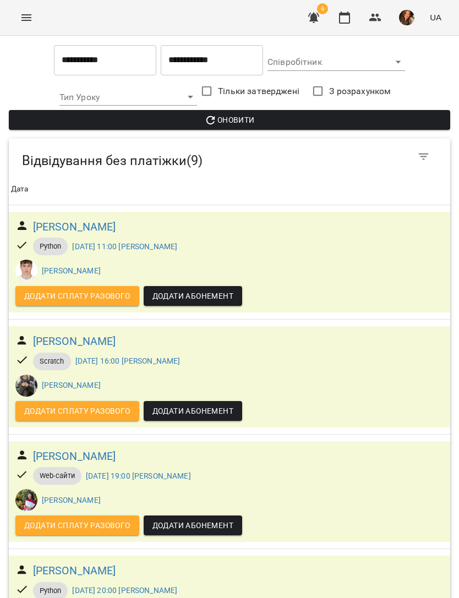
click at [88, 234] on h6 "[PERSON_NAME]" at bounding box center [74, 226] width 83 height 17
click at [197, 67] on input "**********" at bounding box center [212, 60] width 102 height 31
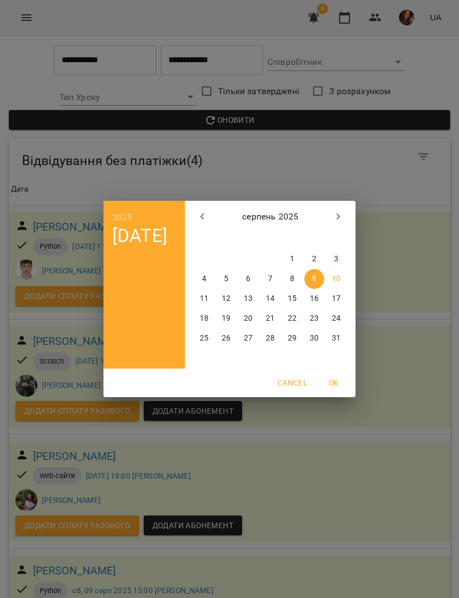
click at [338, 275] on p "10" at bounding box center [336, 278] width 9 height 11
type input "**********"
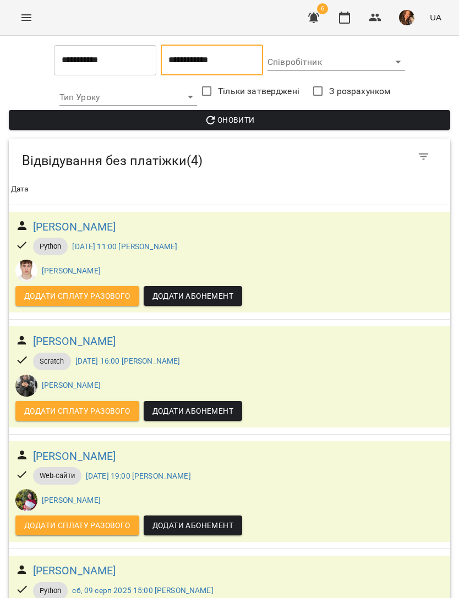
click at [388, 118] on span "Оновити" at bounding box center [229, 119] width 423 height 13
click at [26, 26] on button "Menu" at bounding box center [26, 17] width 26 height 26
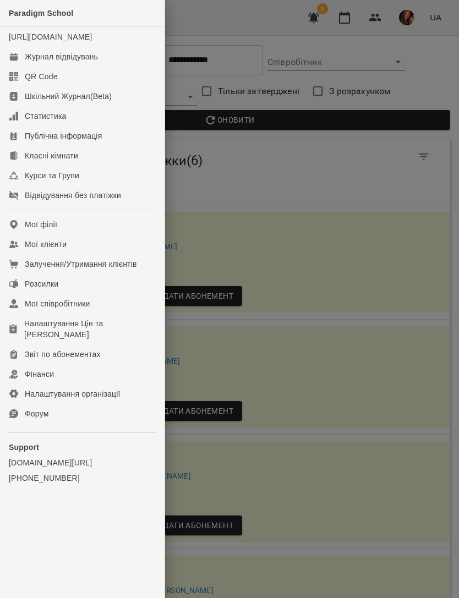
click at [96, 67] on link "Журнал відвідувань" at bounding box center [82, 57] width 164 height 20
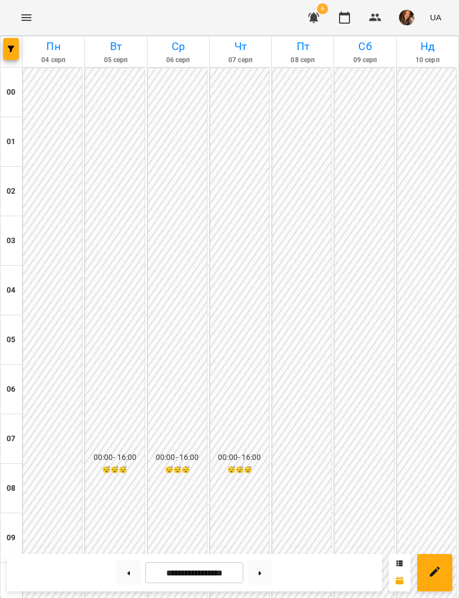
scroll to position [707, 0]
click at [6, 56] on button "button" at bounding box center [10, 49] width 15 height 22
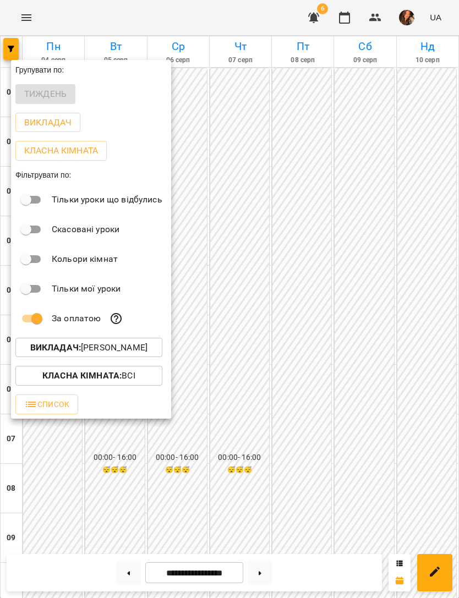
click at [147, 355] on button "Викладач : [PERSON_NAME]" at bounding box center [88, 348] width 147 height 20
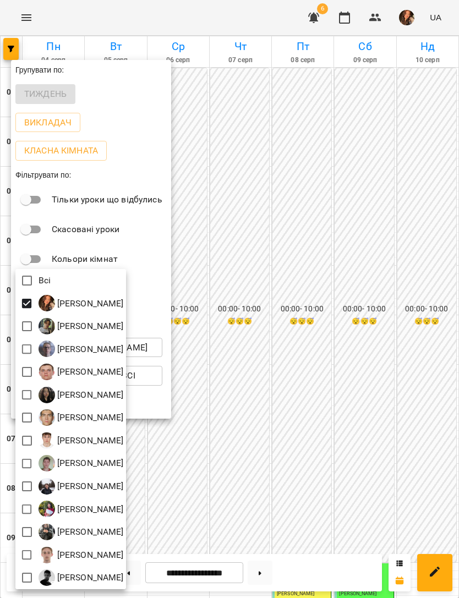
click at [394, 208] on div at bounding box center [229, 299] width 459 height 598
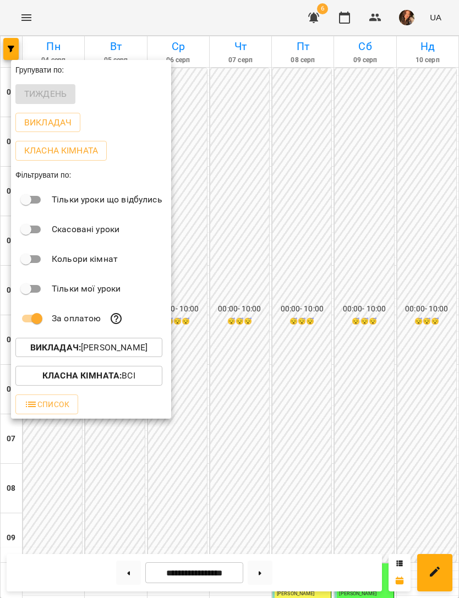
click at [410, 210] on div at bounding box center [229, 299] width 459 height 598
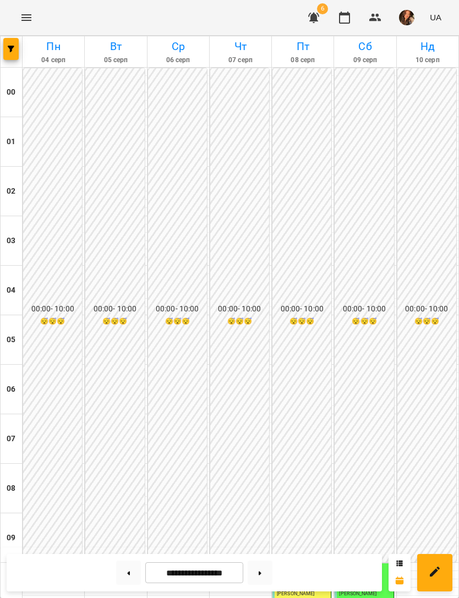
scroll to position [459, 0]
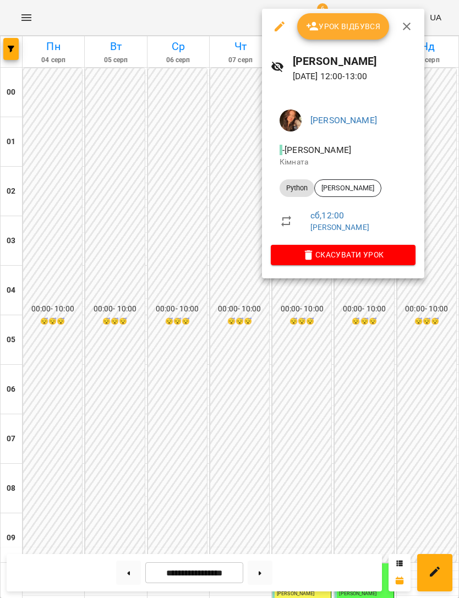
click at [364, 28] on span "Урок відбувся" at bounding box center [343, 26] width 75 height 13
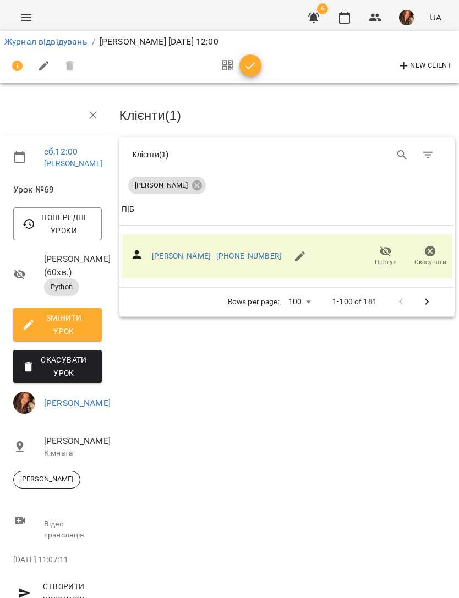
click at [258, 62] on span "button" at bounding box center [250, 65] width 22 height 13
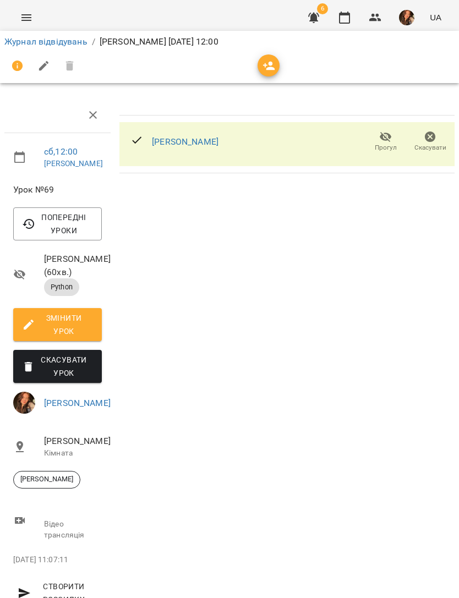
click at [46, 45] on link "Журнал відвідувань" at bounding box center [45, 41] width 83 height 10
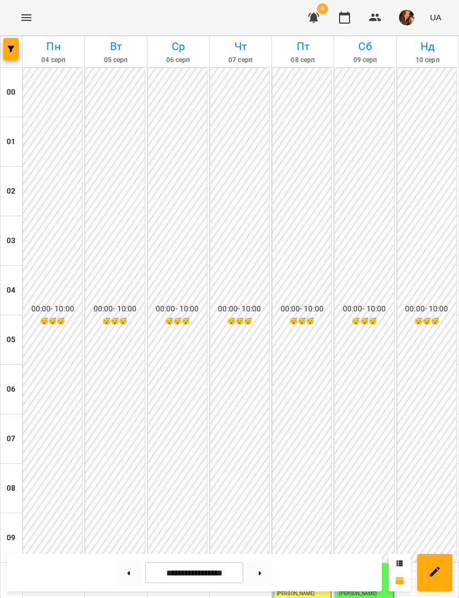
scroll to position [422, 0]
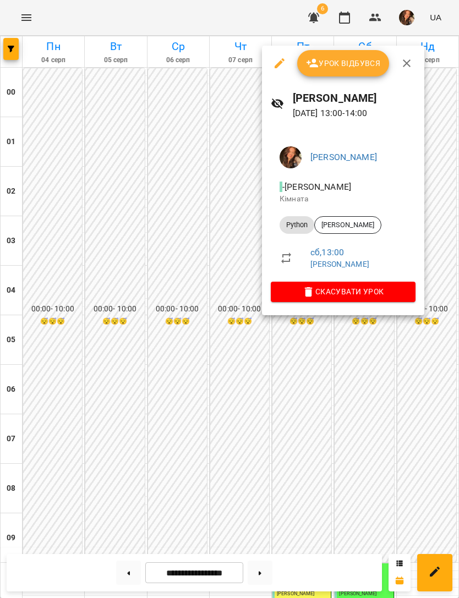
click at [278, 63] on icon "button" at bounding box center [279, 63] width 10 height 10
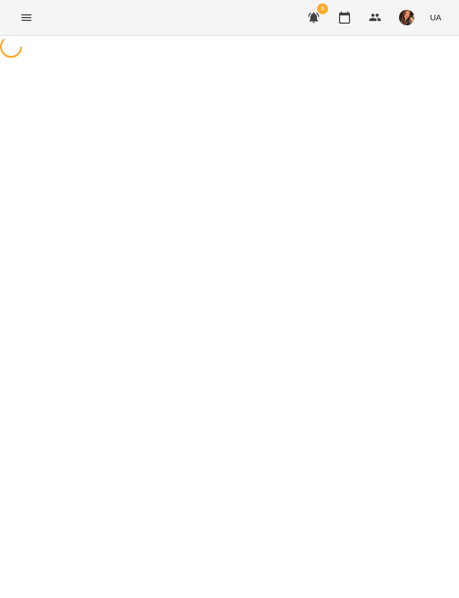
select select "******"
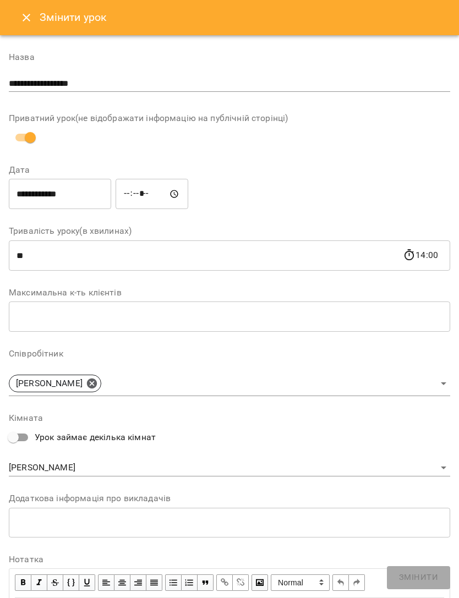
click at [81, 197] on input "**********" at bounding box center [60, 194] width 102 height 31
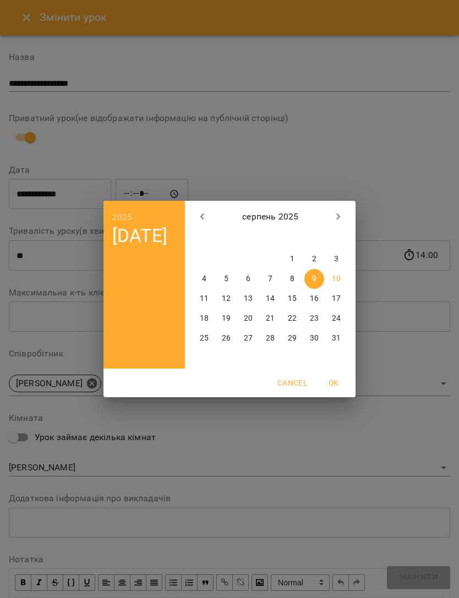
click at [341, 274] on span "10" at bounding box center [336, 278] width 20 height 11
type input "**********"
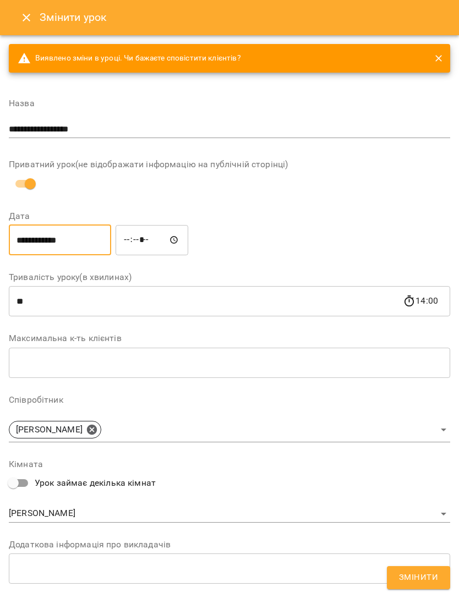
click at [433, 576] on span "Змінити" at bounding box center [418, 577] width 39 height 14
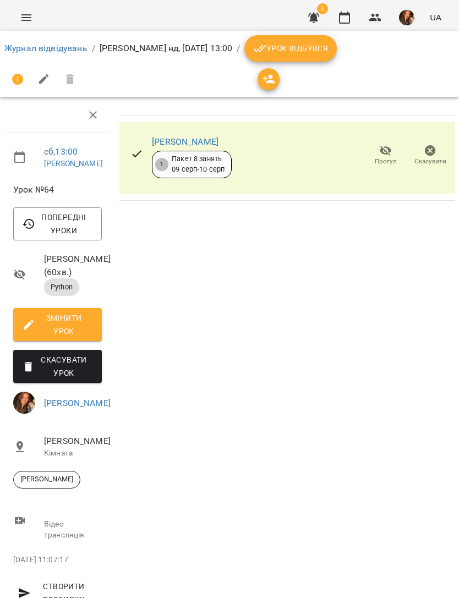
click at [69, 53] on link "Журнал відвідувань" at bounding box center [45, 48] width 83 height 10
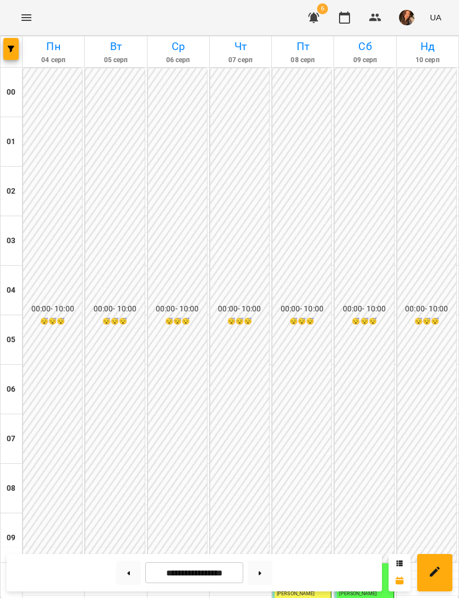
scroll to position [541, 0]
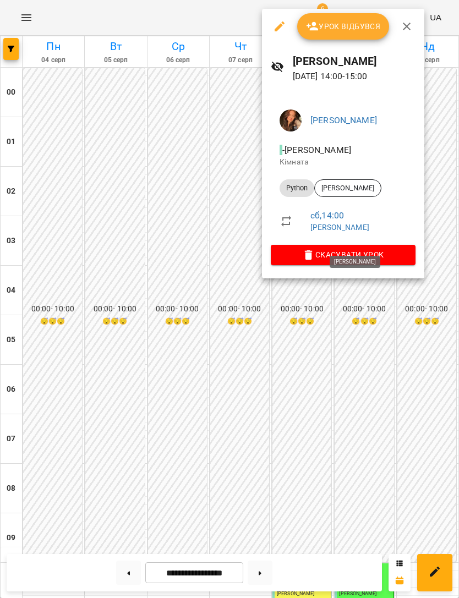
click at [279, 25] on icon "button" at bounding box center [279, 26] width 10 height 10
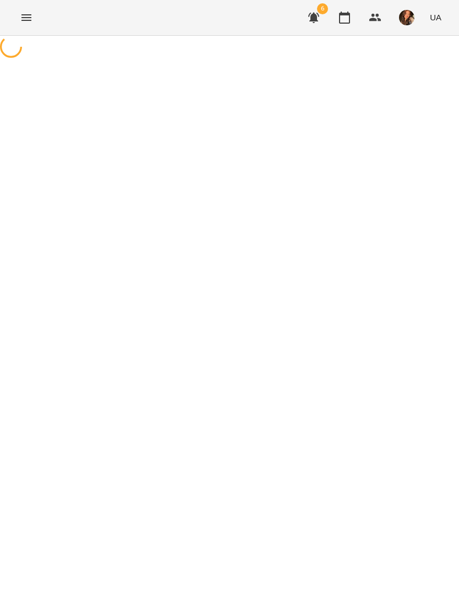
select select "******"
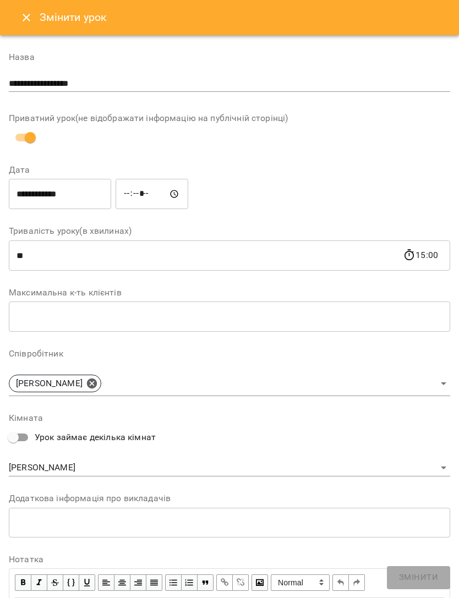
click at [76, 197] on input "**********" at bounding box center [60, 194] width 102 height 31
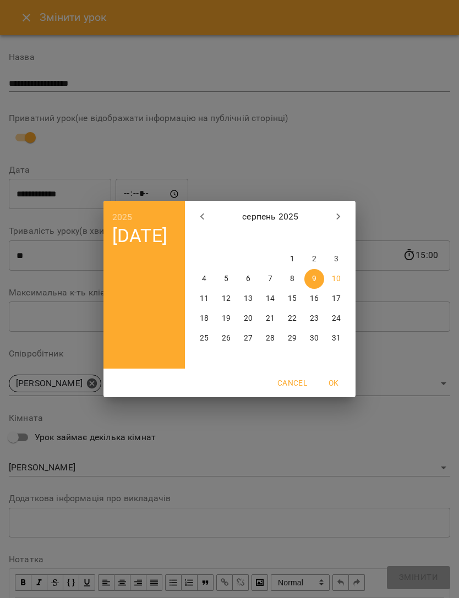
click at [339, 276] on p "10" at bounding box center [336, 278] width 9 height 11
type input "**********"
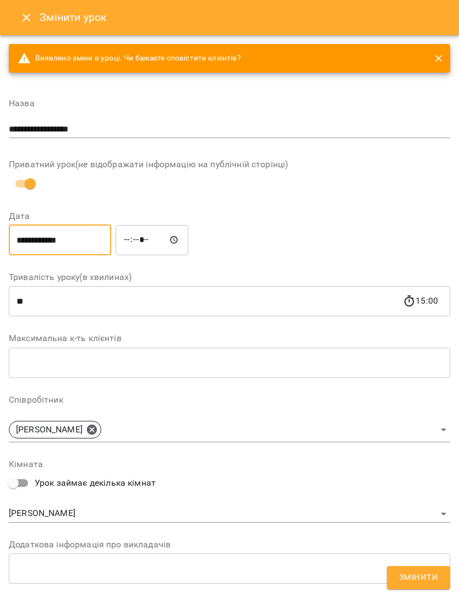
click at [427, 573] on span "Змінити" at bounding box center [418, 577] width 39 height 14
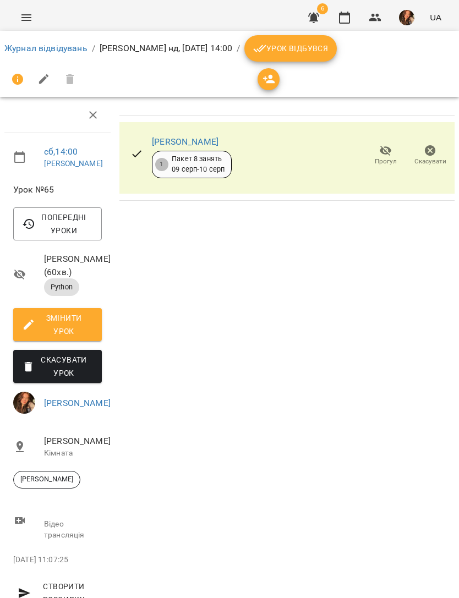
click at [48, 53] on link "Журнал відвідувань" at bounding box center [45, 48] width 83 height 10
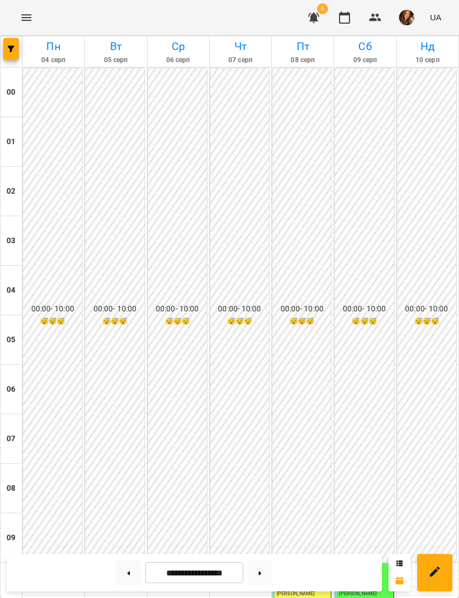
scroll to position [430, 0]
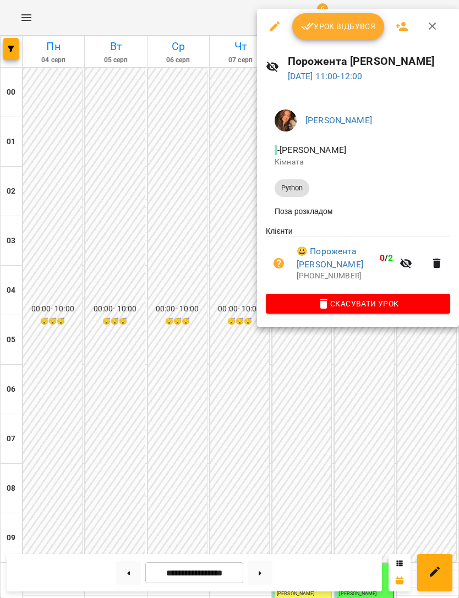
click at [355, 31] on span "Урок відбувся" at bounding box center [338, 26] width 75 height 13
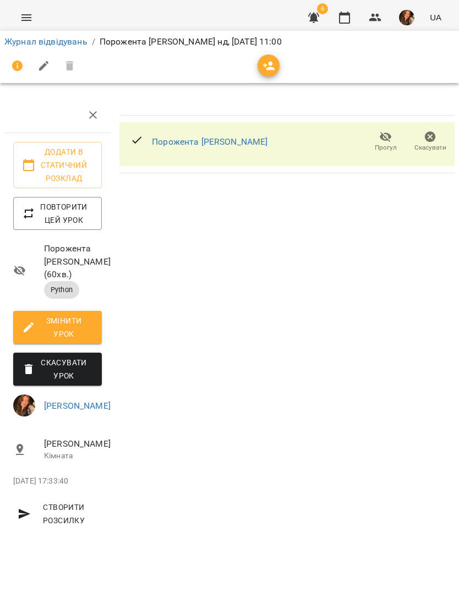
click at [68, 41] on link "Журнал відвідувань" at bounding box center [45, 41] width 83 height 10
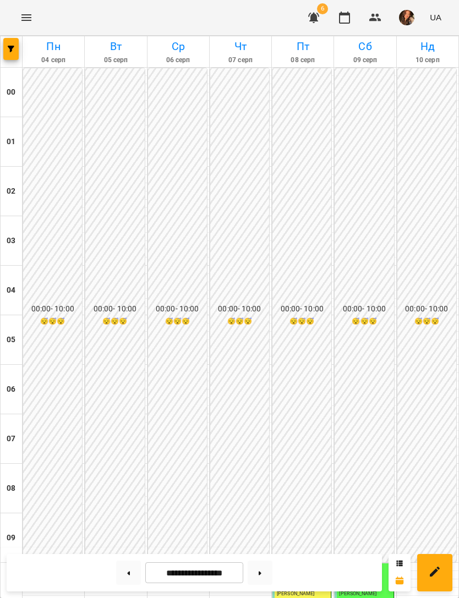
scroll to position [417, 0]
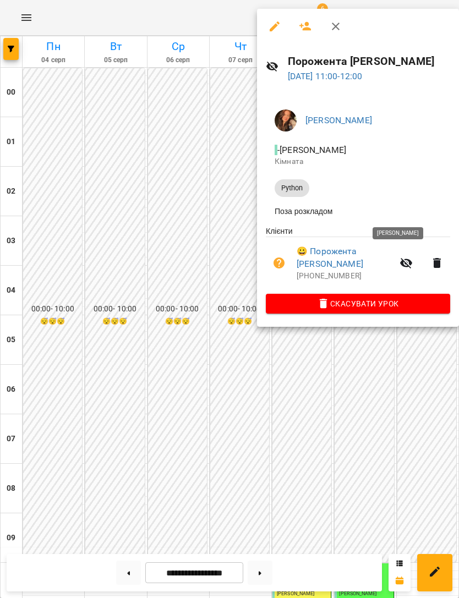
click at [348, 59] on h6 "Порожента [PERSON_NAME]" at bounding box center [369, 61] width 162 height 17
click at [330, 256] on link "😀 Порожента [PERSON_NAME]" at bounding box center [344, 258] width 96 height 26
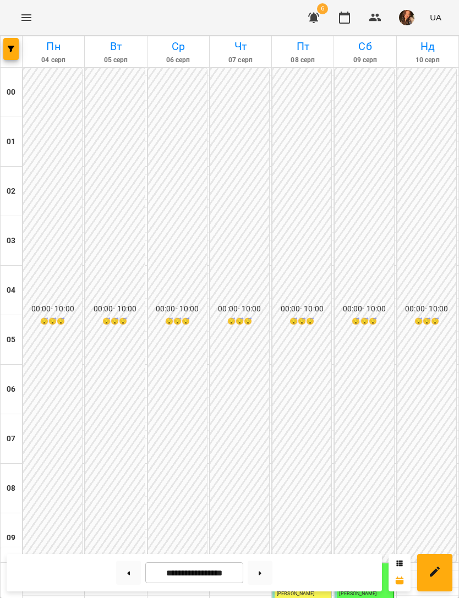
scroll to position [448, 0]
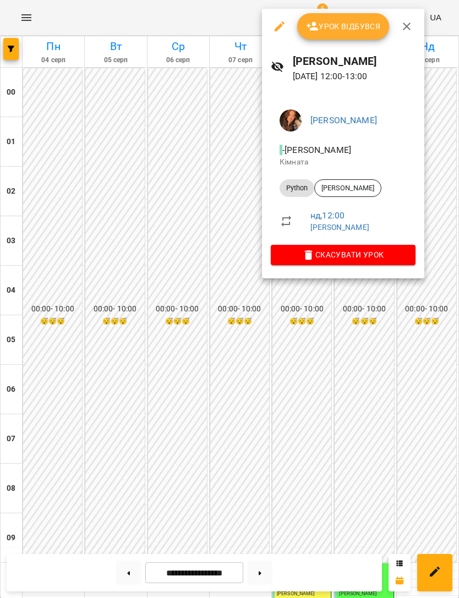
click at [367, 25] on span "Урок відбувся" at bounding box center [343, 26] width 75 height 13
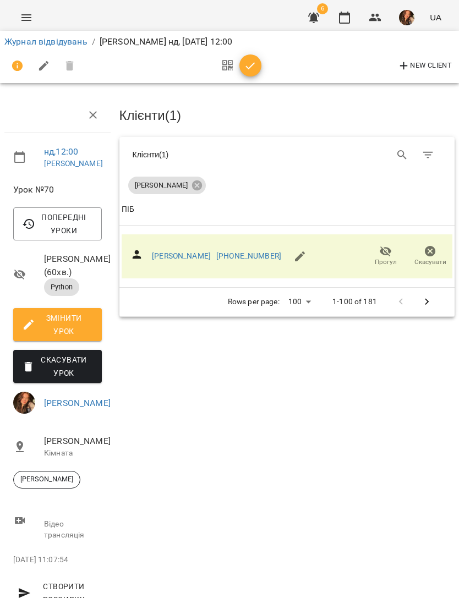
click at [256, 62] on icon "button" at bounding box center [250, 65] width 13 height 13
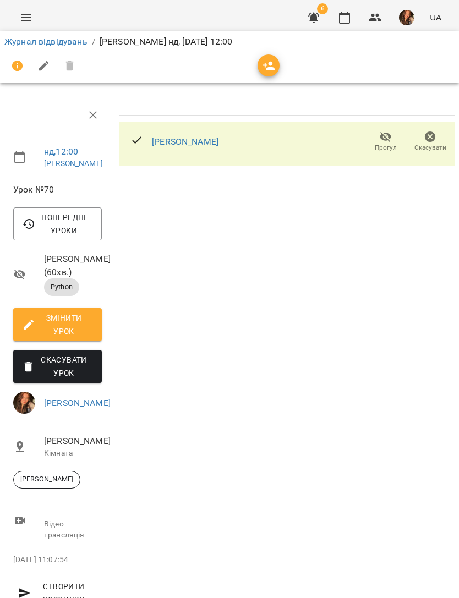
click at [53, 43] on link "Журнал відвідувань" at bounding box center [45, 41] width 83 height 10
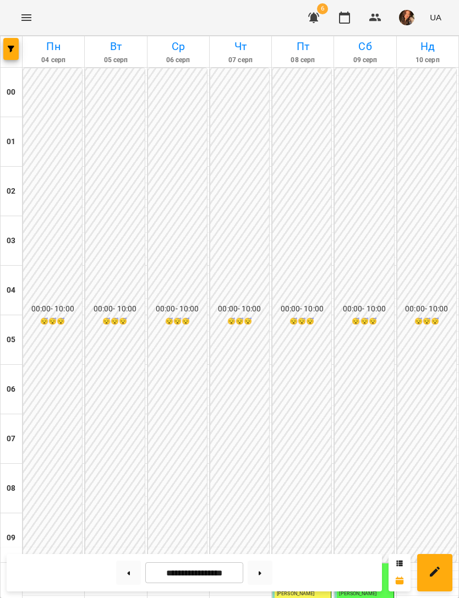
scroll to position [477, 0]
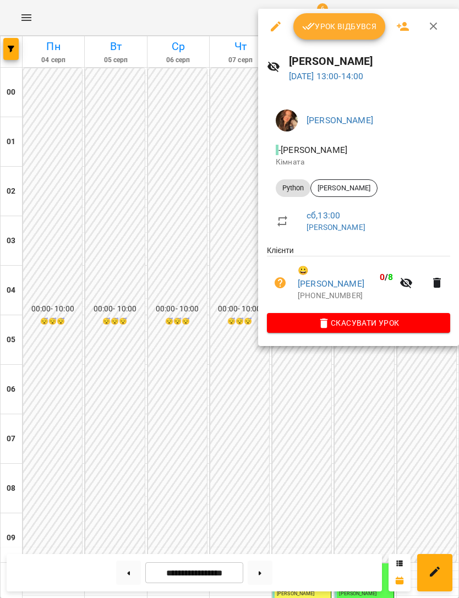
click at [356, 29] on span "Урок відбувся" at bounding box center [339, 26] width 75 height 13
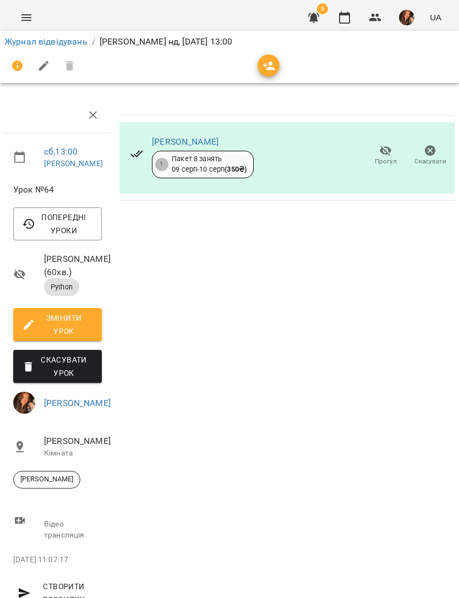
click at [54, 39] on link "Журнал відвідувань" at bounding box center [45, 41] width 83 height 10
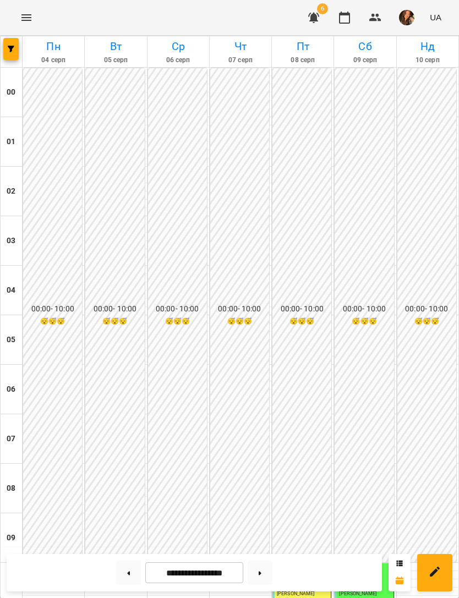
scroll to position [511, 0]
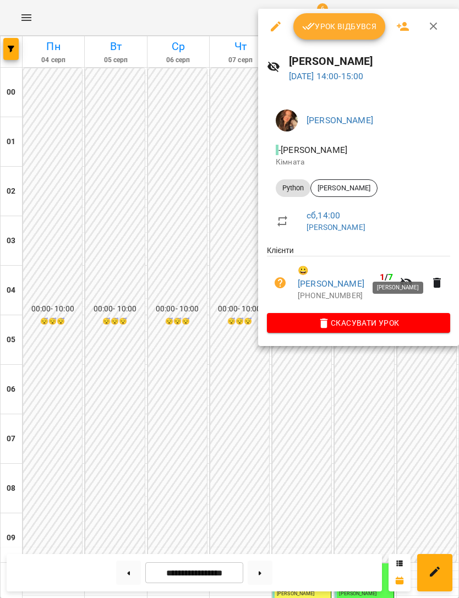
click at [351, 30] on span "Урок відбувся" at bounding box center [339, 26] width 75 height 13
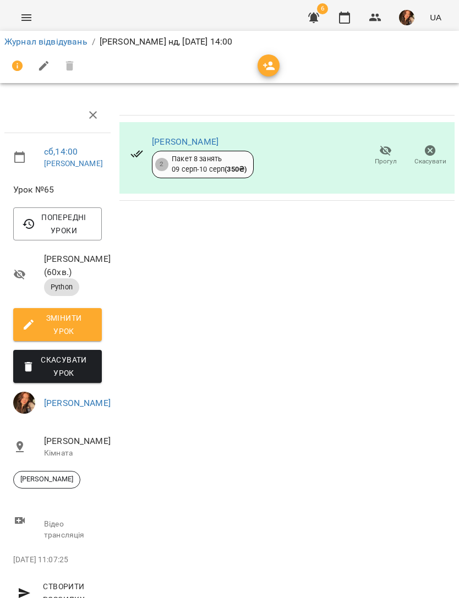
click at [47, 45] on link "Журнал відвідувань" at bounding box center [45, 41] width 83 height 10
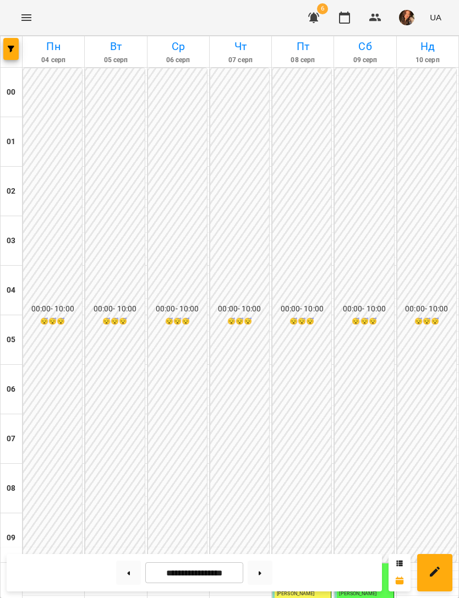
scroll to position [438, 0]
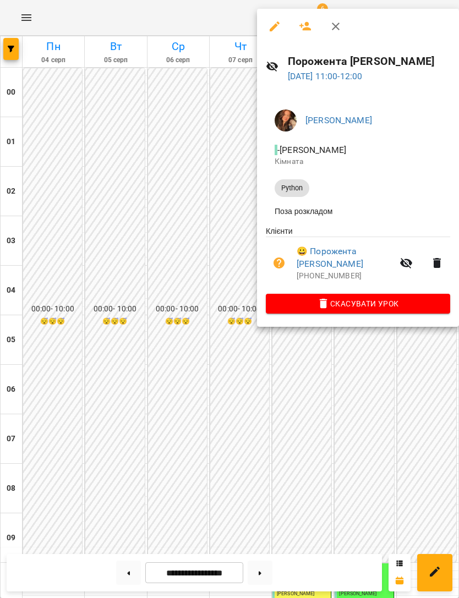
click at [333, 256] on link "😀 Порожента [PERSON_NAME]" at bounding box center [344, 258] width 96 height 26
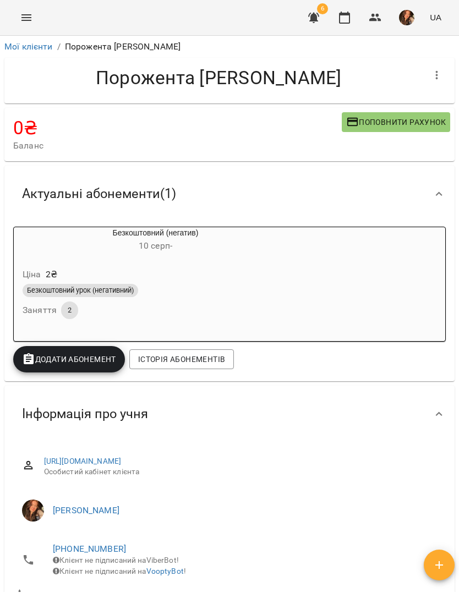
click at [440, 201] on div at bounding box center [439, 194] width 26 height 26
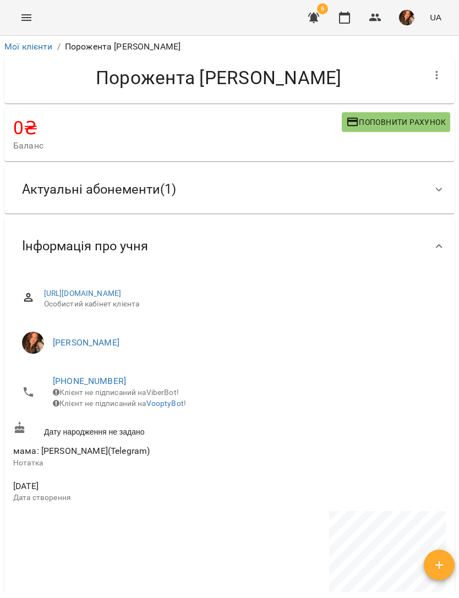
click at [444, 202] on div "Актуальні абонементи ( 1 )" at bounding box center [229, 190] width 450 height 48
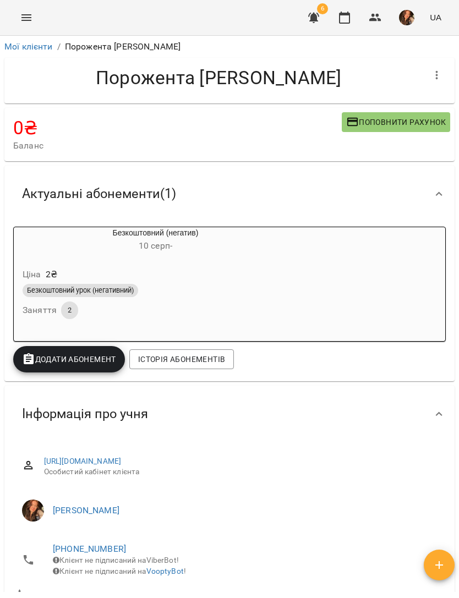
click at [247, 287] on div "Безкоштовний урок (негативний)" at bounding box center [156, 290] width 266 height 13
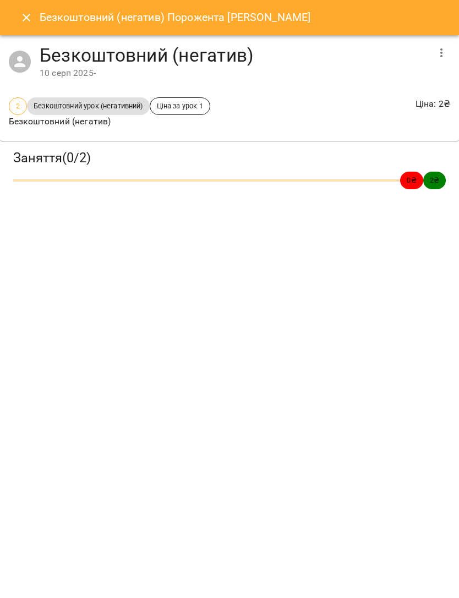
click at [438, 55] on icon "button" at bounding box center [440, 52] width 13 height 13
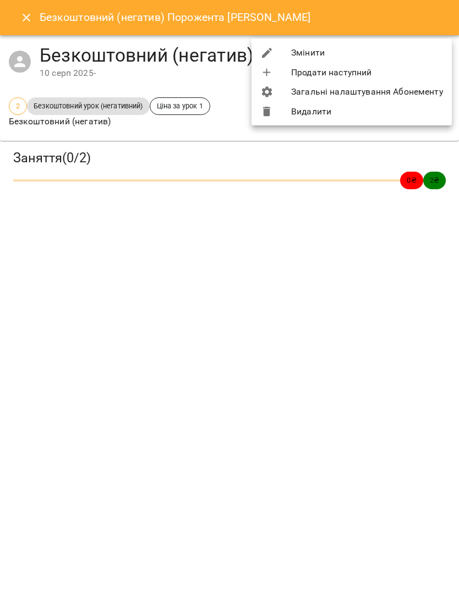
click at [399, 54] on li "Змінити" at bounding box center [351, 53] width 200 height 20
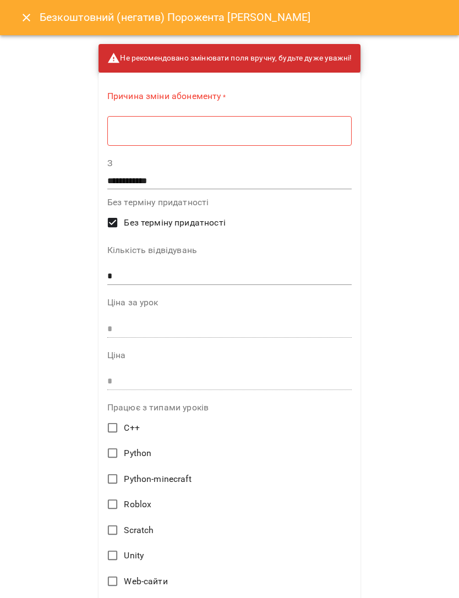
click at [261, 126] on textarea at bounding box center [229, 131] width 229 height 10
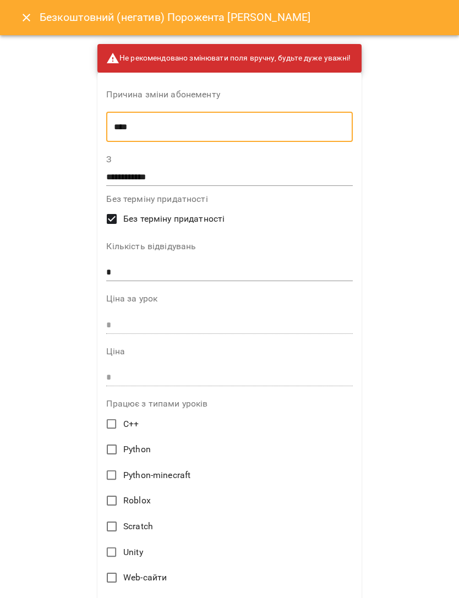
type textarea "****"
click at [255, 177] on input "**********" at bounding box center [229, 177] width 246 height 18
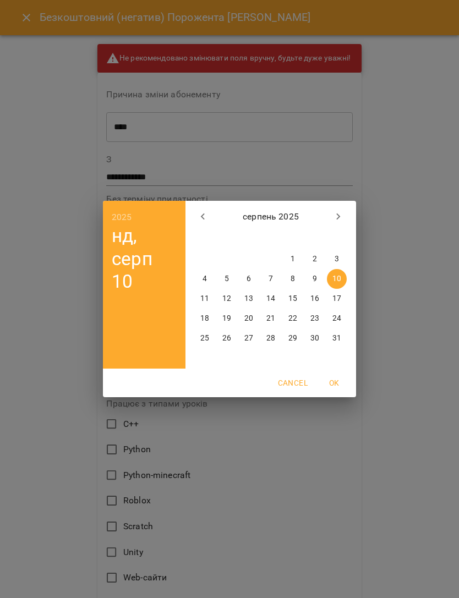
click at [294, 278] on p "8" at bounding box center [292, 278] width 4 height 11
type input "**********"
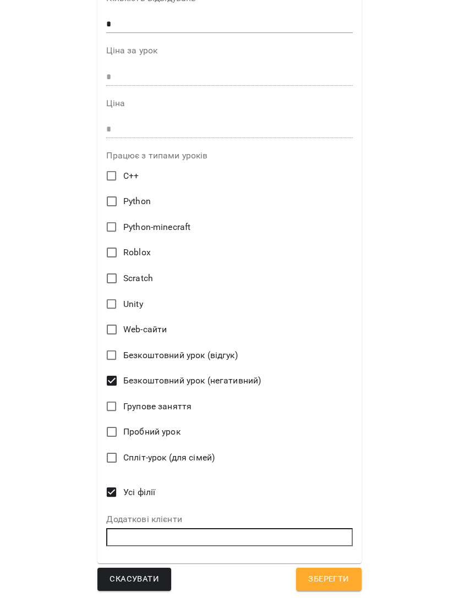
scroll to position [246, 0]
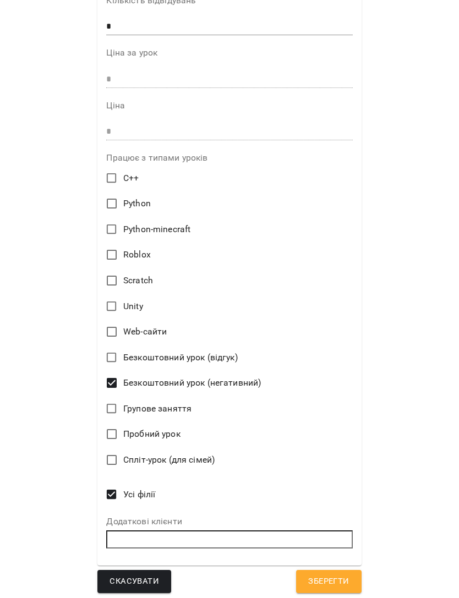
click at [336, 574] on span "Зберегти" at bounding box center [328, 581] width 41 height 14
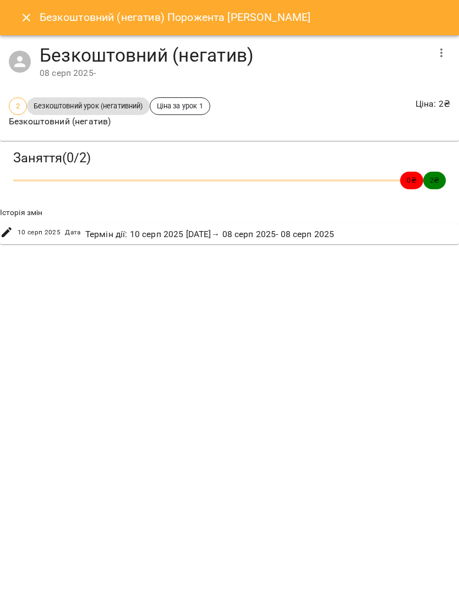
click at [26, 22] on icon "Close" at bounding box center [26, 17] width 13 height 13
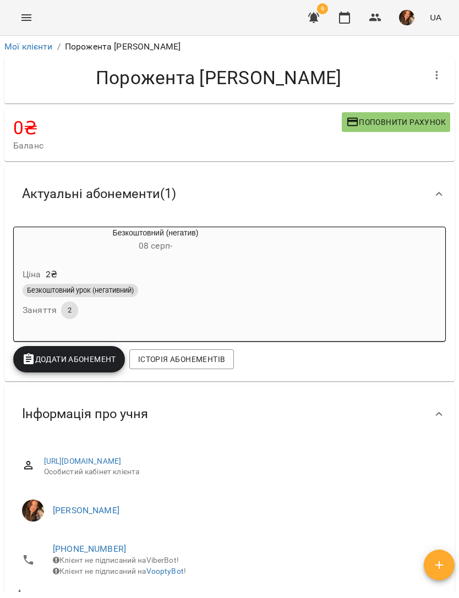
click at [26, 27] on button "Menu" at bounding box center [26, 17] width 26 height 26
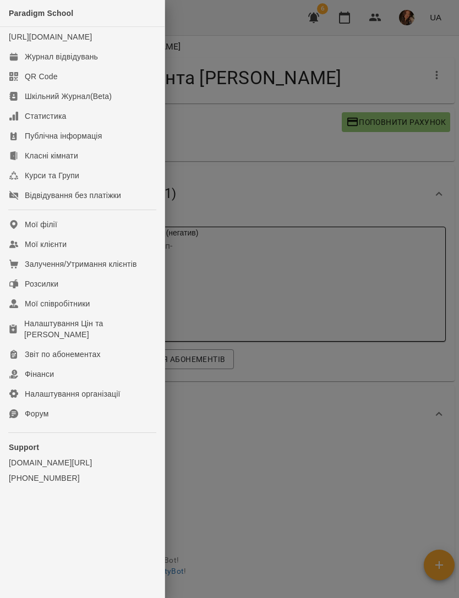
click at [84, 62] on div "Журнал відвідувань" at bounding box center [61, 56] width 73 height 11
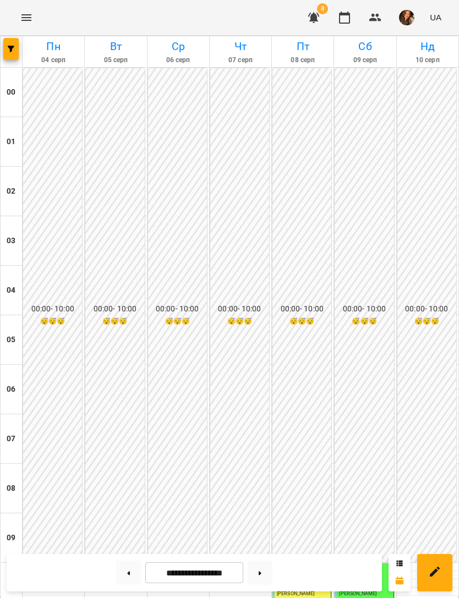
scroll to position [484, 0]
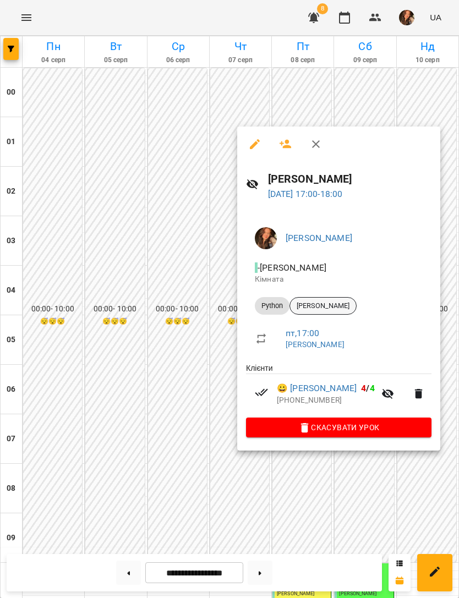
click at [353, 302] on span "[PERSON_NAME]" at bounding box center [323, 306] width 66 height 10
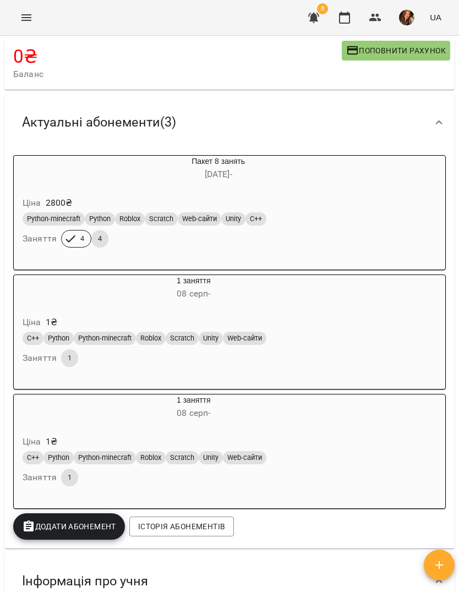
scroll to position [85, 0]
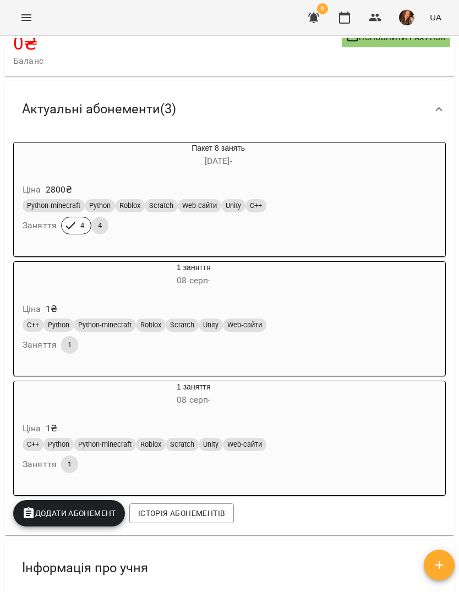
click at [373, 301] on div "Ціна 1 ₴ C++ Python Python-minecraft Roblox Scratch Unity Web-сайти Заняття 1" at bounding box center [194, 330] width 360 height 75
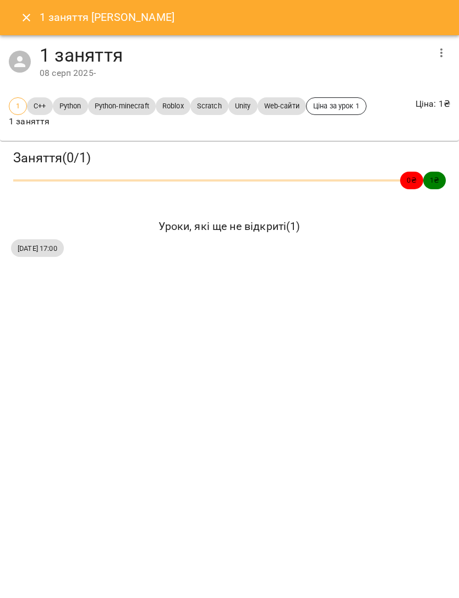
click at [447, 50] on icon "button" at bounding box center [440, 52] width 13 height 13
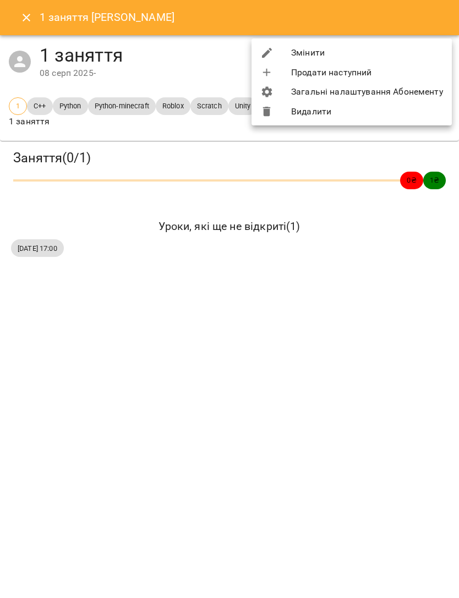
click at [413, 52] on li "Змінити" at bounding box center [351, 53] width 200 height 20
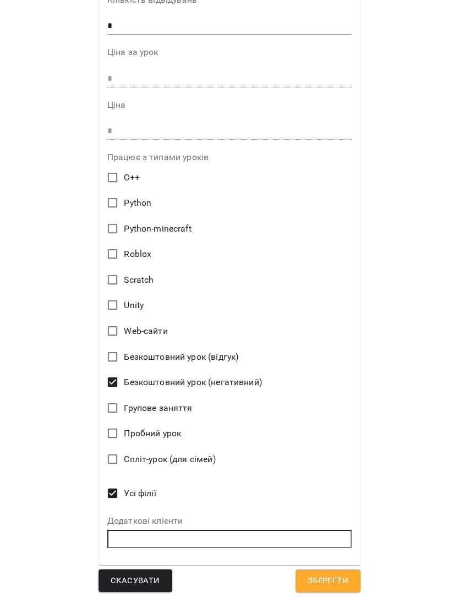
scroll to position [250, 0]
click at [337, 577] on span "Зберегти" at bounding box center [327, 581] width 41 height 14
click at [334, 574] on span "Зберегти" at bounding box center [327, 581] width 41 height 14
click at [335, 574] on span "Зберегти" at bounding box center [327, 581] width 41 height 14
click at [343, 574] on span "Зберегти" at bounding box center [327, 581] width 41 height 14
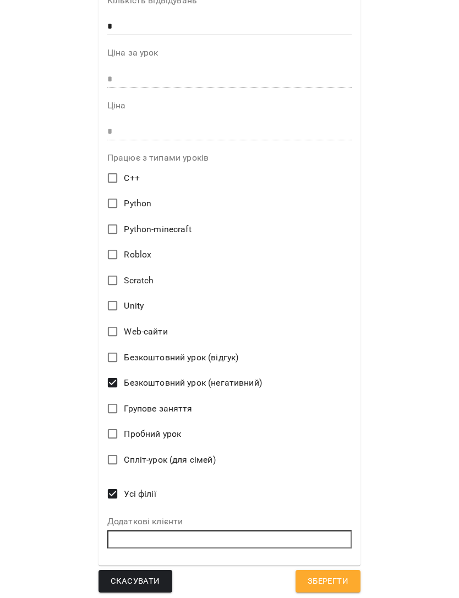
click at [342, 574] on span "Зберегти" at bounding box center [327, 581] width 41 height 14
click at [334, 586] on button "Зберегти" at bounding box center [327, 581] width 65 height 23
click at [330, 578] on span "Зберегти" at bounding box center [327, 581] width 41 height 14
click at [330, 577] on span "Зберегти" at bounding box center [327, 581] width 41 height 14
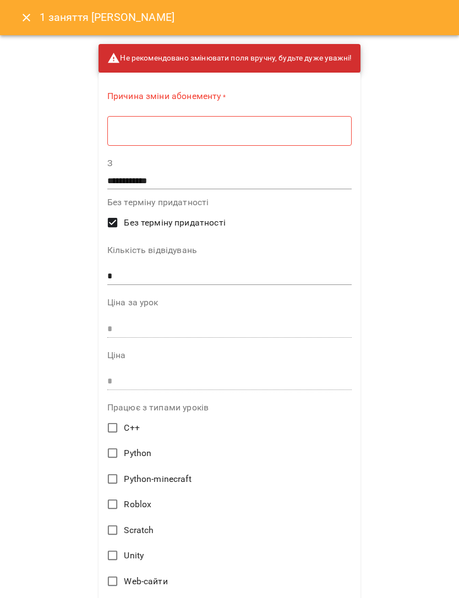
scroll to position [0, 0]
click at [241, 115] on div "* ​" at bounding box center [229, 130] width 244 height 30
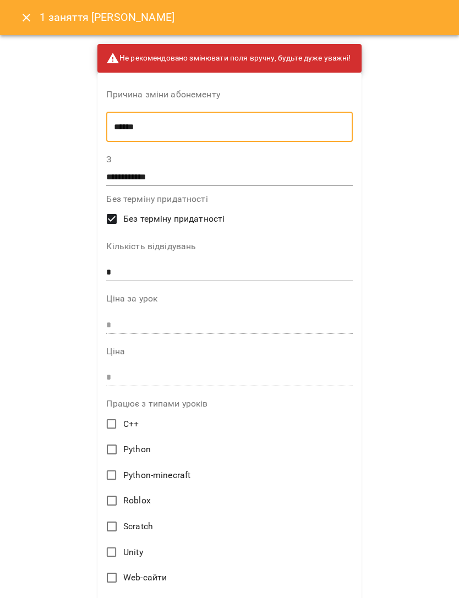
type textarea "******"
click at [428, 365] on div "**********" at bounding box center [229, 299] width 459 height 598
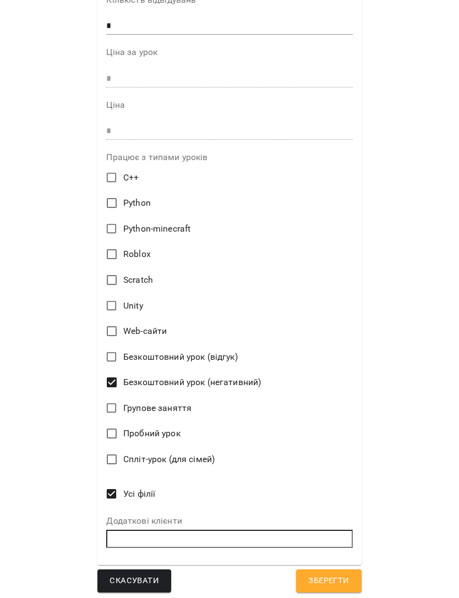
click at [340, 574] on span "Зберегти" at bounding box center [328, 581] width 41 height 14
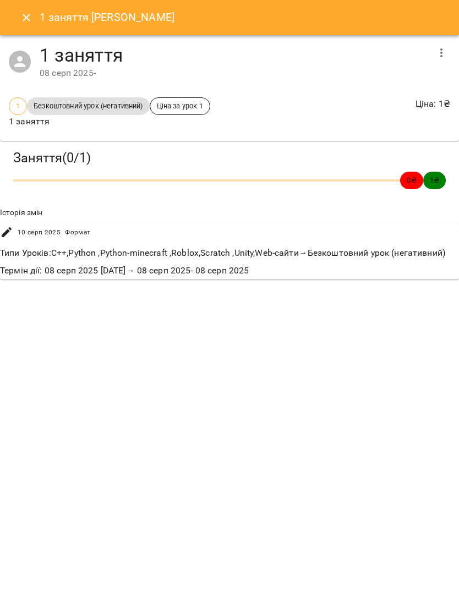
click at [23, 20] on icon "Close" at bounding box center [27, 18] width 8 height 8
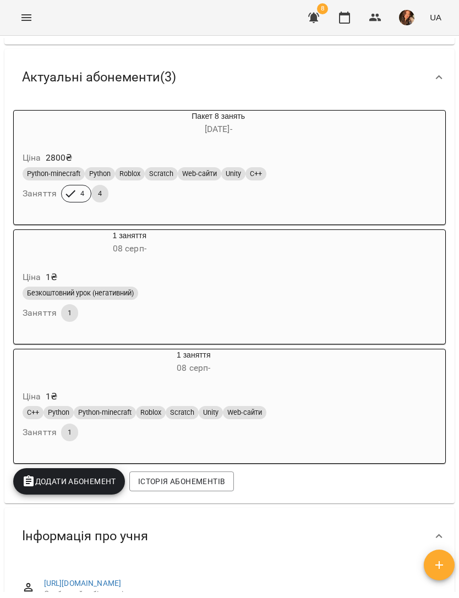
scroll to position [117, 0]
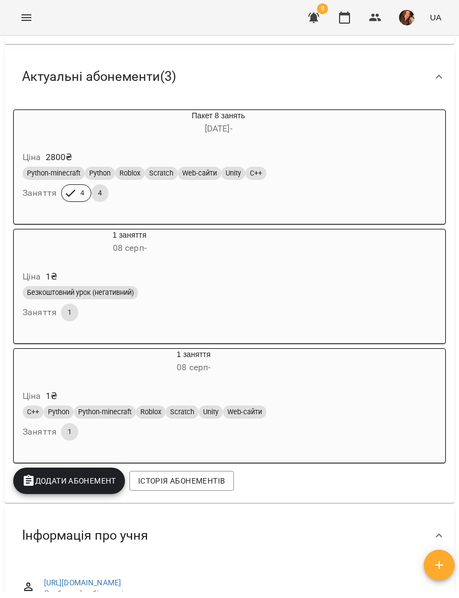
click at [367, 395] on div "Ціна 1 ₴" at bounding box center [193, 396] width 346 height 20
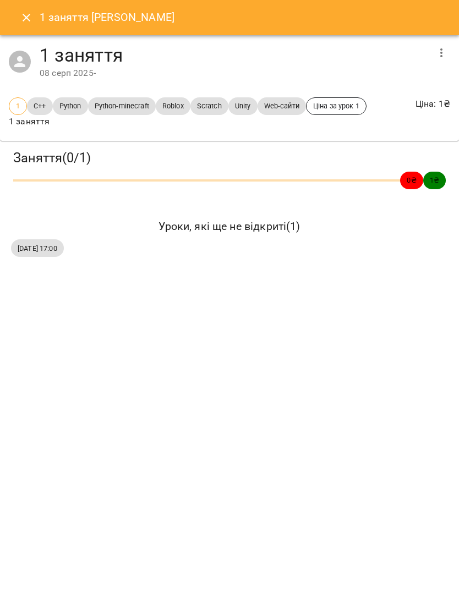
click at [438, 51] on icon "button" at bounding box center [440, 52] width 13 height 13
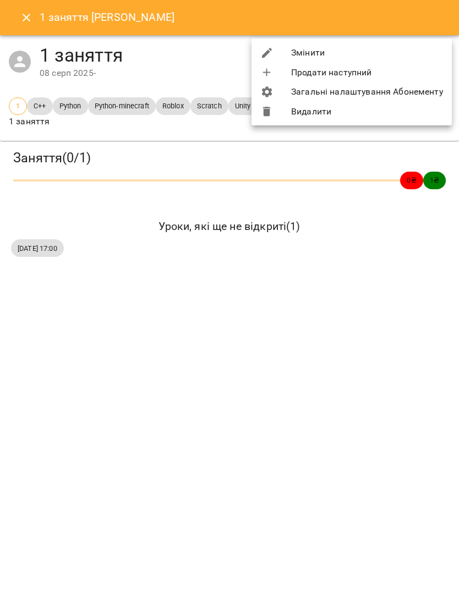
click at [401, 52] on li "Змінити" at bounding box center [351, 53] width 200 height 20
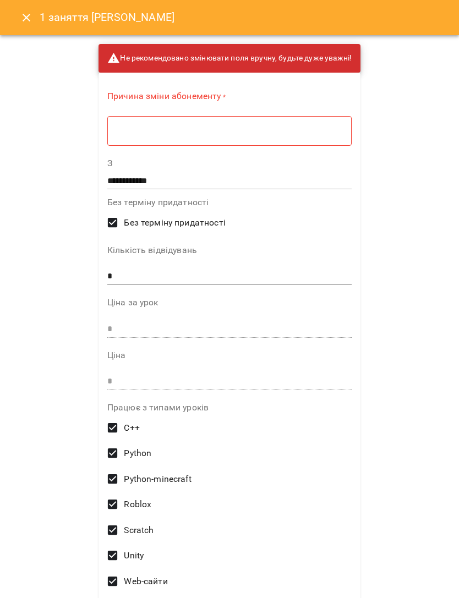
click at [245, 126] on textarea at bounding box center [229, 131] width 229 height 10
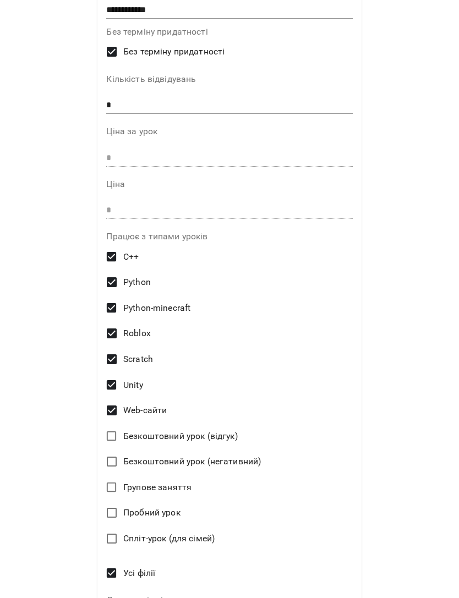
scroll to position [169, 0]
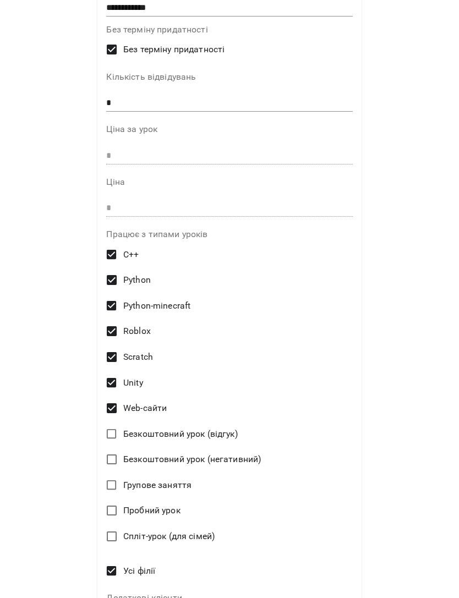
type textarea "******"
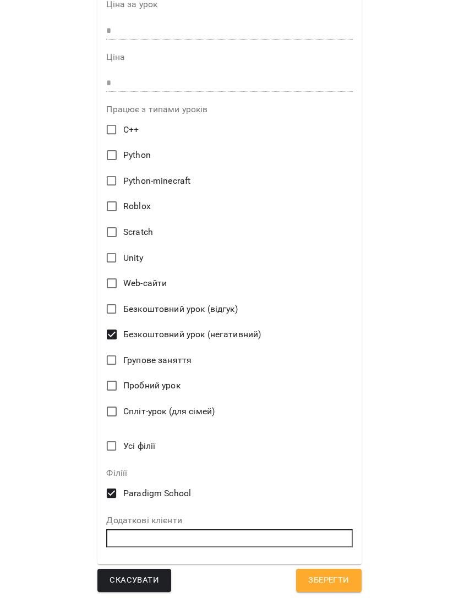
scroll to position [293, 0]
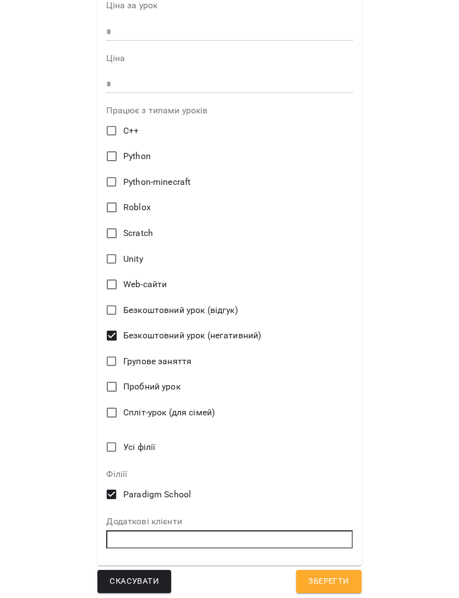
click at [336, 579] on span "Зберегти" at bounding box center [328, 581] width 41 height 14
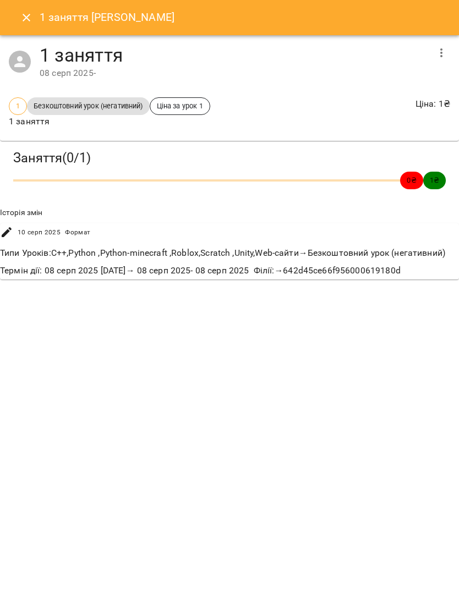
click at [46, 16] on h6 "1 заняття [PERSON_NAME]" at bounding box center [107, 17] width 135 height 17
click at [21, 26] on button "Close" at bounding box center [26, 17] width 26 height 26
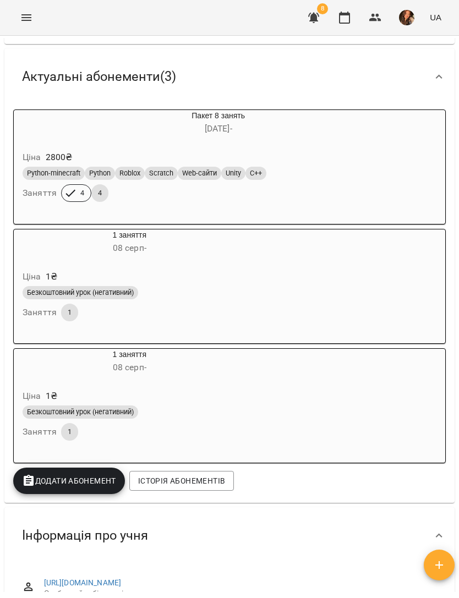
click at [18, 25] on button "Menu" at bounding box center [26, 17] width 26 height 26
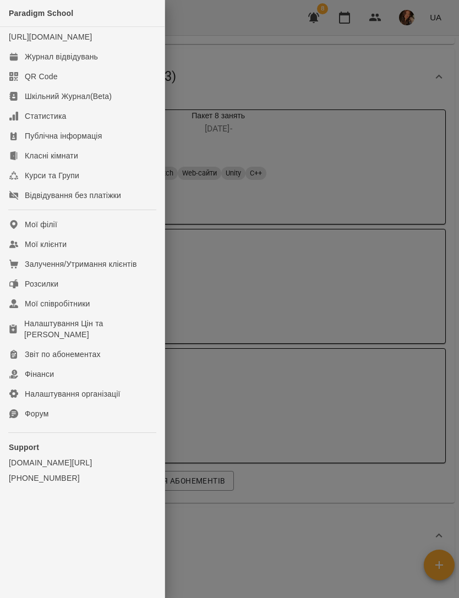
click at [84, 67] on link "Журнал відвідувань" at bounding box center [82, 57] width 164 height 20
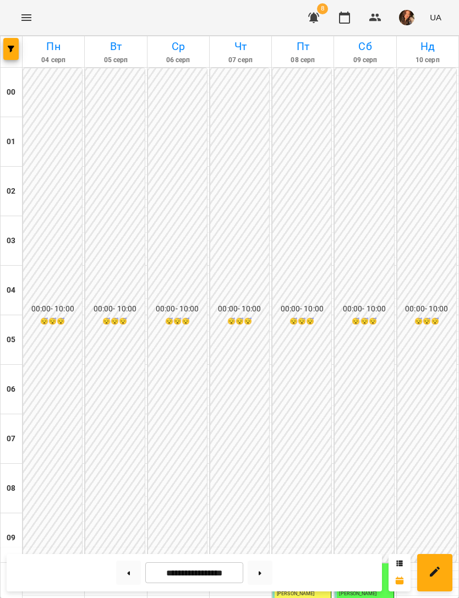
scroll to position [563, 0]
click at [400, 20] on img "button" at bounding box center [406, 17] width 15 height 15
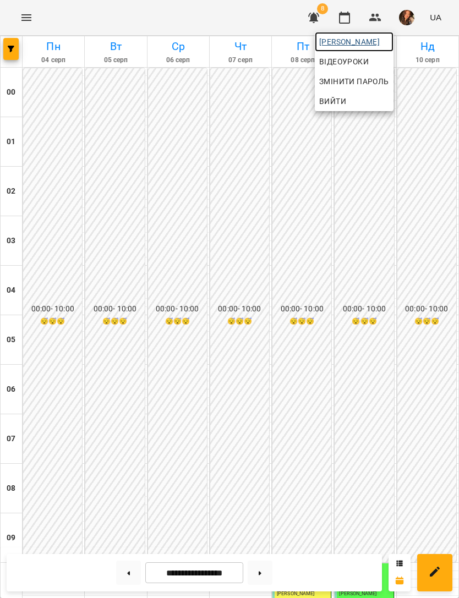
click at [389, 42] on span "[PERSON_NAME]" at bounding box center [354, 41] width 70 height 13
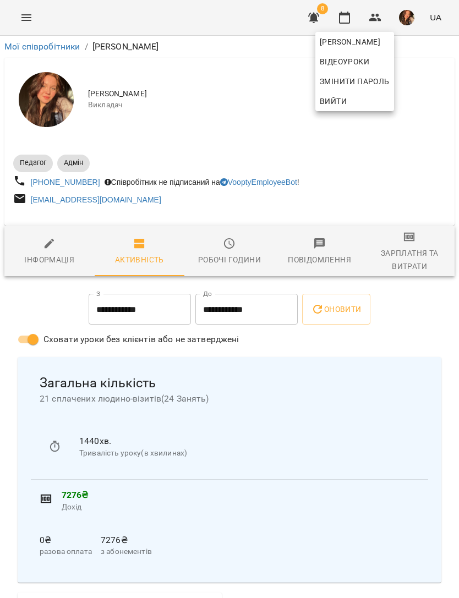
click at [420, 263] on div at bounding box center [229, 299] width 459 height 598
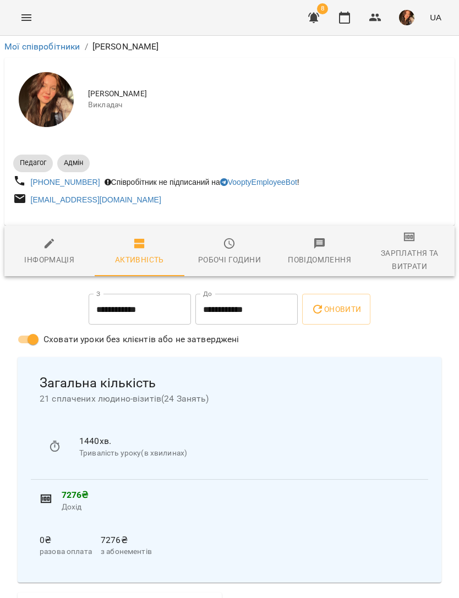
click at [412, 241] on icon "button" at bounding box center [409, 237] width 11 height 9
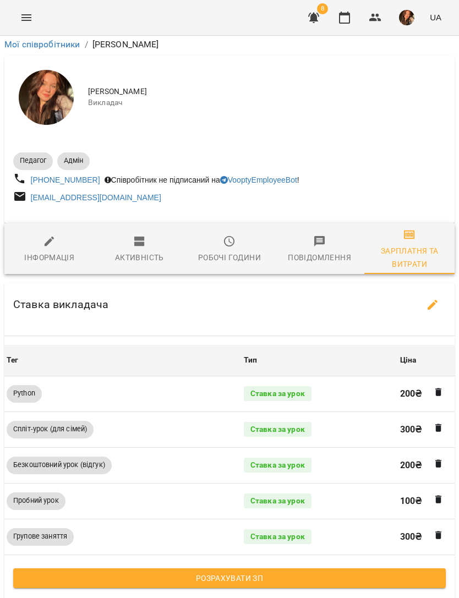
scroll to position [261, 0]
click at [369, 571] on span "Розрахувати ЗП" at bounding box center [229, 577] width 415 height 13
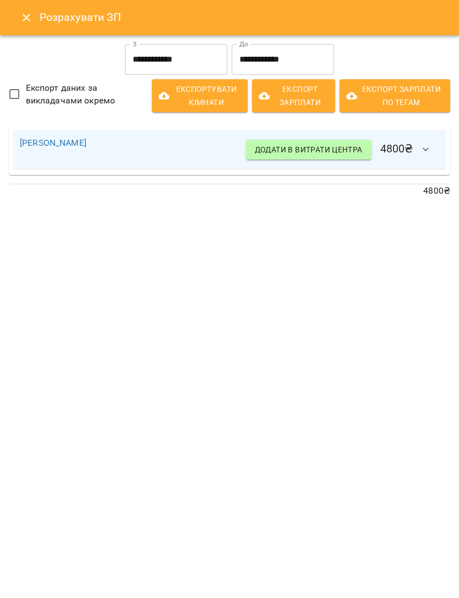
click at [32, 22] on icon "Close" at bounding box center [26, 17] width 13 height 13
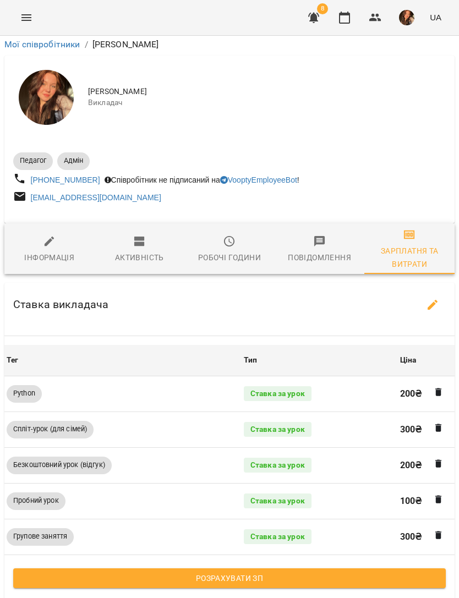
click at [34, 17] on button "Menu" at bounding box center [26, 17] width 26 height 26
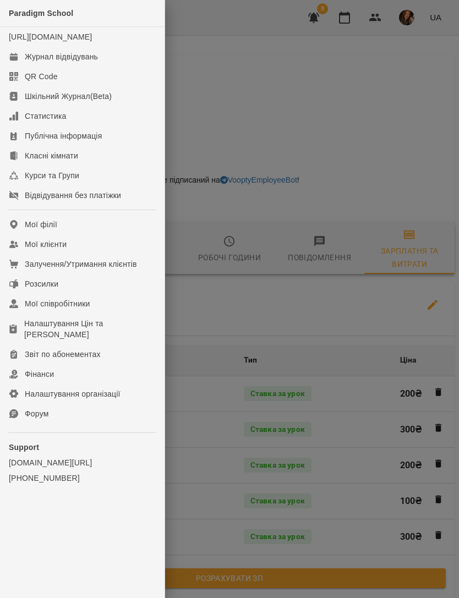
click at [98, 62] on div "Журнал відвідувань" at bounding box center [61, 56] width 73 height 11
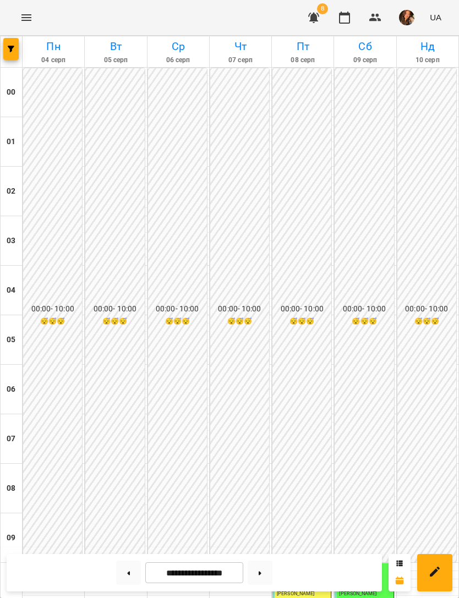
scroll to position [443, 0]
click at [7, 48] on span "button" at bounding box center [10, 49] width 15 height 7
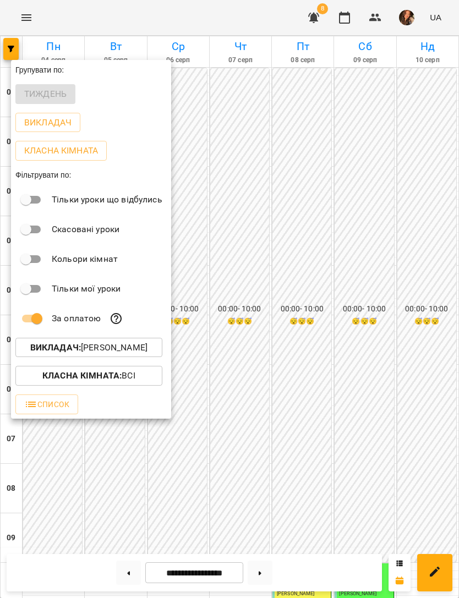
click at [147, 351] on p "Викладач : [PERSON_NAME]" at bounding box center [88, 347] width 117 height 13
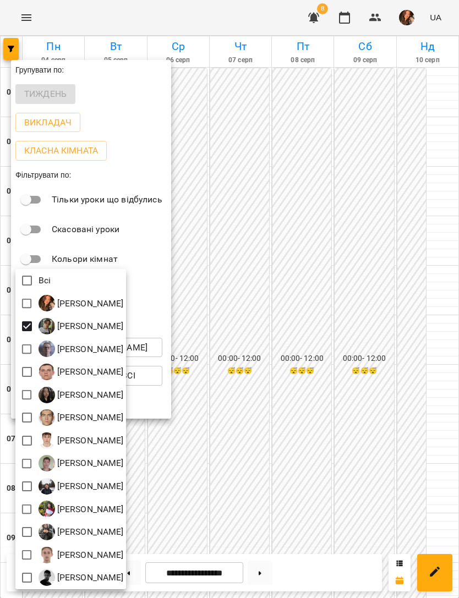
click at [355, 201] on div at bounding box center [229, 299] width 459 height 598
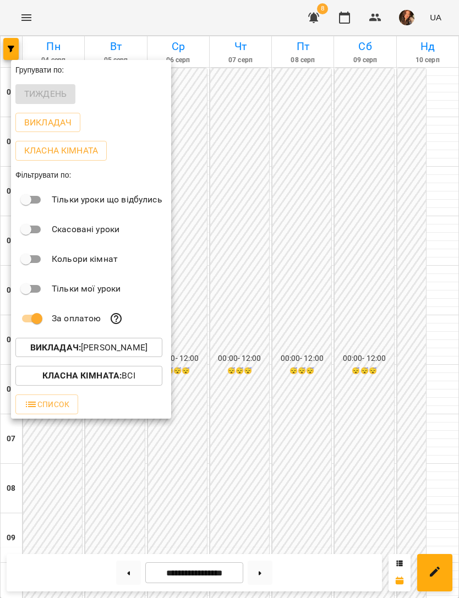
click at [384, 188] on div at bounding box center [229, 299] width 459 height 598
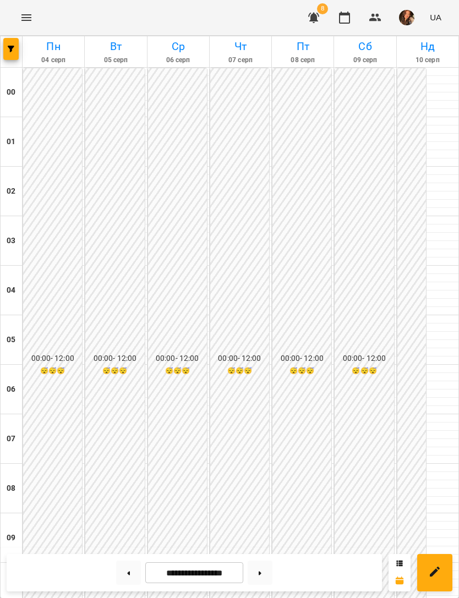
scroll to position [472, 0]
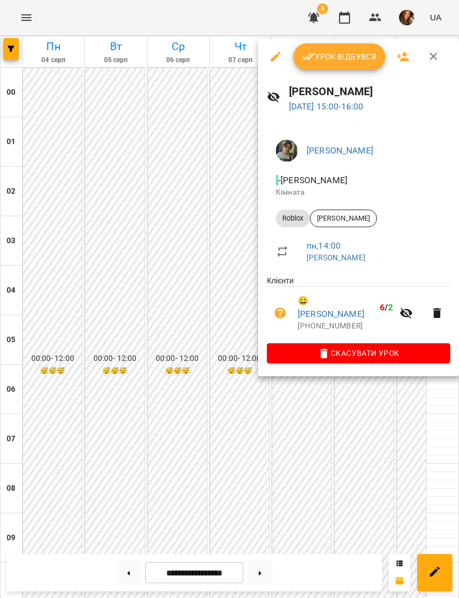
click at [284, 469] on div at bounding box center [229, 299] width 459 height 598
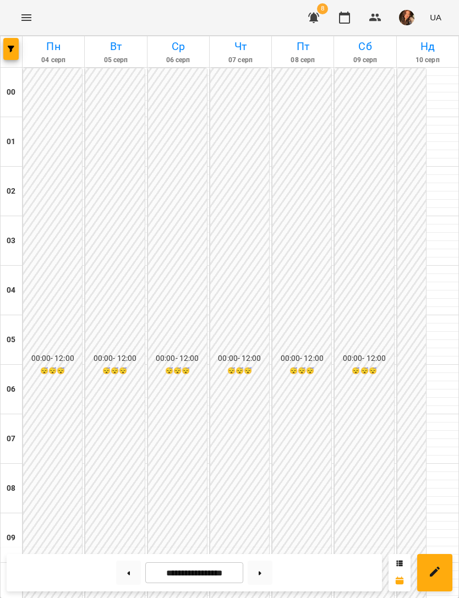
click at [262, 577] on button at bounding box center [259, 572] width 25 height 24
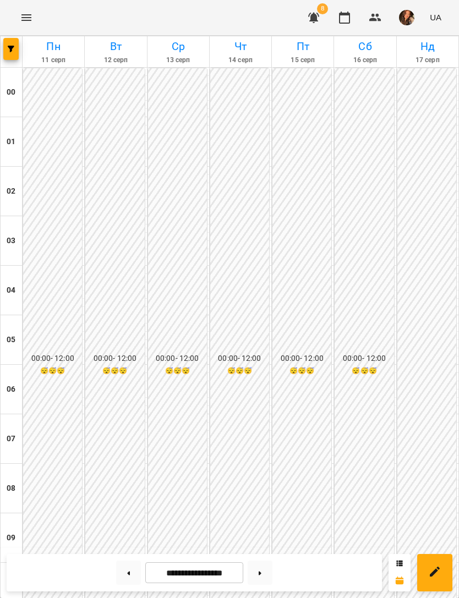
scroll to position [701, 0]
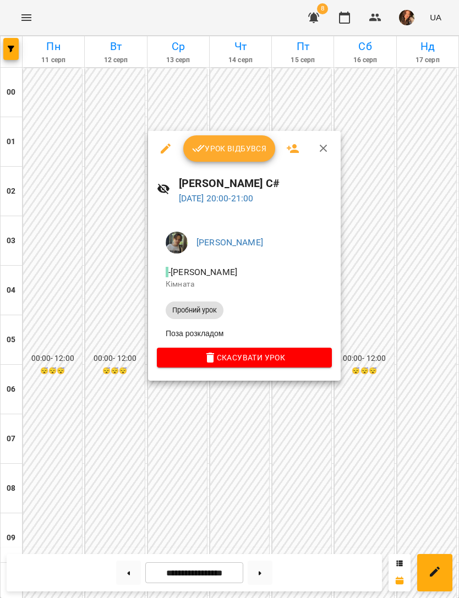
click at [415, 207] on div at bounding box center [229, 299] width 459 height 598
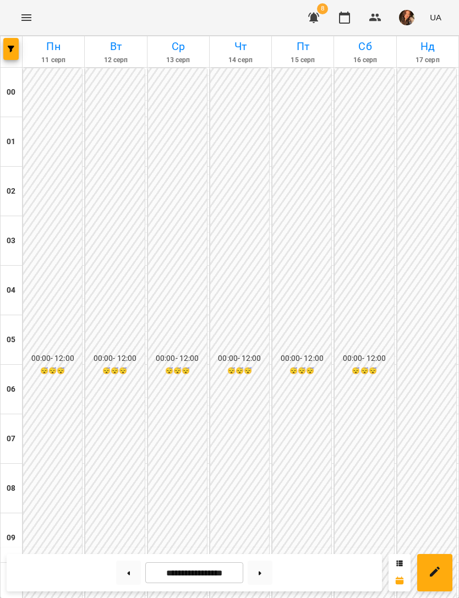
scroll to position [581, 0]
click at [6, 53] on button "button" at bounding box center [10, 49] width 15 height 22
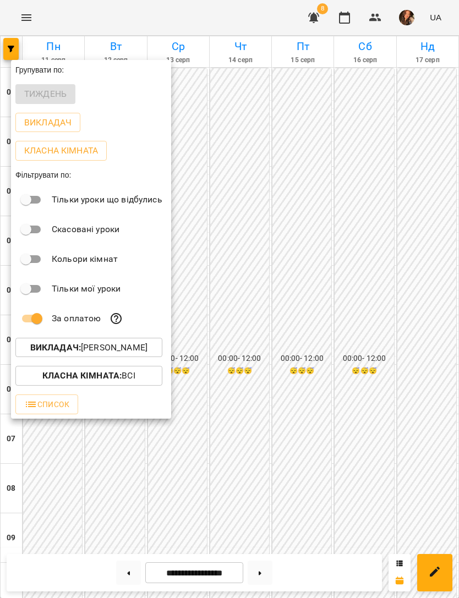
click at [146, 351] on p "Викладач : [PERSON_NAME]" at bounding box center [88, 347] width 117 height 13
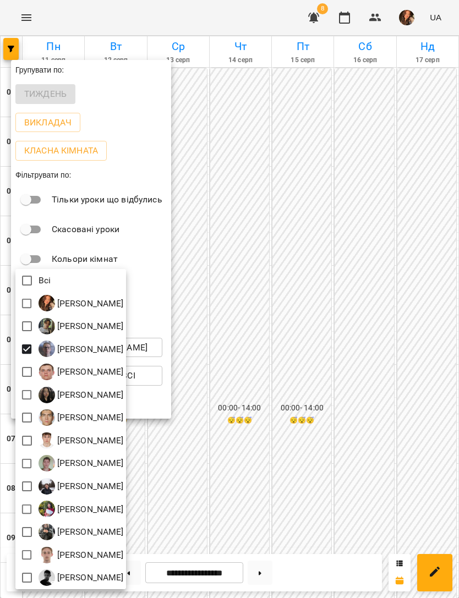
click at [400, 253] on div at bounding box center [229, 299] width 459 height 598
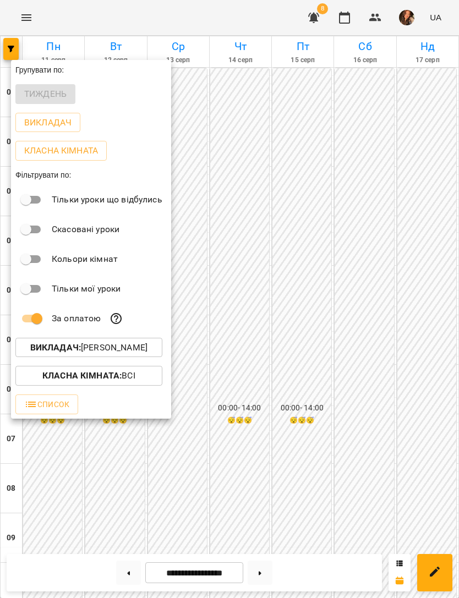
click at [409, 259] on div at bounding box center [229, 299] width 459 height 598
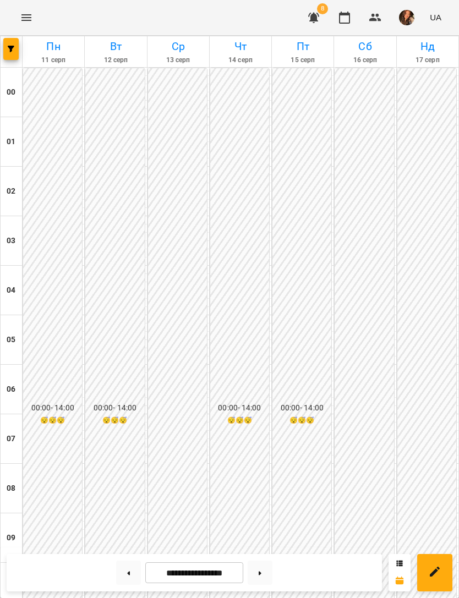
click at [129, 572] on icon at bounding box center [129, 573] width 3 height 4
type input "**********"
click at [12, 51] on icon "button" at bounding box center [11, 49] width 7 height 7
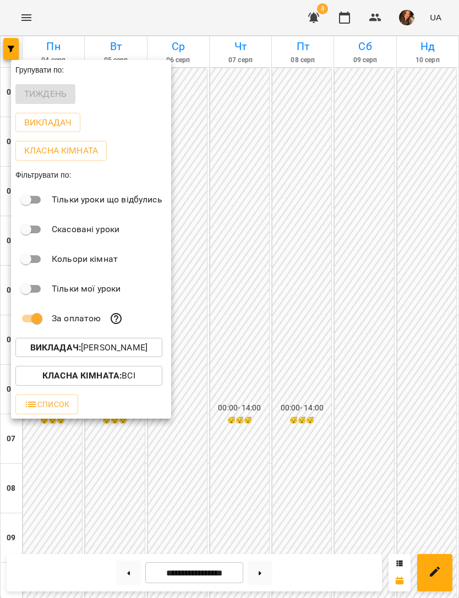
click at [113, 349] on p "Викладач : [PERSON_NAME]" at bounding box center [88, 347] width 117 height 13
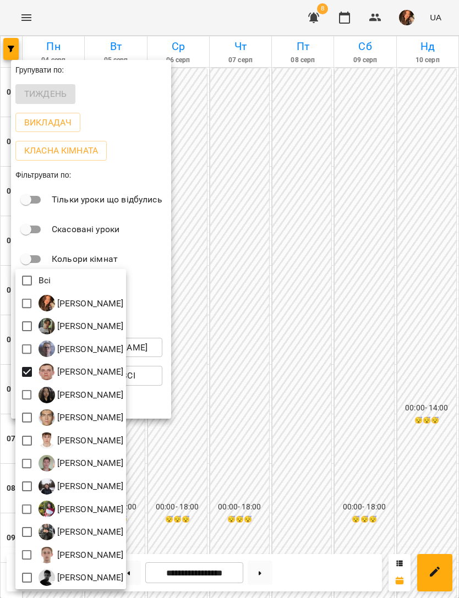
click at [428, 224] on div at bounding box center [229, 299] width 459 height 598
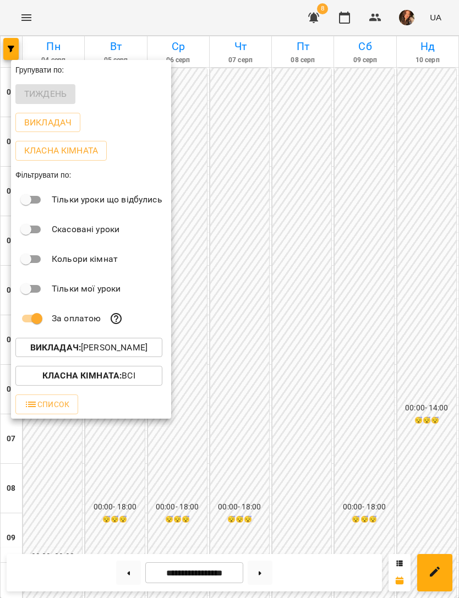
click at [436, 232] on div at bounding box center [229, 299] width 459 height 598
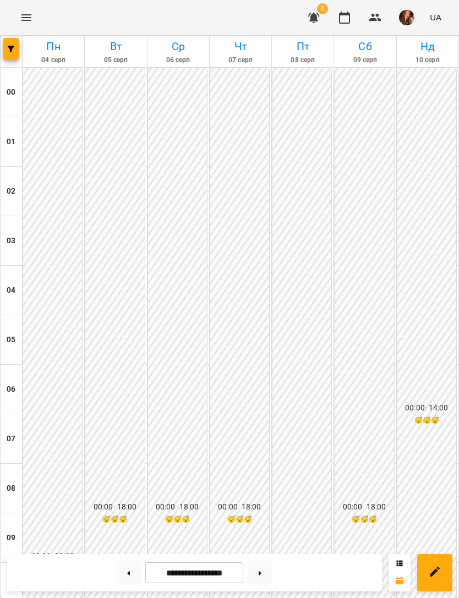
scroll to position [616, 0]
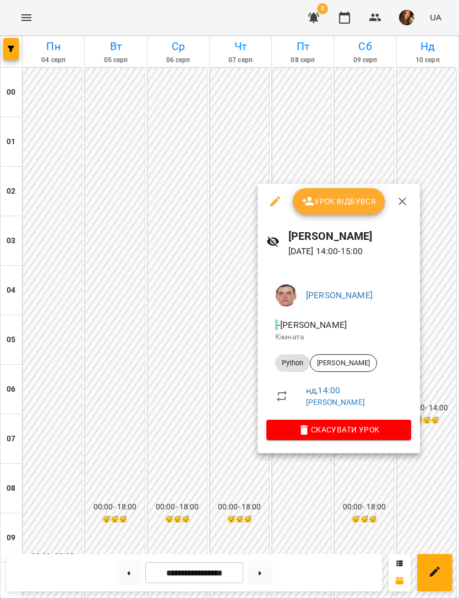
click at [396, 423] on span "Скасувати Урок" at bounding box center [338, 429] width 127 height 13
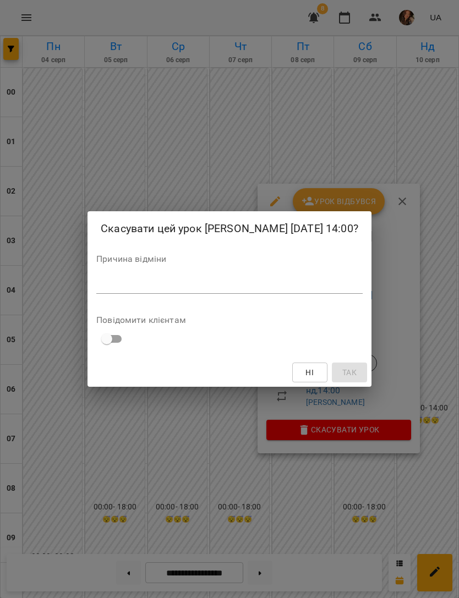
click at [343, 286] on div "*" at bounding box center [229, 285] width 266 height 17
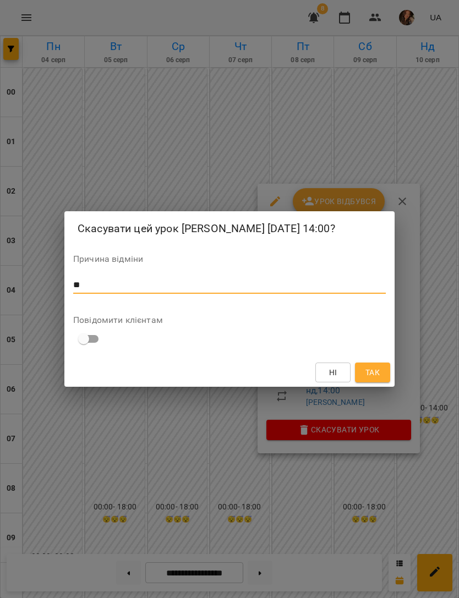
type textarea "**"
click at [381, 377] on button "Так" at bounding box center [372, 372] width 35 height 20
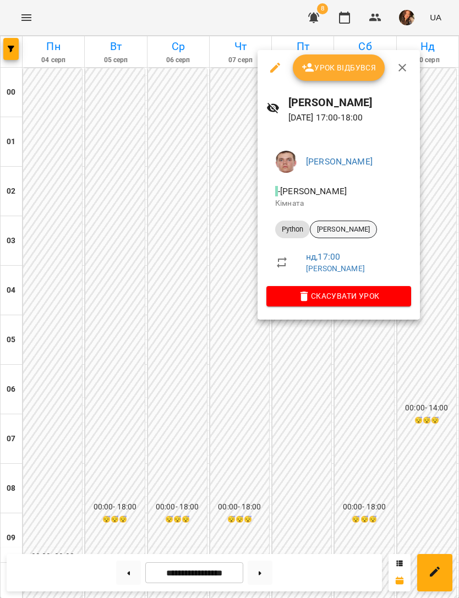
click at [351, 229] on span "[PERSON_NAME]" at bounding box center [343, 229] width 66 height 10
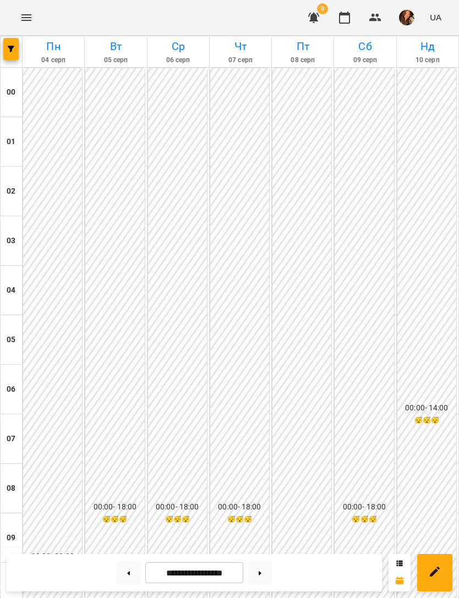
scroll to position [707, 0]
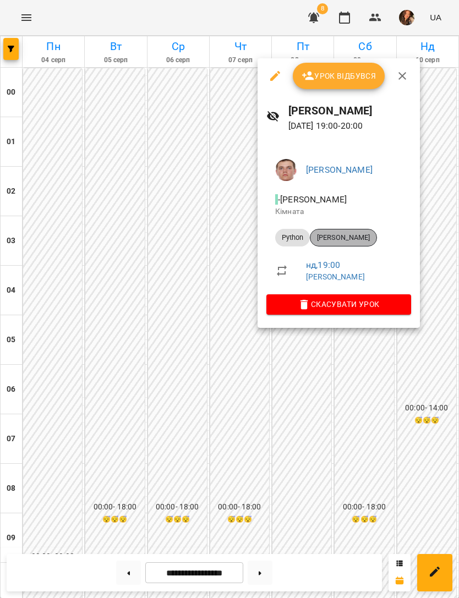
click at [377, 243] on div "[PERSON_NAME]" at bounding box center [343, 238] width 67 height 18
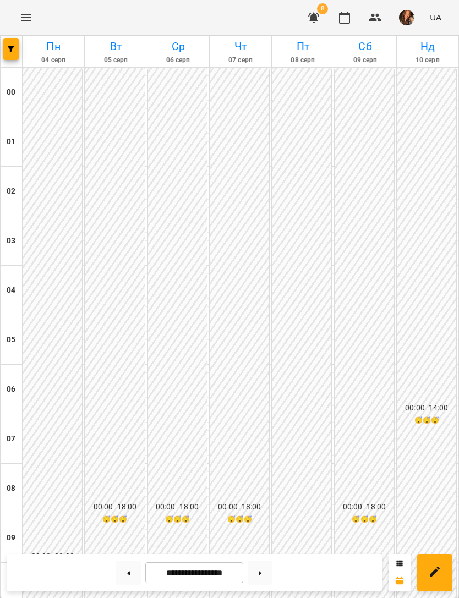
scroll to position [707, 0]
click at [14, 46] on icon "button" at bounding box center [11, 49] width 7 height 7
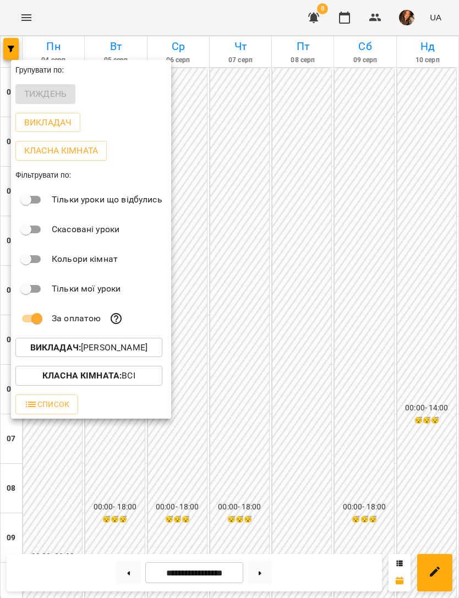
click at [144, 349] on p "Викладач : [PERSON_NAME]" at bounding box center [88, 347] width 117 height 13
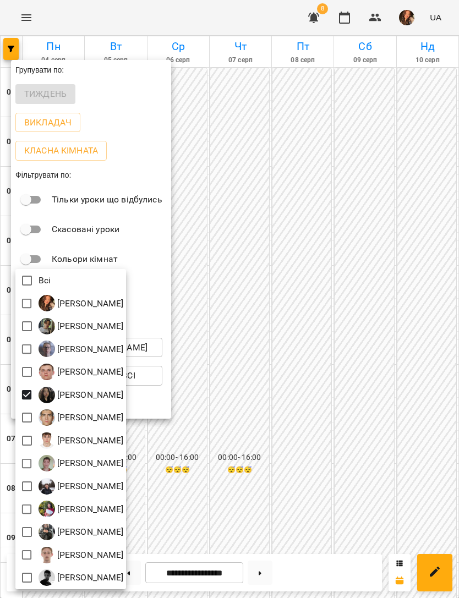
click at [404, 216] on div at bounding box center [229, 299] width 459 height 598
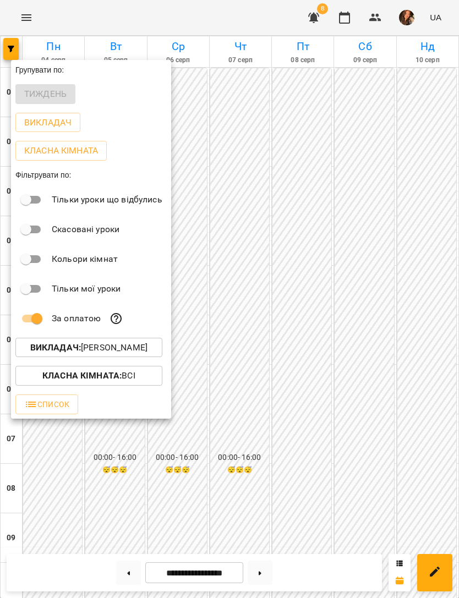
click at [405, 213] on div at bounding box center [229, 299] width 459 height 598
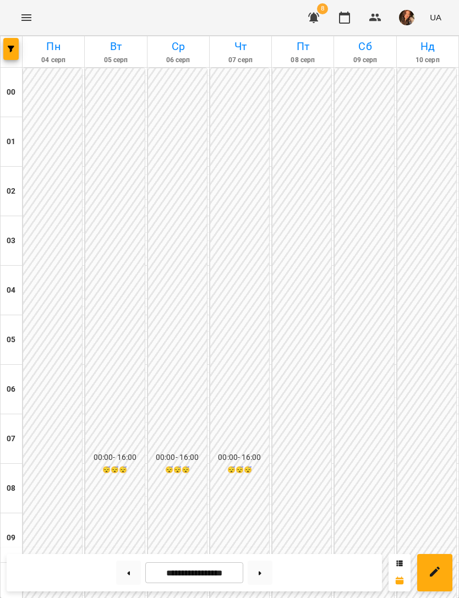
click at [13, 44] on button "button" at bounding box center [10, 49] width 15 height 22
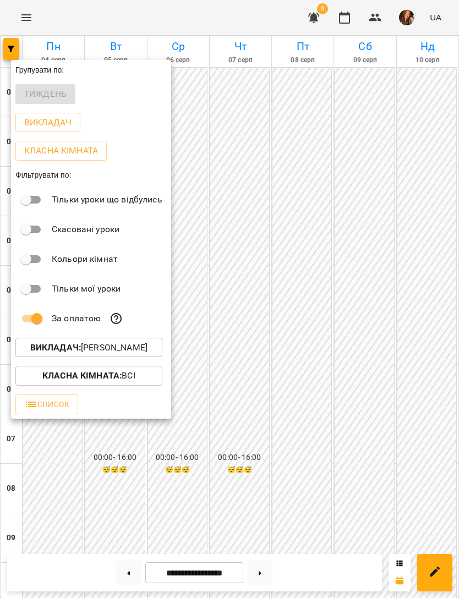
click at [140, 357] on button "Викладач : [PERSON_NAME]" at bounding box center [88, 348] width 147 height 20
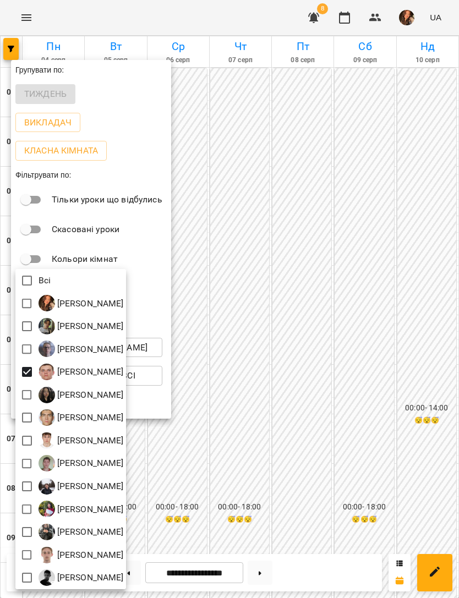
click at [387, 212] on div at bounding box center [229, 299] width 459 height 598
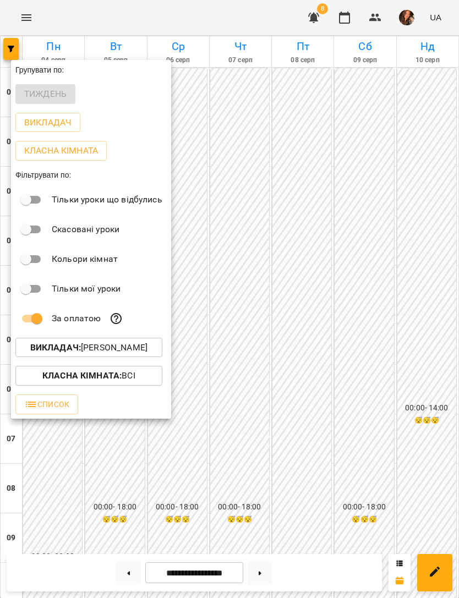
click at [395, 196] on div at bounding box center [229, 299] width 459 height 598
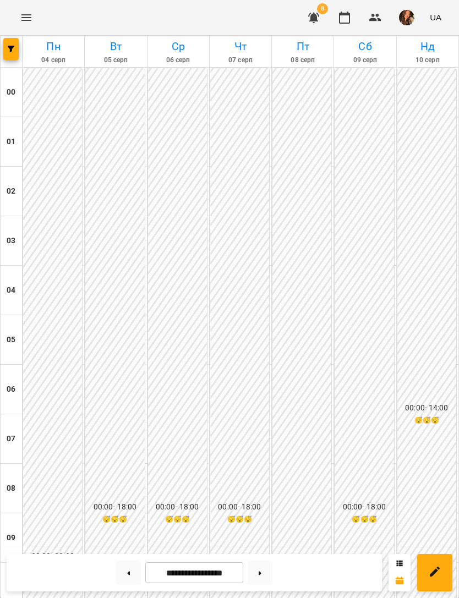
click at [9, 53] on button "button" at bounding box center [10, 49] width 15 height 22
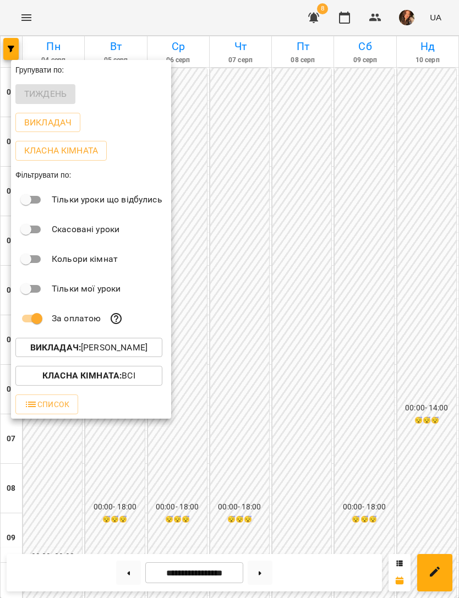
click at [147, 351] on p "Викладач : [PERSON_NAME]" at bounding box center [88, 347] width 117 height 13
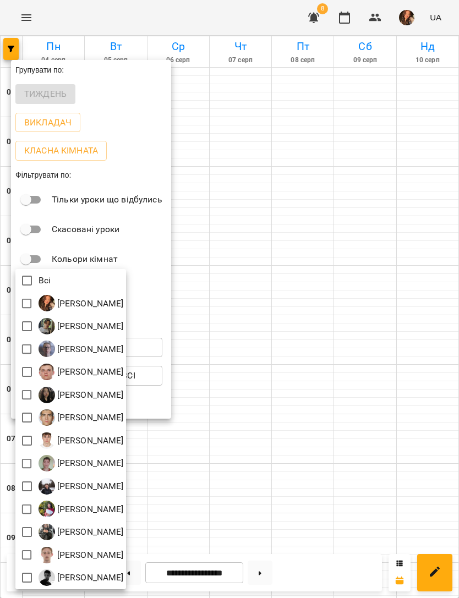
click at [38, 417] on img at bounding box center [46, 417] width 16 height 16
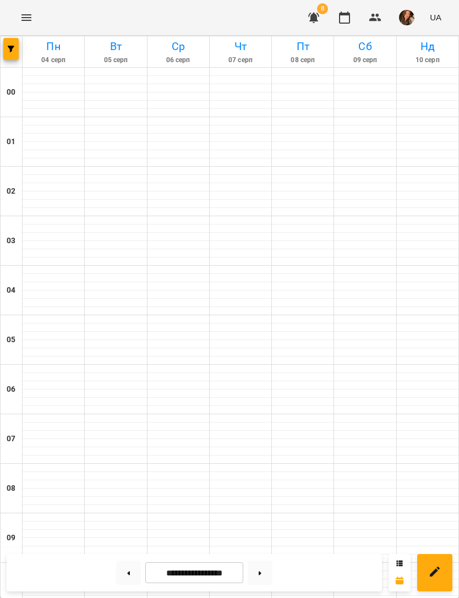
click at [14, 54] on button "button" at bounding box center [10, 49] width 15 height 22
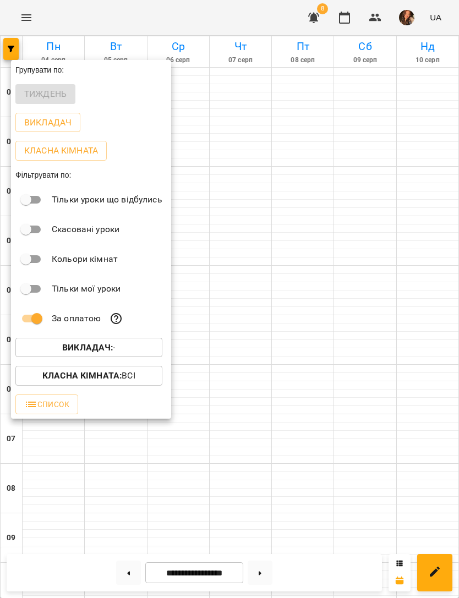
click at [121, 351] on span "Викладач : -" at bounding box center [88, 347] width 129 height 13
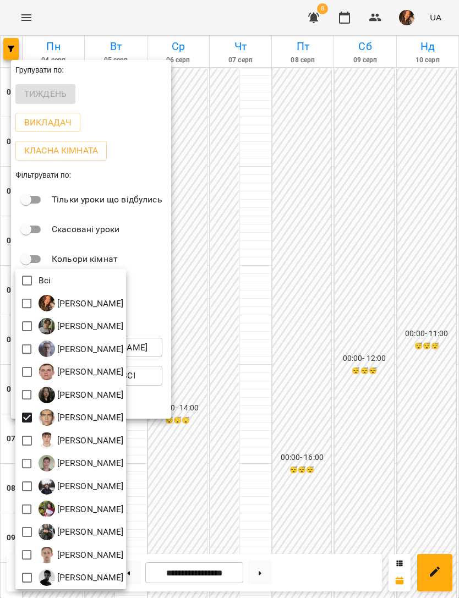
click at [412, 240] on div at bounding box center [229, 299] width 459 height 598
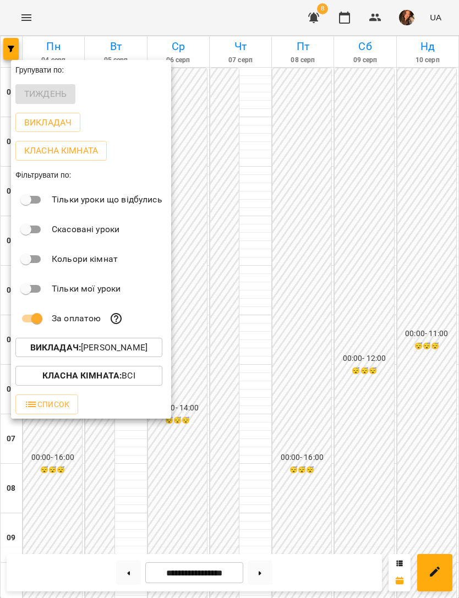
click at [420, 239] on div at bounding box center [229, 299] width 459 height 598
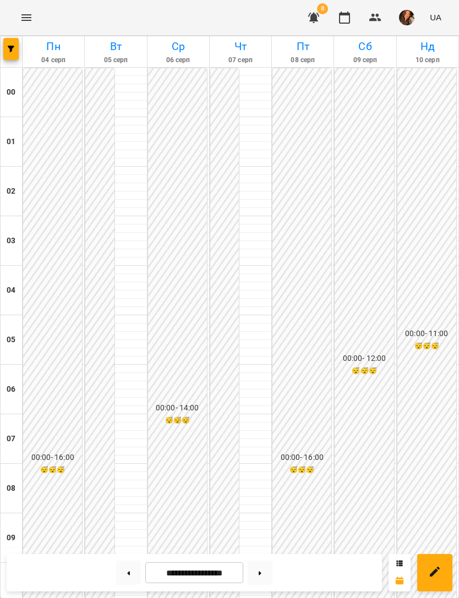
scroll to position [657, 0]
click at [16, 43] on button "button" at bounding box center [10, 49] width 15 height 22
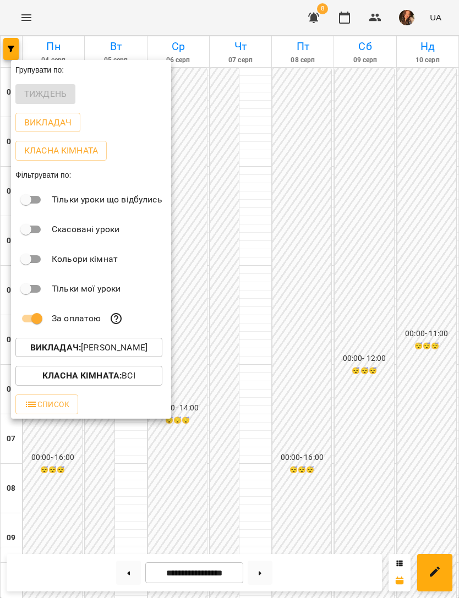
click at [123, 356] on button "Викладач : [PERSON_NAME]" at bounding box center [88, 348] width 147 height 20
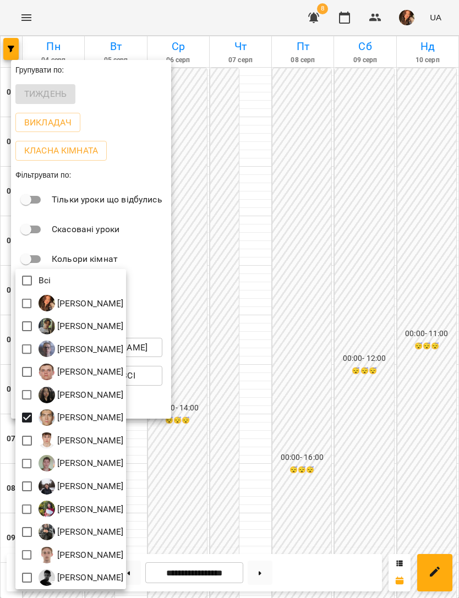
click at [376, 175] on div at bounding box center [229, 299] width 459 height 598
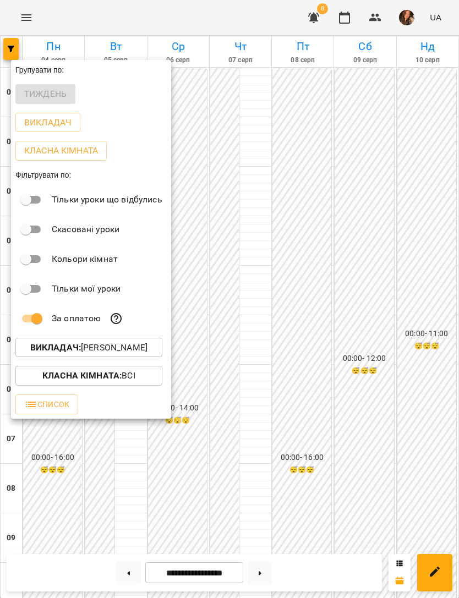
click at [388, 187] on div at bounding box center [229, 299] width 459 height 598
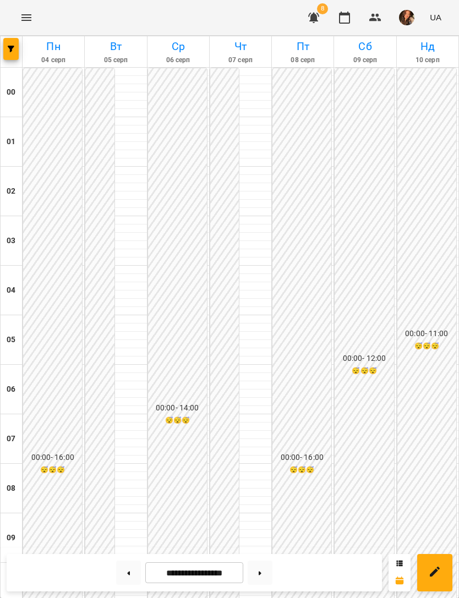
scroll to position [645, 0]
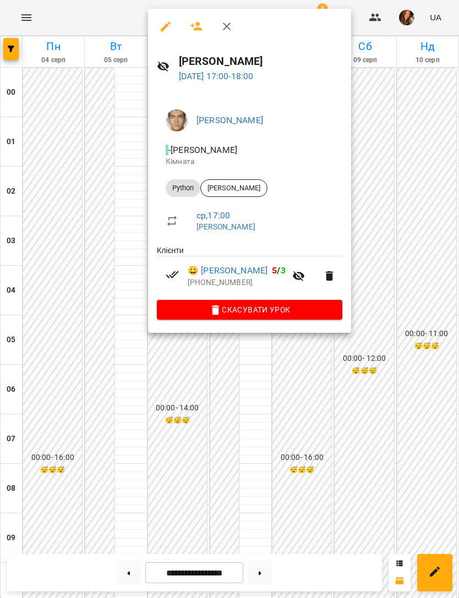
click at [406, 151] on div at bounding box center [229, 299] width 459 height 598
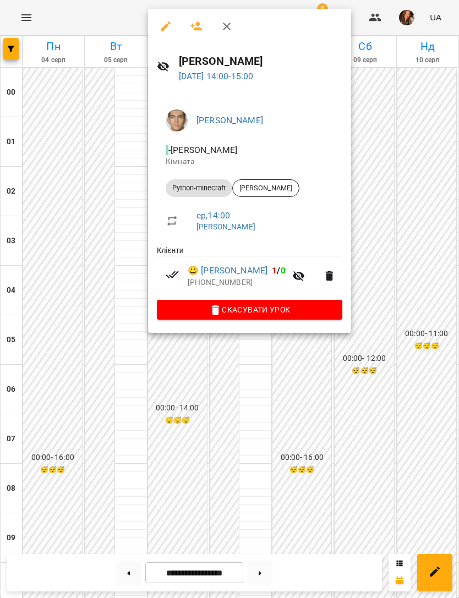
click at [243, 119] on link "[PERSON_NAME]" at bounding box center [229, 120] width 67 height 10
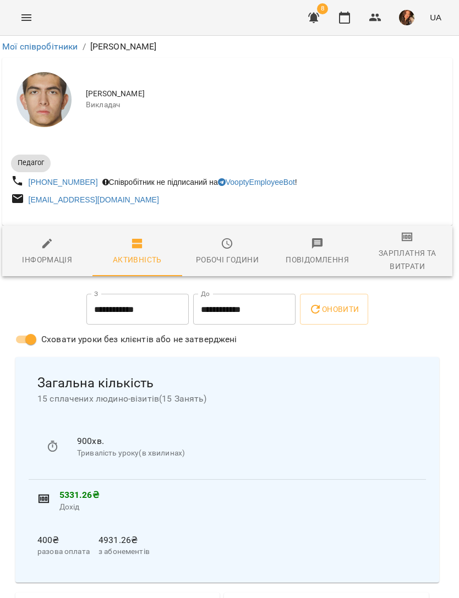
scroll to position [0, 2]
click at [225, 256] on div "Робочі години" at bounding box center [227, 259] width 63 height 13
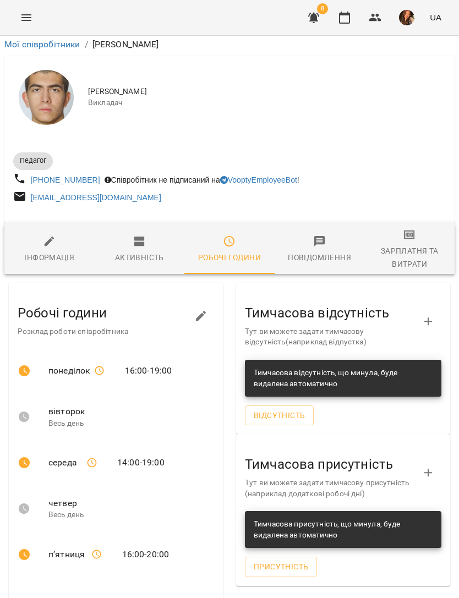
scroll to position [125, 0]
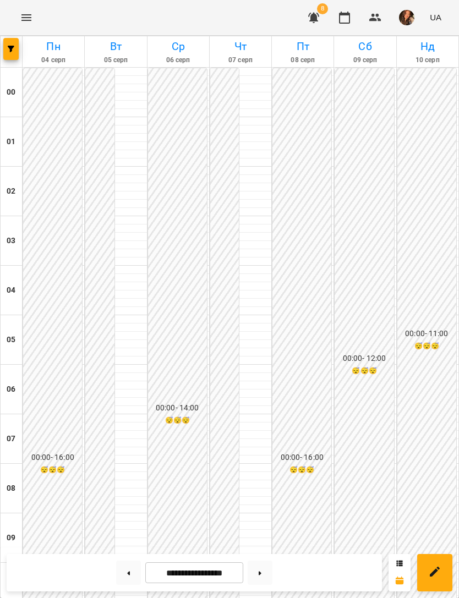
scroll to position [565, 0]
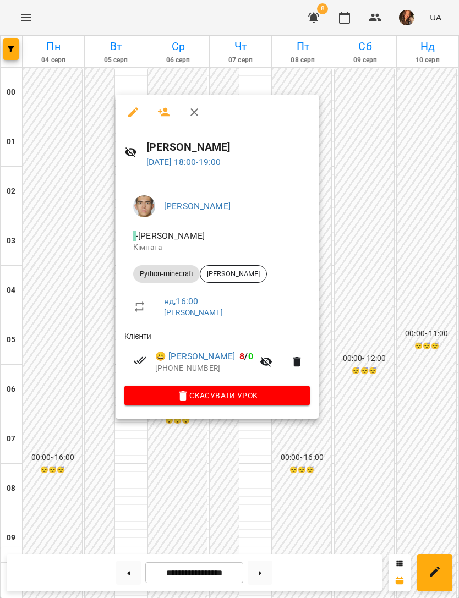
click at [230, 203] on link "[PERSON_NAME]" at bounding box center [197, 206] width 67 height 10
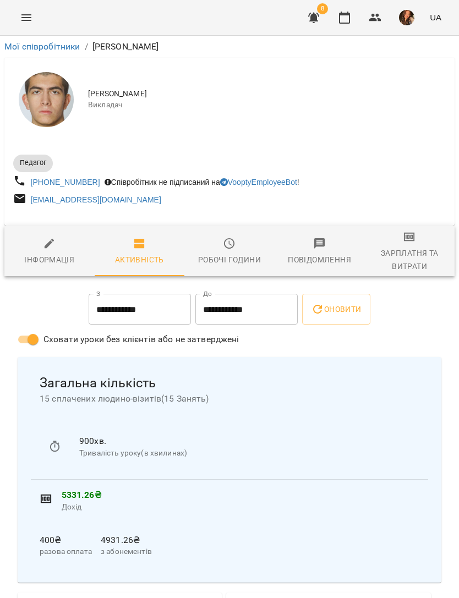
click at [233, 258] on div "Робочі години" at bounding box center [229, 259] width 63 height 13
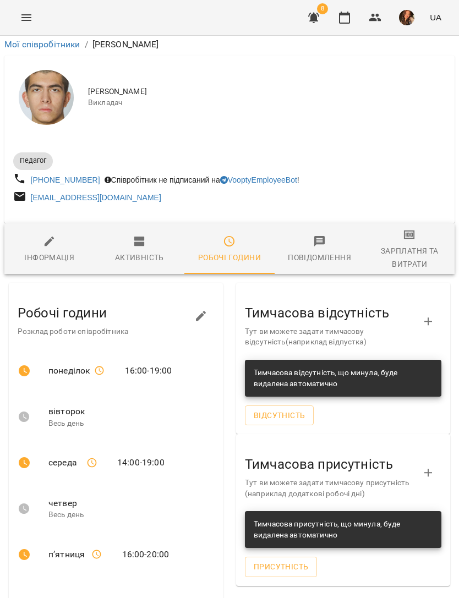
scroll to position [105, 0]
click at [65, 418] on p "Весь день" at bounding box center [131, 423] width 166 height 11
click at [205, 310] on icon "button" at bounding box center [200, 316] width 13 height 13
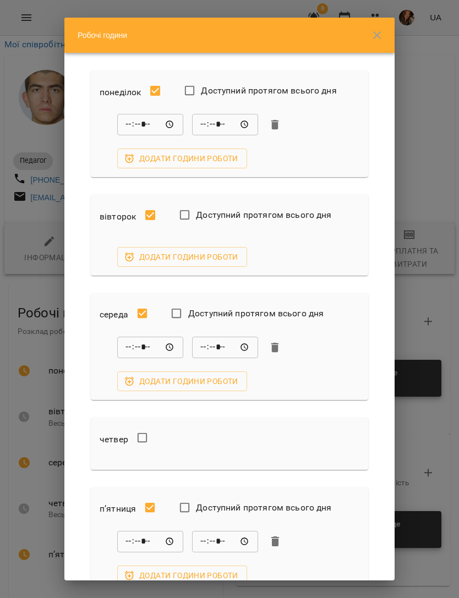
click at [222, 253] on span "Додати години роботи" at bounding box center [182, 256] width 112 height 13
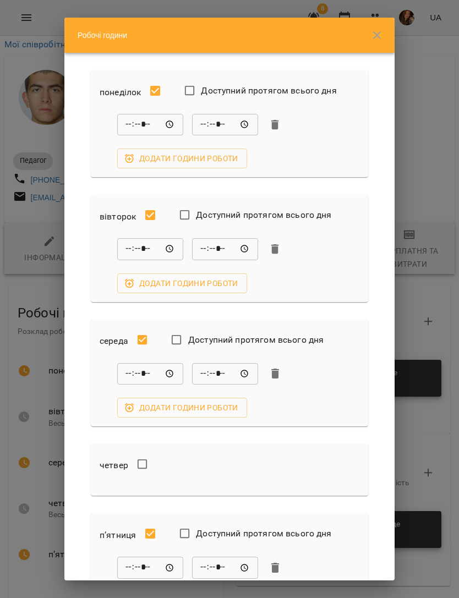
click at [160, 241] on input "*****" at bounding box center [150, 249] width 66 height 22
type input "*****"
click at [241, 245] on input "*****" at bounding box center [225, 249] width 66 height 22
type input "*****"
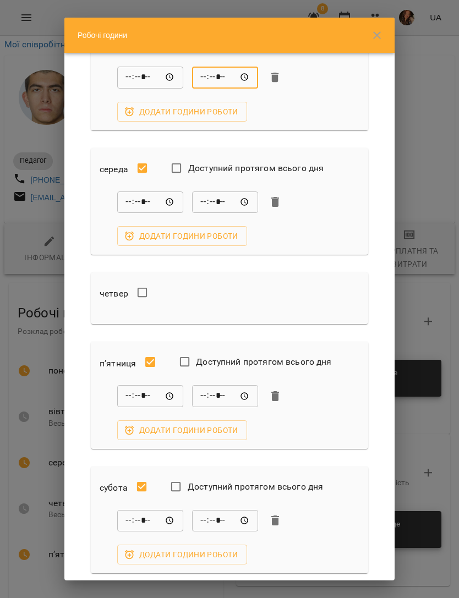
scroll to position [195, 0]
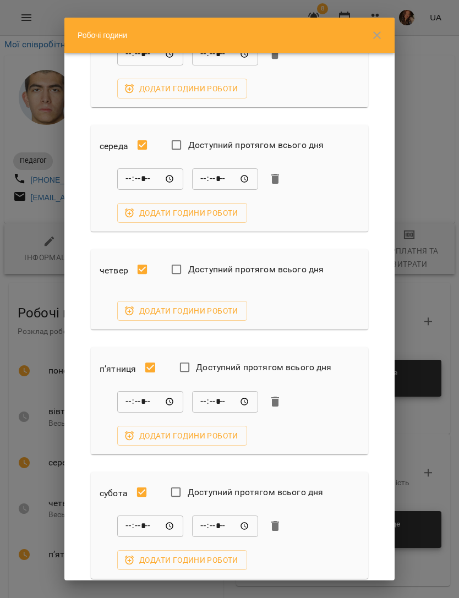
click at [225, 304] on span "Додати години роботи" at bounding box center [182, 310] width 112 height 13
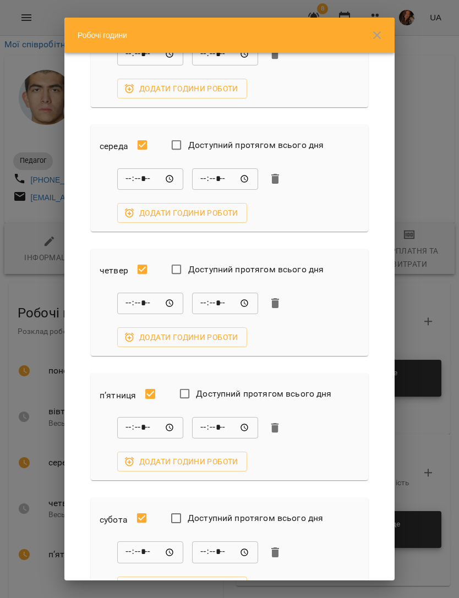
click at [169, 292] on input "*****" at bounding box center [150, 303] width 66 height 22
type input "*****"
click at [238, 292] on input "*****" at bounding box center [225, 303] width 66 height 22
type input "*****"
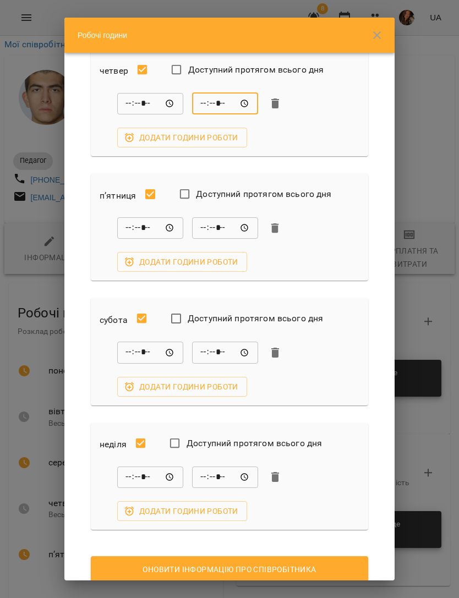
scroll to position [393, 0]
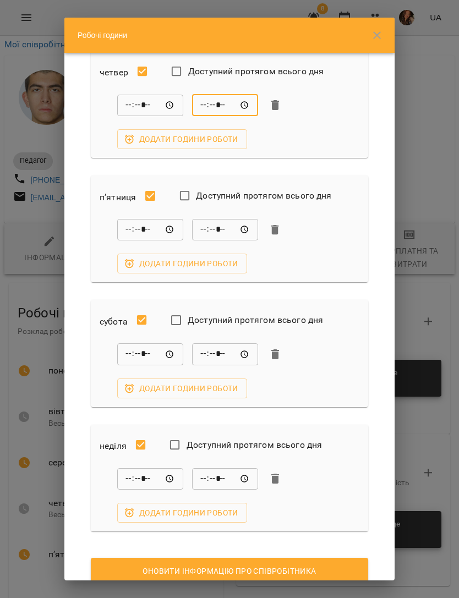
click at [323, 564] on span "Оновити інформацію про співробітника" at bounding box center [230, 570] width 260 height 13
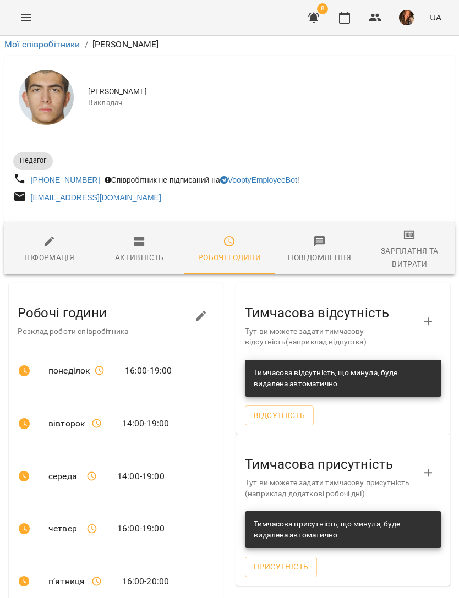
click at [31, 12] on icon "Menu" at bounding box center [26, 17] width 13 height 13
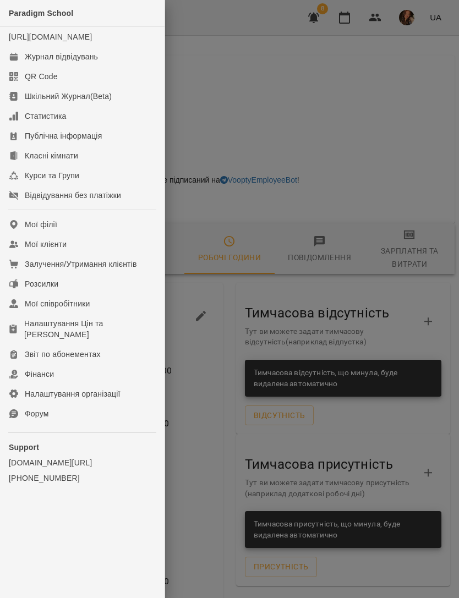
click at [99, 79] on link "QR Code" at bounding box center [82, 77] width 164 height 20
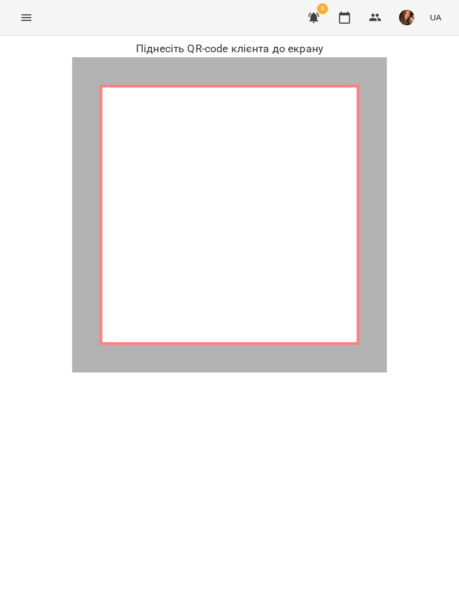
click at [23, 20] on icon "Menu" at bounding box center [26, 17] width 10 height 7
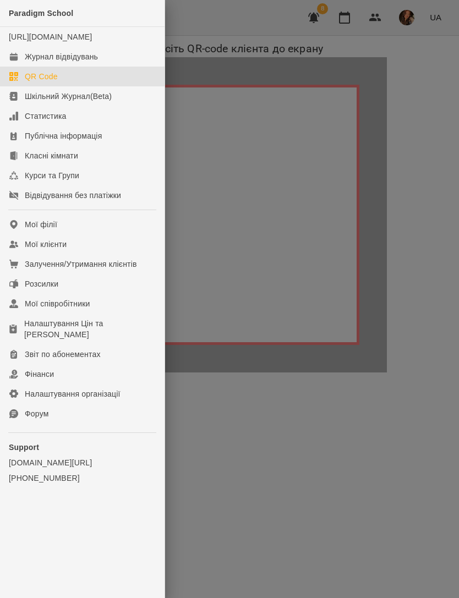
click at [79, 62] on div "Журнал відвідувань" at bounding box center [61, 56] width 73 height 11
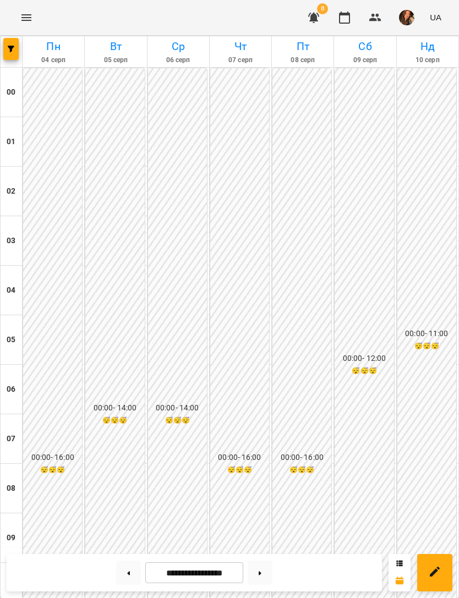
scroll to position [615, 0]
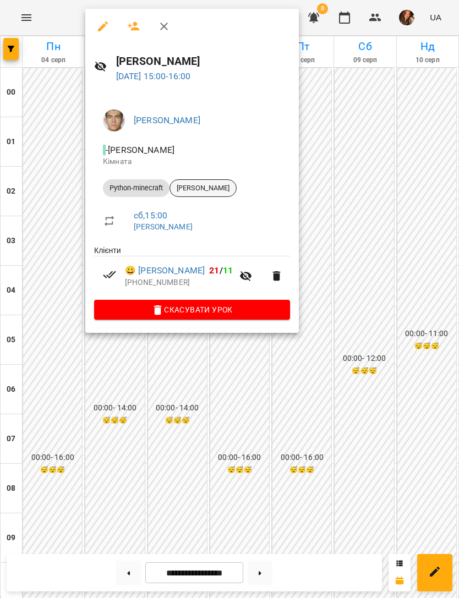
click at [236, 183] on span "[PERSON_NAME]" at bounding box center [203, 188] width 66 height 10
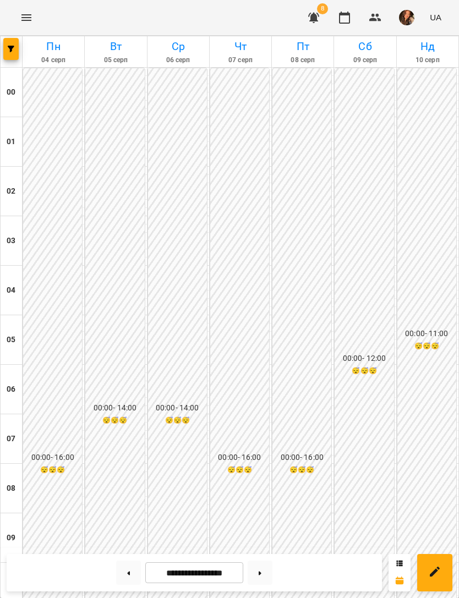
scroll to position [629, 0]
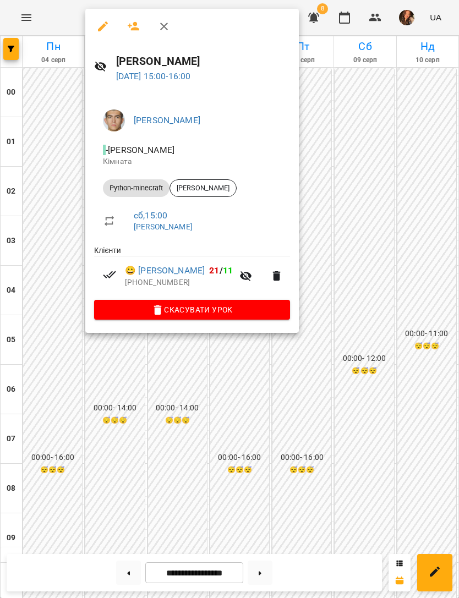
click at [200, 121] on link "[PERSON_NAME]" at bounding box center [167, 120] width 67 height 10
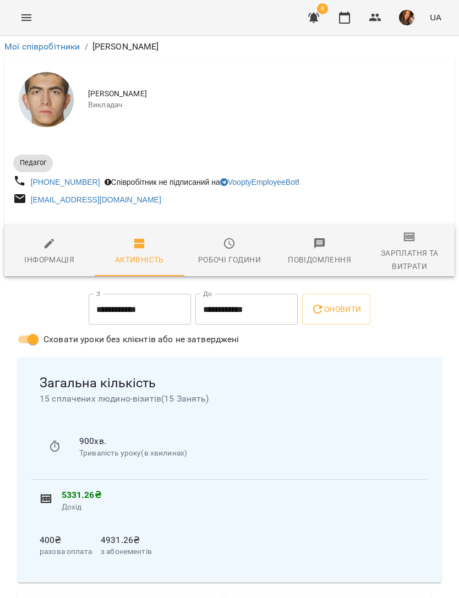
click at [230, 254] on div "Робочі години" at bounding box center [229, 259] width 63 height 13
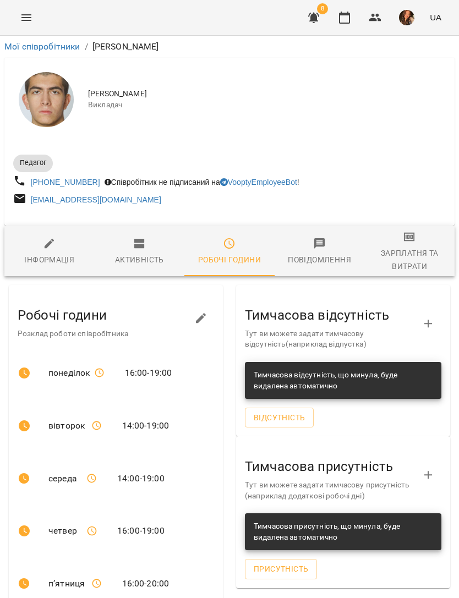
click at [78, 427] on li "14:00 - 19:00" at bounding box center [144, 426] width 140 height 44
click at [211, 310] on button "button" at bounding box center [201, 318] width 26 height 26
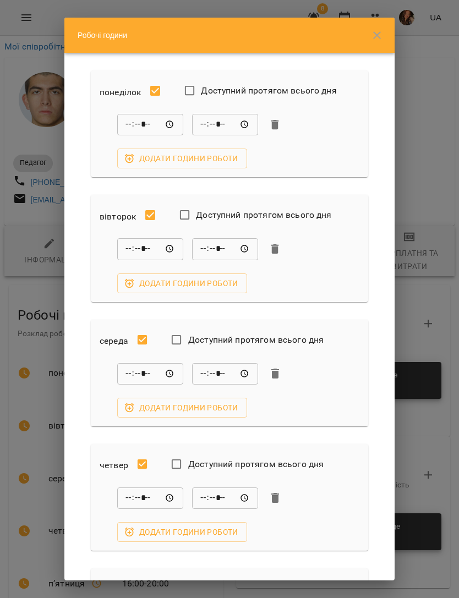
click at [164, 240] on input "*****" at bounding box center [150, 249] width 66 height 22
type input "*****"
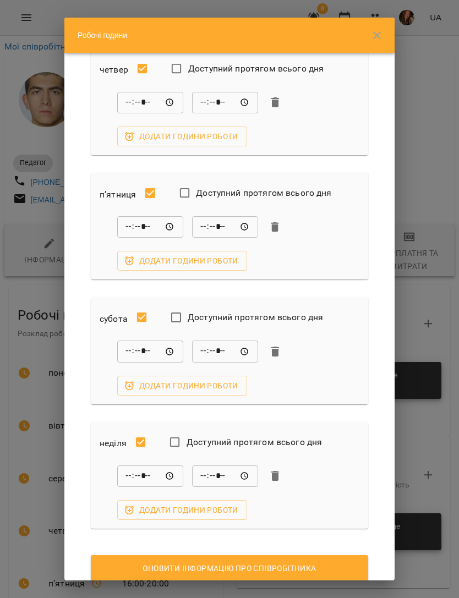
scroll to position [393, 0]
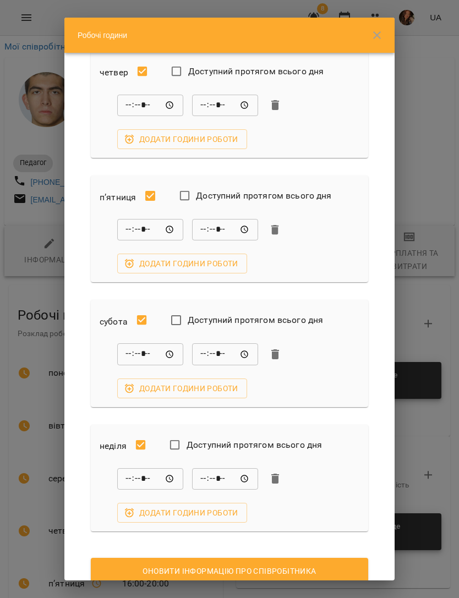
click at [308, 558] on button "Оновити інформацію про співробітника" at bounding box center [229, 571] width 277 height 26
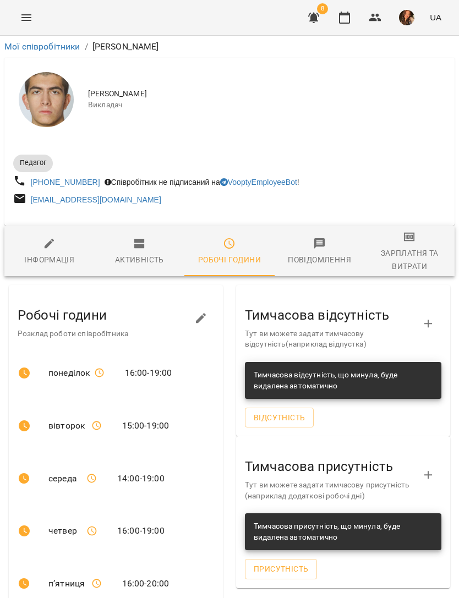
click at [23, 19] on icon "Menu" at bounding box center [26, 17] width 13 height 13
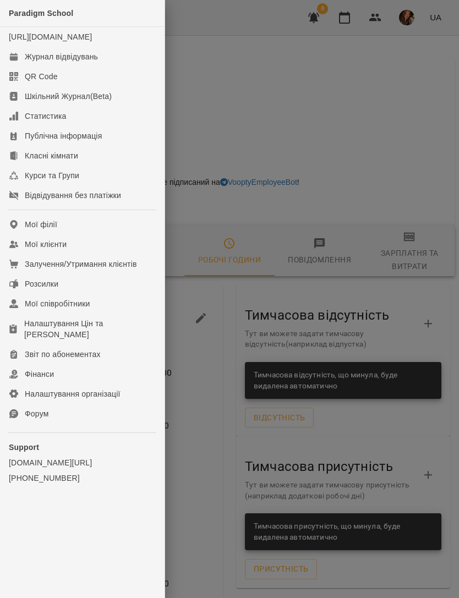
click at [103, 67] on link "Журнал відвідувань" at bounding box center [82, 57] width 164 height 20
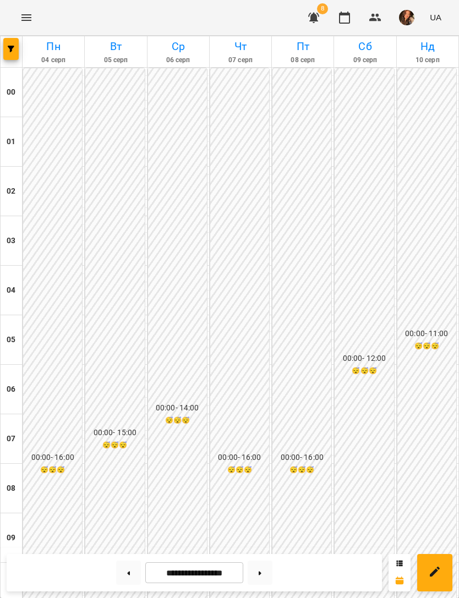
scroll to position [637, 0]
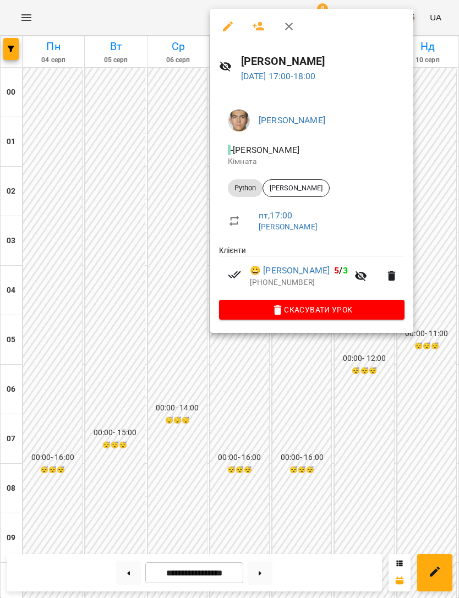
click at [325, 124] on link "[PERSON_NAME]" at bounding box center [291, 120] width 67 height 10
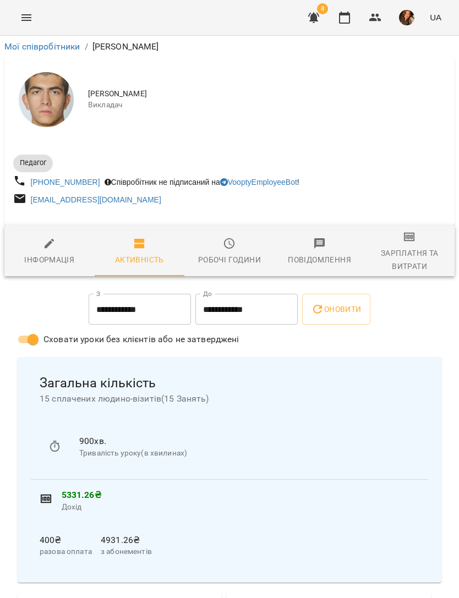
click at [227, 265] on div "Робочі години" at bounding box center [229, 259] width 63 height 13
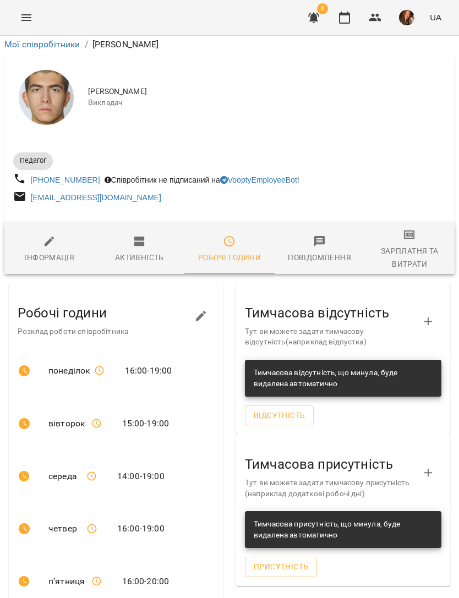
scroll to position [124, 0]
click at [96, 523] on icon at bounding box center [91, 528] width 11 height 11
click at [206, 310] on icon "button" at bounding box center [200, 316] width 13 height 13
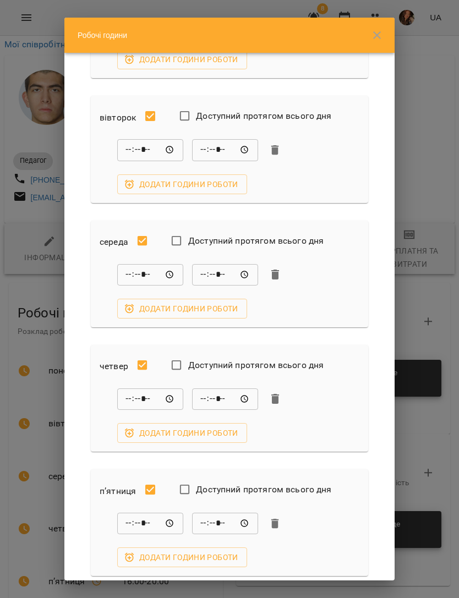
scroll to position [102, 0]
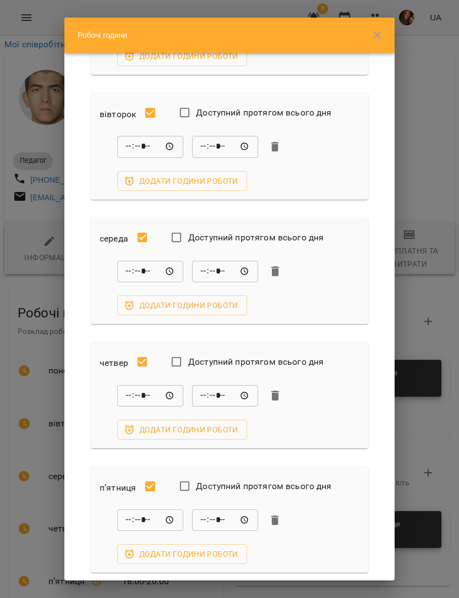
click at [234, 384] on input "*****" at bounding box center [225, 395] width 66 height 22
type input "*****"
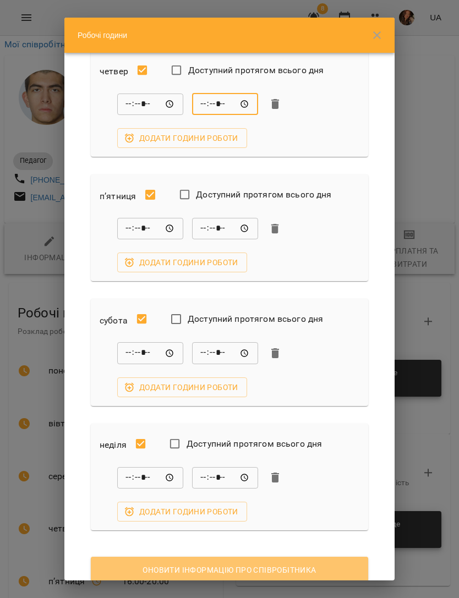
scroll to position [393, 0]
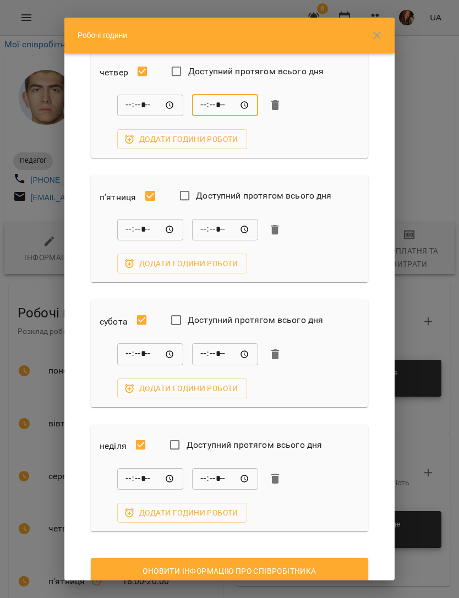
click at [334, 564] on span "Оновити інформацію про співробітника" at bounding box center [230, 570] width 260 height 13
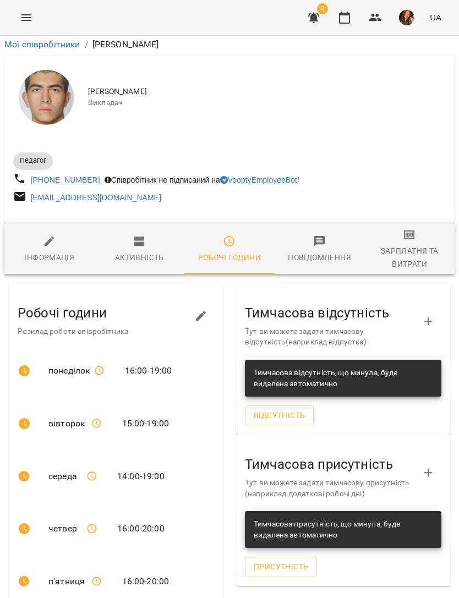
click at [28, 30] on button "Menu" at bounding box center [26, 17] width 26 height 26
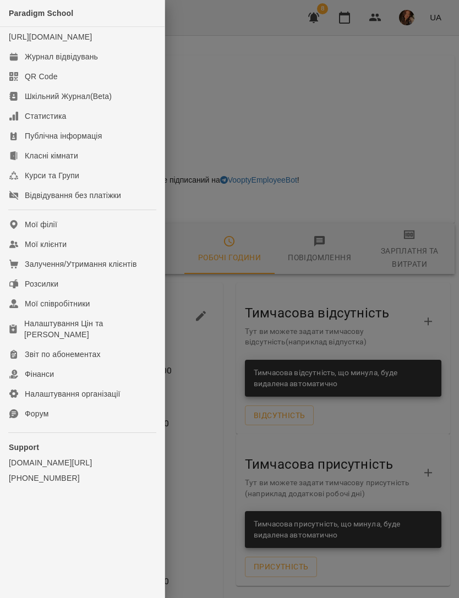
click at [96, 62] on div "Журнал відвідувань" at bounding box center [61, 56] width 73 height 11
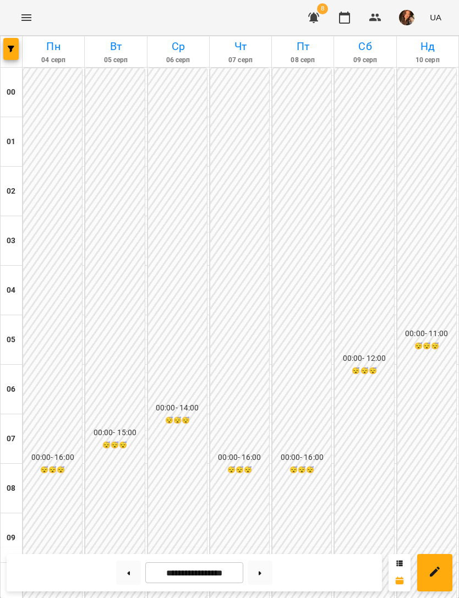
scroll to position [610, 0]
click at [9, 50] on icon "button" at bounding box center [11, 49] width 7 height 7
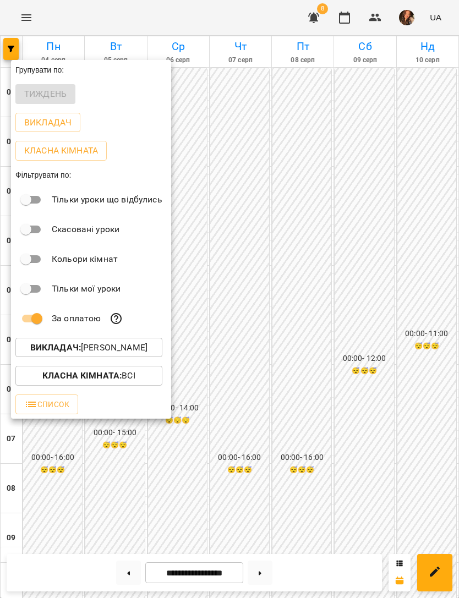
click at [162, 340] on button "Викладач : [PERSON_NAME]" at bounding box center [88, 348] width 147 height 20
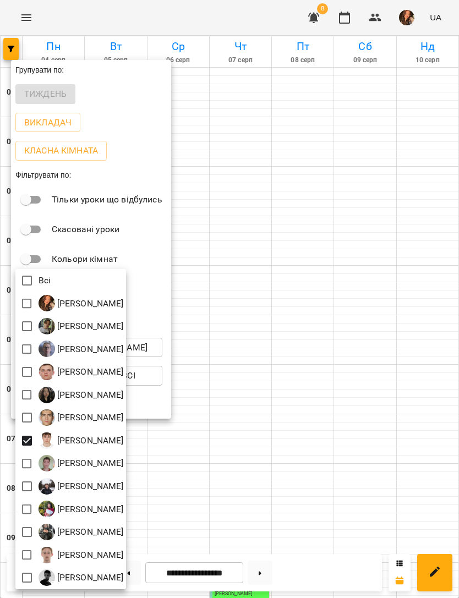
click at [399, 267] on div at bounding box center [229, 299] width 459 height 598
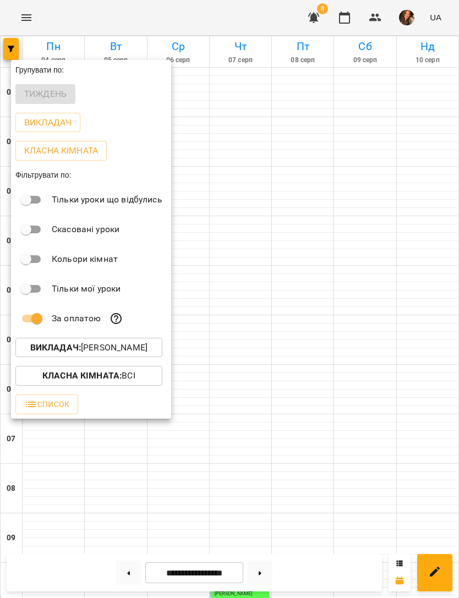
click at [432, 243] on div at bounding box center [229, 299] width 459 height 598
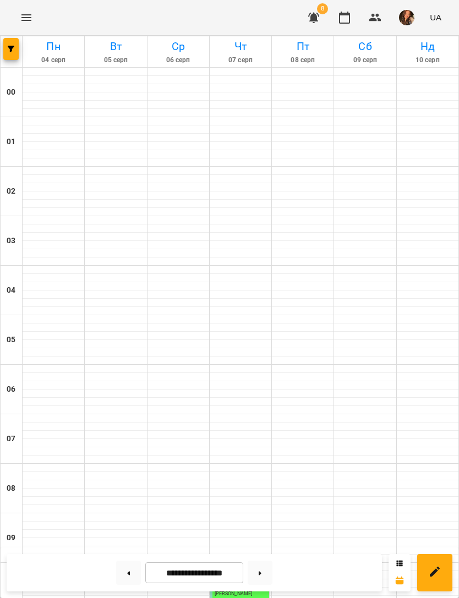
scroll to position [472, 0]
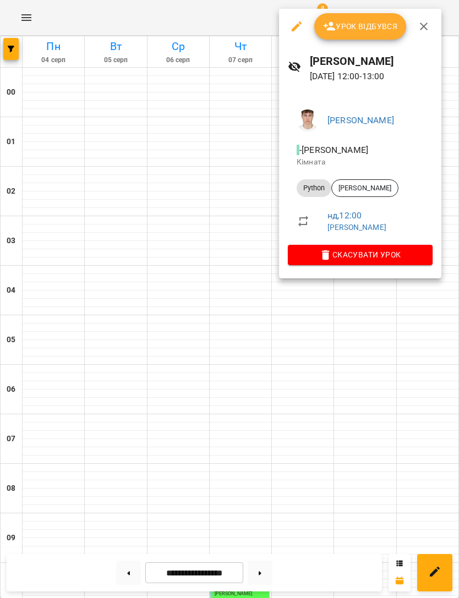
click at [393, 183] on span "[PERSON_NAME]" at bounding box center [365, 188] width 66 height 10
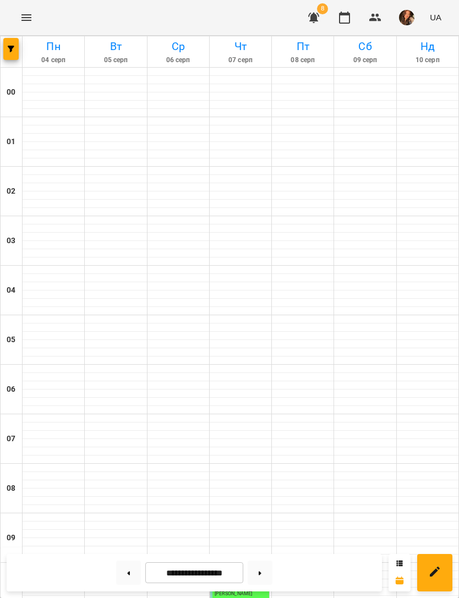
scroll to position [517, 0]
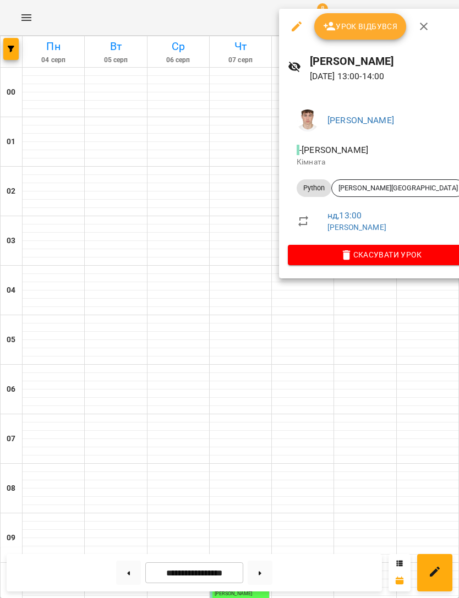
click at [387, 183] on span "[PERSON_NAME][GEOGRAPHIC_DATA]" at bounding box center [398, 188] width 133 height 10
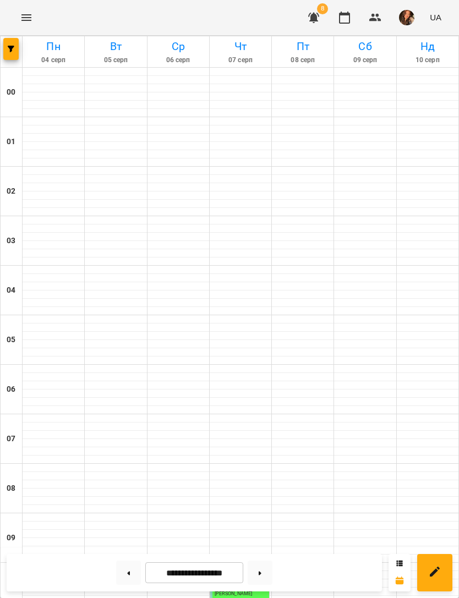
scroll to position [599, 0]
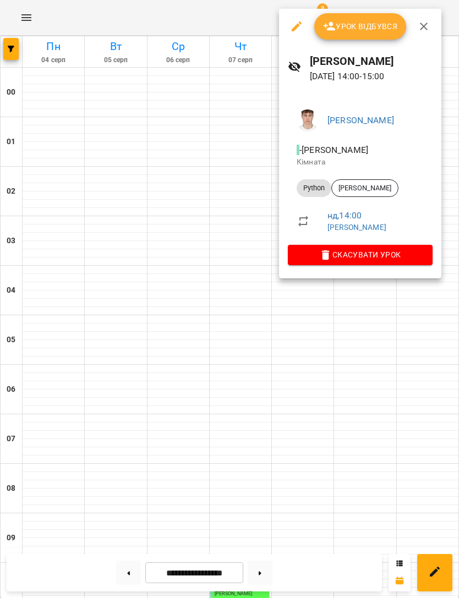
click at [370, 151] on span "- [PERSON_NAME]" at bounding box center [333, 150] width 74 height 10
click at [375, 190] on span "[PERSON_NAME]" at bounding box center [365, 188] width 66 height 10
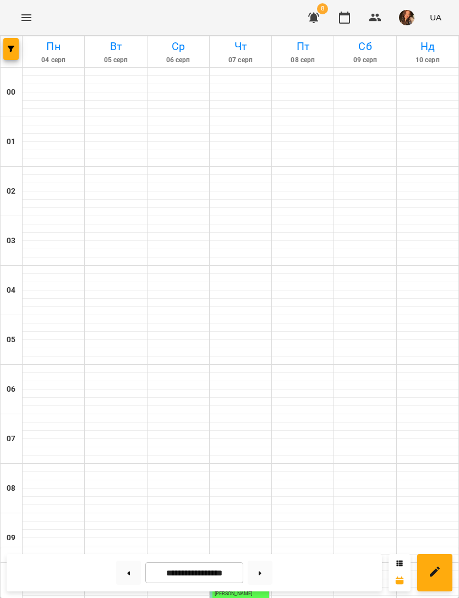
click at [5, 53] on button "button" at bounding box center [10, 49] width 15 height 22
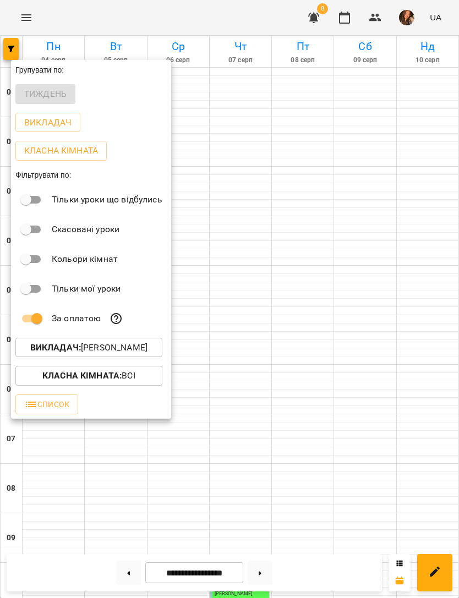
click at [118, 347] on p "Викладач : [PERSON_NAME]" at bounding box center [88, 347] width 117 height 13
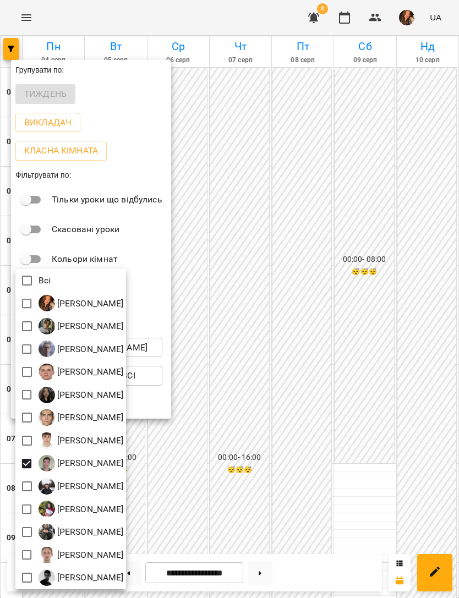
click at [416, 196] on div at bounding box center [229, 299] width 459 height 598
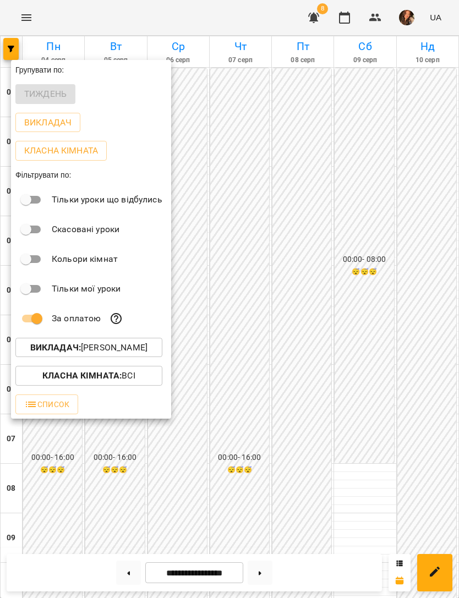
click at [420, 211] on div at bounding box center [229, 299] width 459 height 598
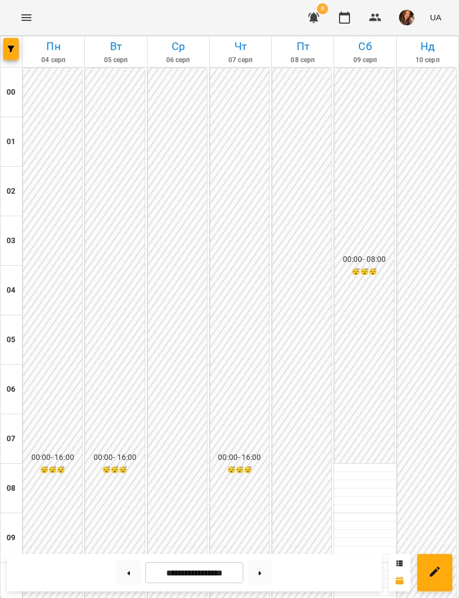
scroll to position [677, 0]
click at [4, 59] on button "button" at bounding box center [10, 49] width 15 height 22
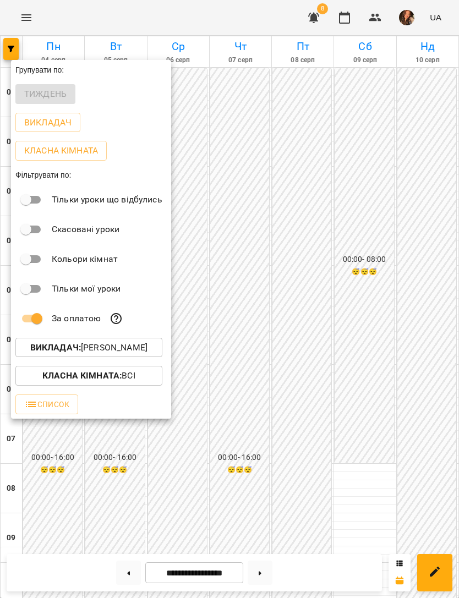
click at [126, 346] on p "Викладач : [PERSON_NAME]" at bounding box center [88, 347] width 117 height 13
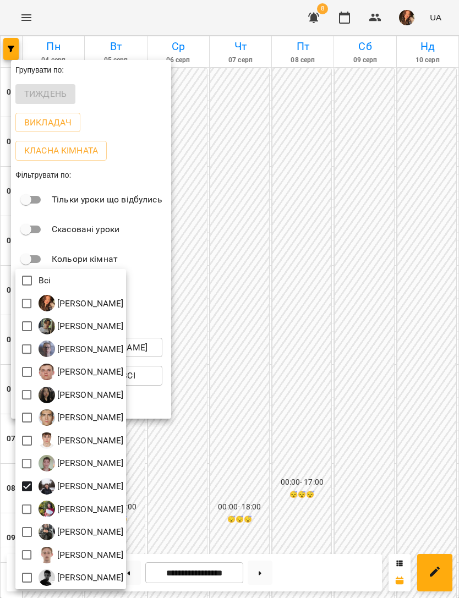
click at [395, 220] on div at bounding box center [229, 299] width 459 height 598
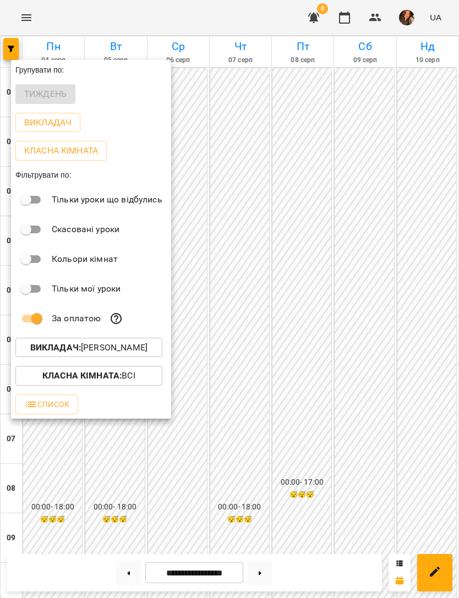
click at [334, 443] on div at bounding box center [229, 299] width 459 height 598
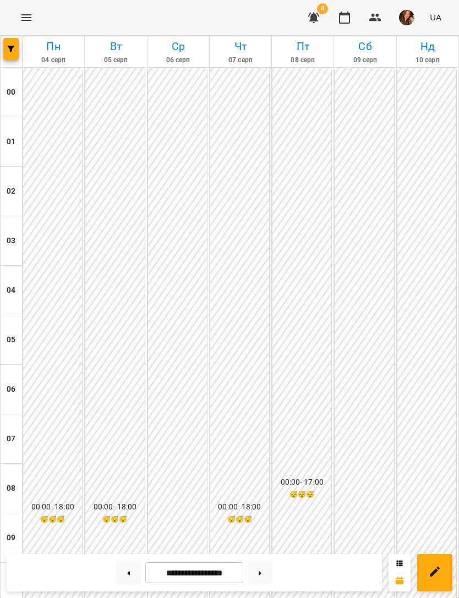
scroll to position [707, 0]
click at [261, 569] on button at bounding box center [259, 572] width 25 height 24
click at [256, 574] on button at bounding box center [259, 572] width 25 height 24
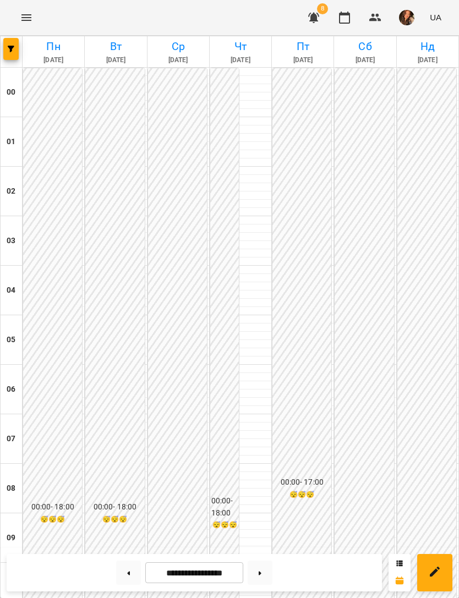
click at [123, 573] on button at bounding box center [128, 572] width 25 height 24
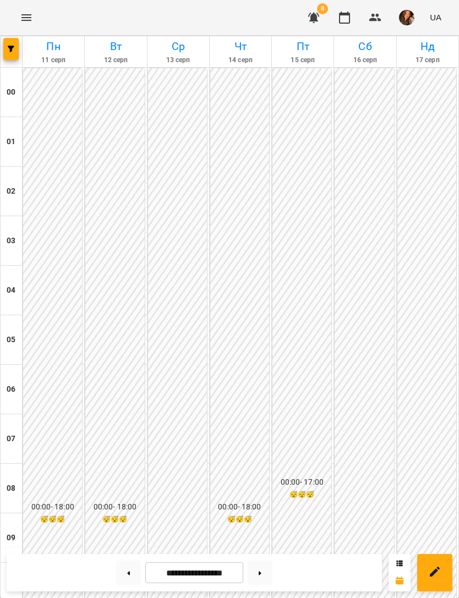
click at [127, 575] on icon at bounding box center [128, 573] width 3 height 4
click at [125, 570] on button at bounding box center [128, 572] width 25 height 24
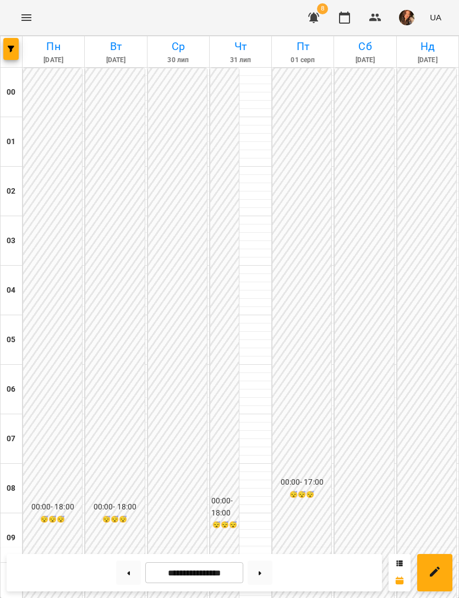
click at [256, 574] on button at bounding box center [259, 572] width 25 height 24
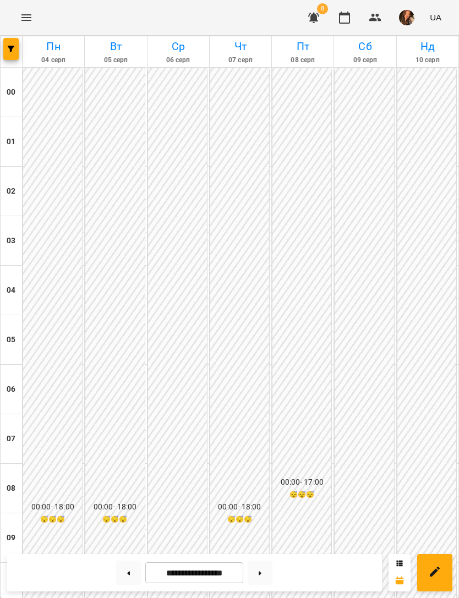
click at [258, 566] on button at bounding box center [259, 572] width 25 height 24
click at [256, 571] on button at bounding box center [259, 572] width 25 height 24
type input "**********"
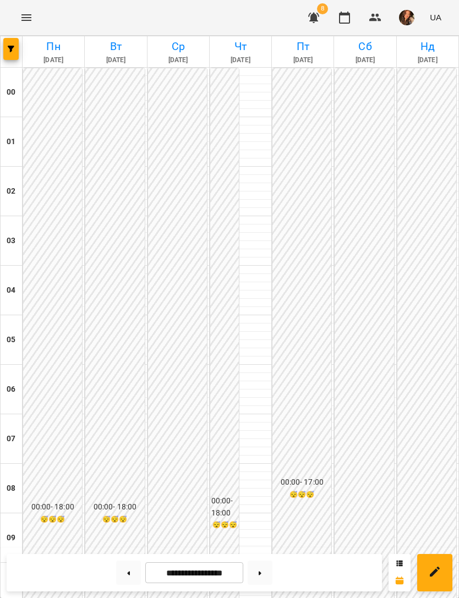
scroll to position [691, 0]
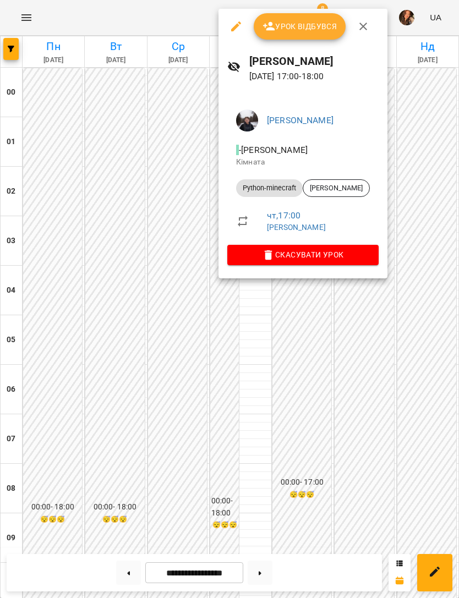
click at [333, 117] on link "[PERSON_NAME]" at bounding box center [300, 120] width 67 height 10
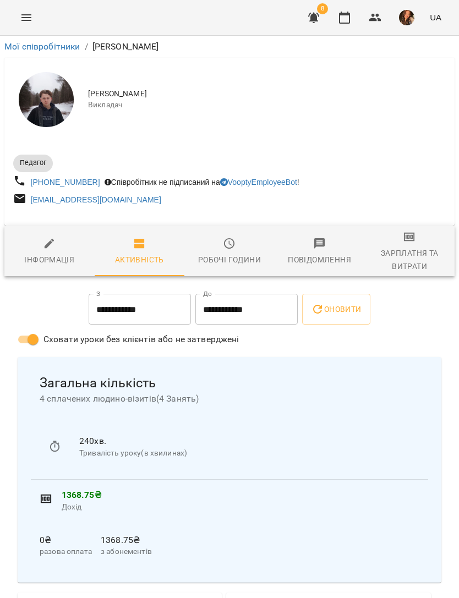
click at [213, 264] on div "Робочі години" at bounding box center [229, 259] width 63 height 13
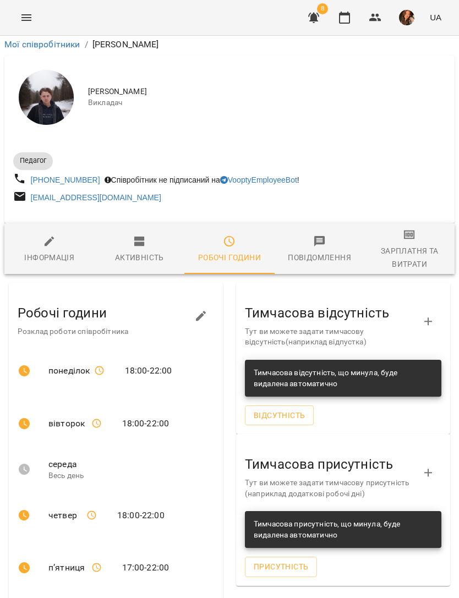
scroll to position [112, 0]
click at [80, 502] on li "18:00 - 22:00" at bounding box center [126, 515] width 96 height 26
click at [211, 303] on button "button" at bounding box center [201, 316] width 26 height 26
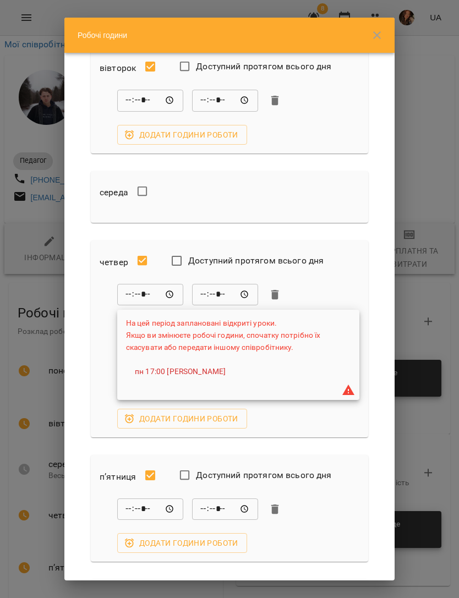
scroll to position [140, 0]
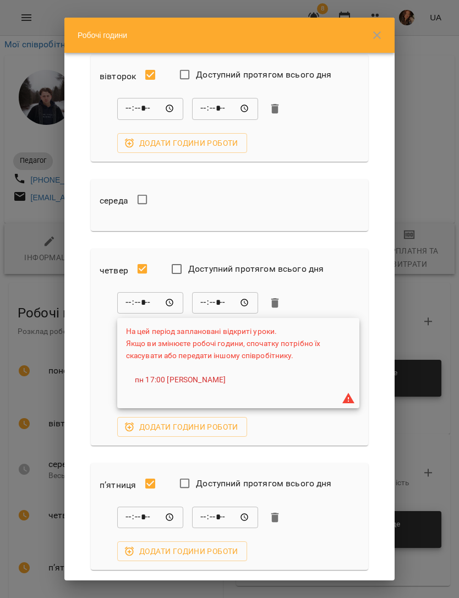
click at [161, 292] on input "*****" at bounding box center [150, 303] width 66 height 22
type input "*****"
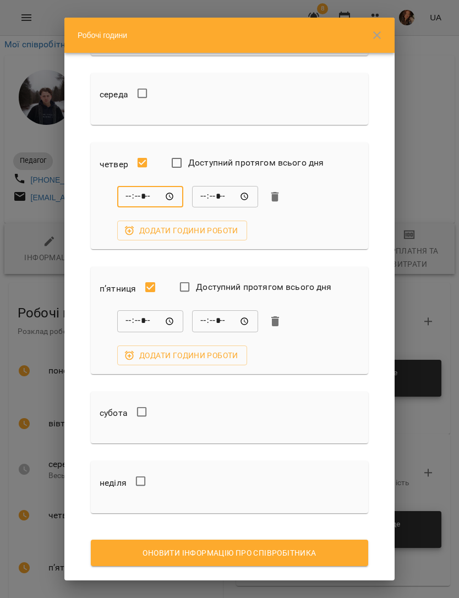
scroll to position [245, 0]
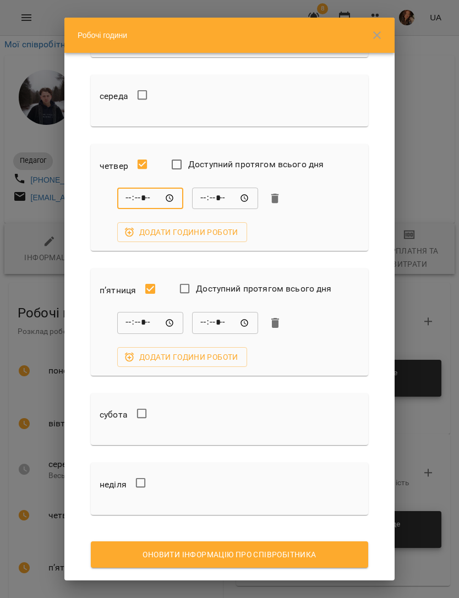
click at [302, 548] on span "Оновити інформацію про співробітника" at bounding box center [230, 554] width 260 height 13
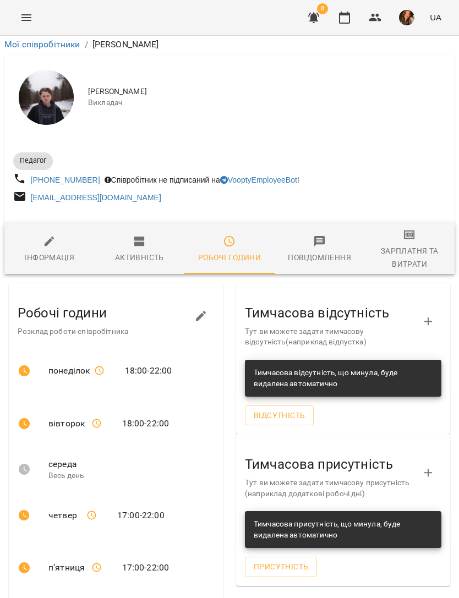
click at [31, 12] on icon "Menu" at bounding box center [26, 17] width 13 height 13
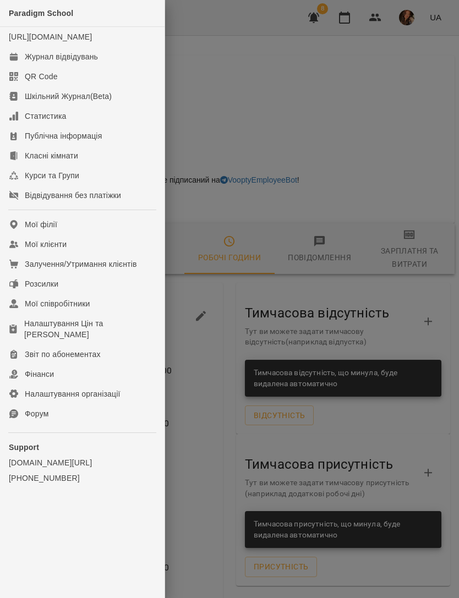
click at [95, 62] on div "Журнал відвідувань" at bounding box center [61, 56] width 73 height 11
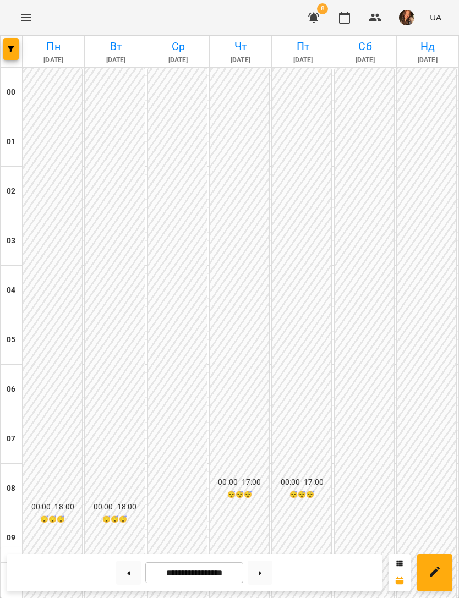
scroll to position [707, 0]
click at [5, 52] on span "button" at bounding box center [10, 49] width 15 height 7
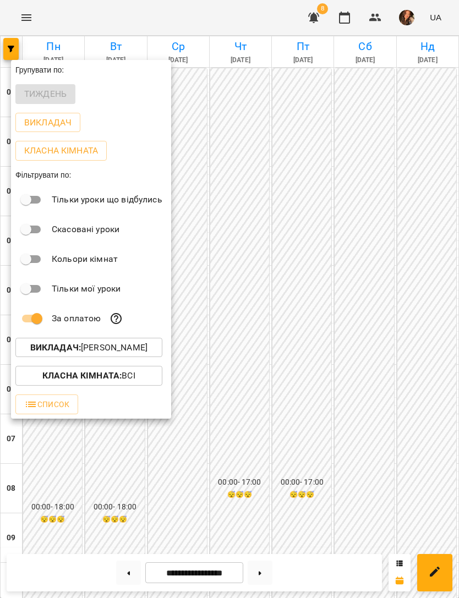
click at [162, 341] on button "Викладач : [PERSON_NAME]" at bounding box center [88, 348] width 147 height 20
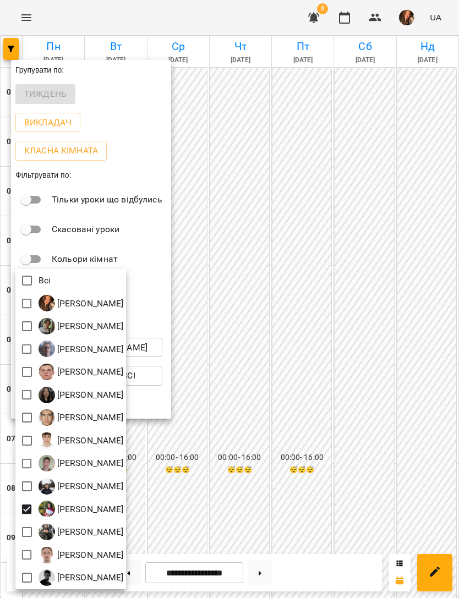
click at [382, 271] on div at bounding box center [229, 299] width 459 height 598
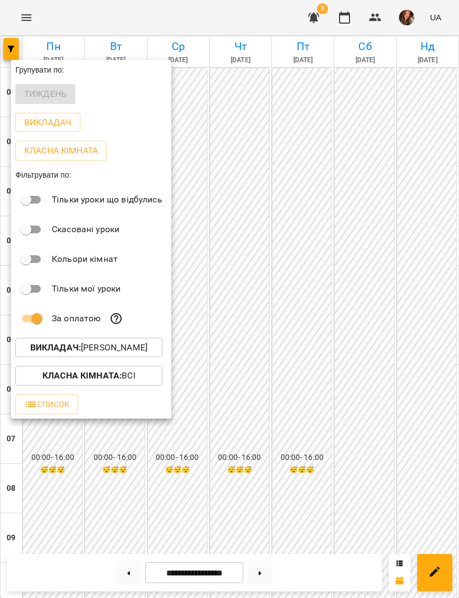
click at [383, 278] on div at bounding box center [229, 299] width 459 height 598
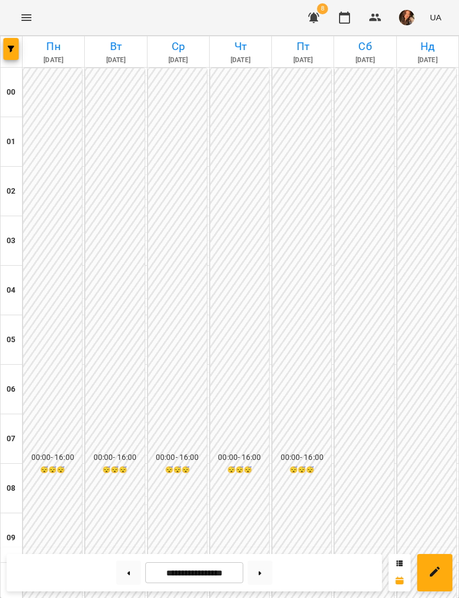
click at [136, 572] on button at bounding box center [128, 572] width 25 height 24
click at [16, 49] on span "button" at bounding box center [10, 49] width 15 height 7
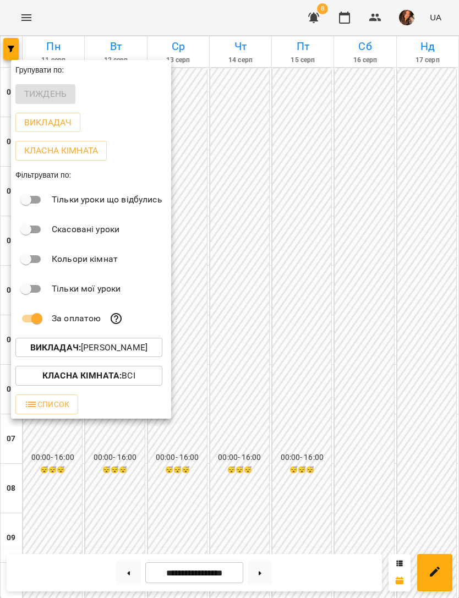
click at [147, 350] on p "Викладач : [PERSON_NAME]" at bounding box center [88, 347] width 117 height 13
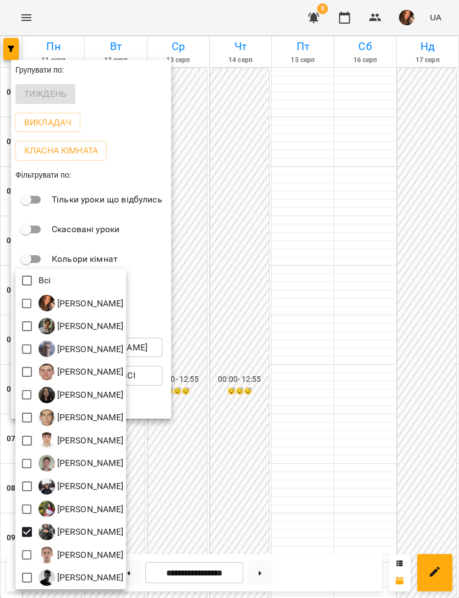
click at [320, 237] on div at bounding box center [229, 299] width 459 height 598
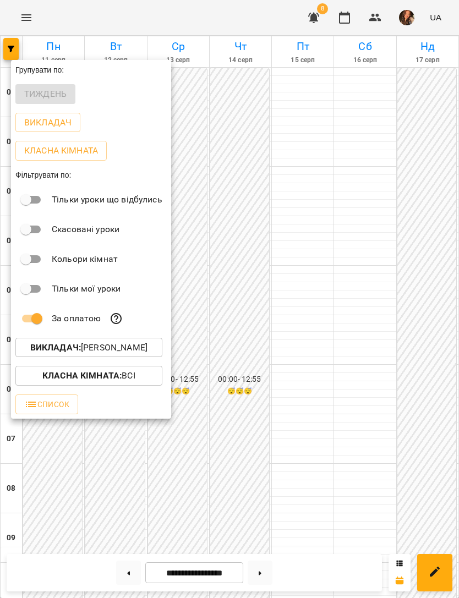
click at [351, 213] on div at bounding box center [229, 299] width 459 height 598
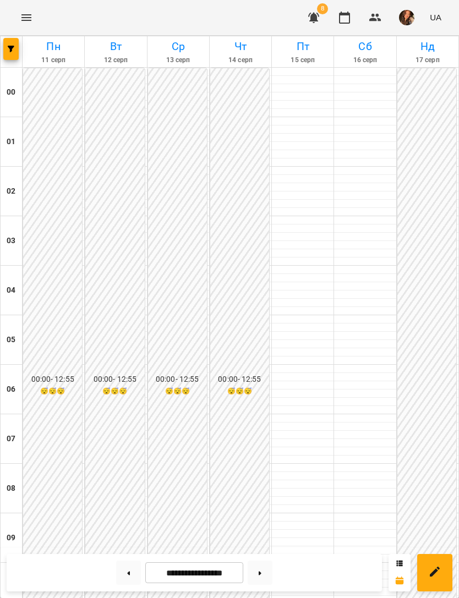
click at [136, 569] on button at bounding box center [128, 572] width 25 height 24
type input "**********"
click at [13, 48] on icon "button" at bounding box center [11, 49] width 7 height 7
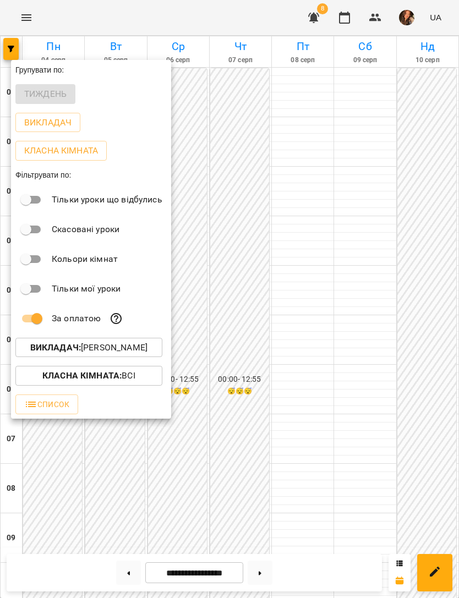
click at [246, 235] on div at bounding box center [229, 299] width 459 height 598
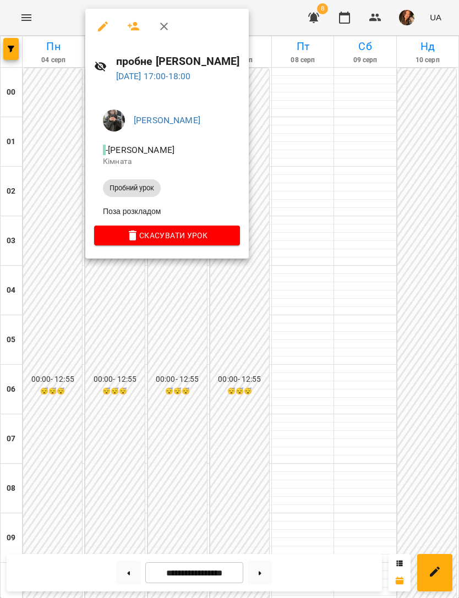
click at [363, 179] on div at bounding box center [229, 299] width 459 height 598
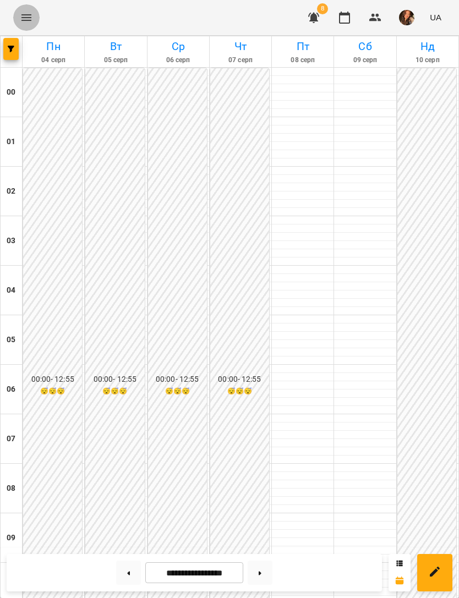
click at [28, 16] on icon "Menu" at bounding box center [26, 17] width 13 height 13
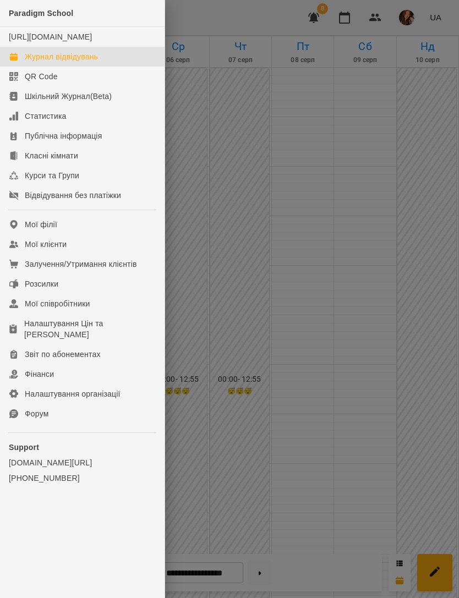
click at [98, 251] on link "Мої клієнти" at bounding box center [82, 244] width 164 height 20
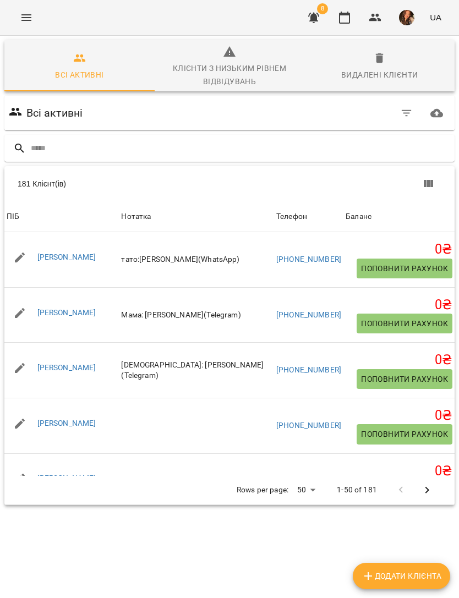
click at [256, 157] on input "text" at bounding box center [240, 148] width 419 height 18
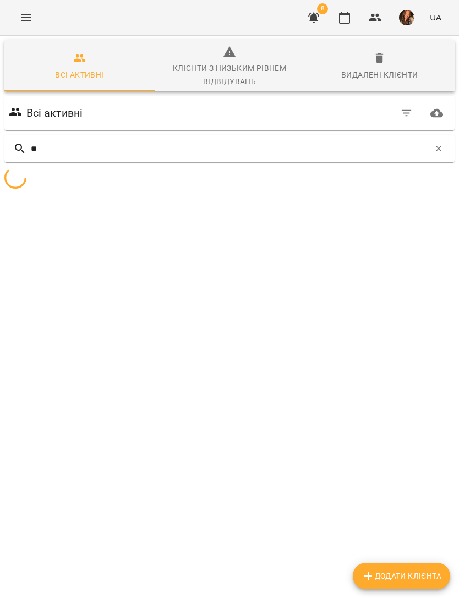
type input "***"
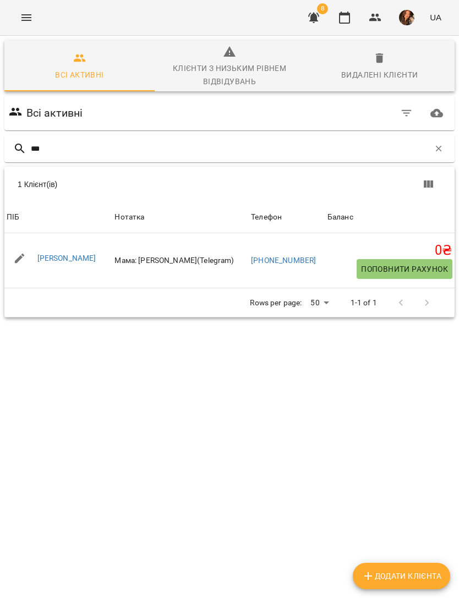
click at [90, 262] on link "[PERSON_NAME]" at bounding box center [66, 258] width 59 height 9
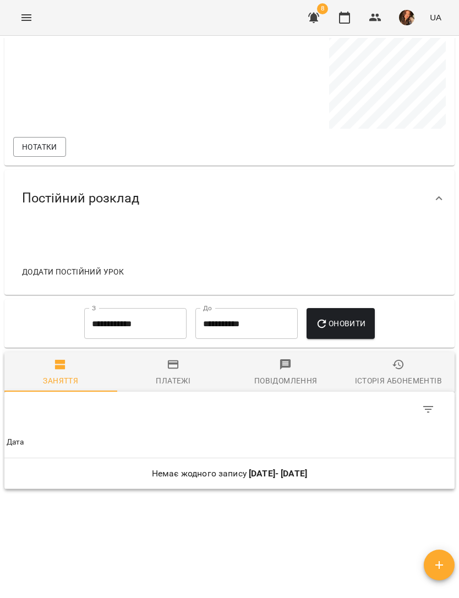
scroll to position [692, 0]
click at [98, 279] on span "Додати постійний урок" at bounding box center [73, 272] width 102 height 13
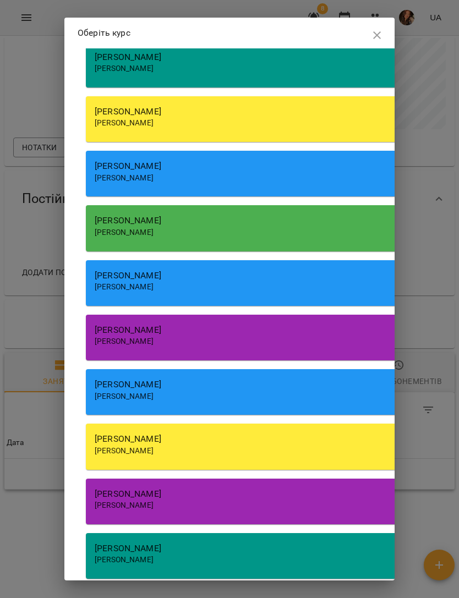
scroll to position [202, 0]
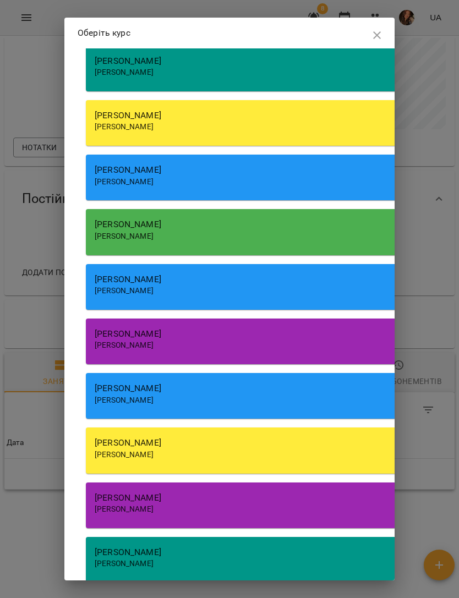
click at [278, 124] on div "[PERSON_NAME]" at bounding box center [284, 127] width 378 height 11
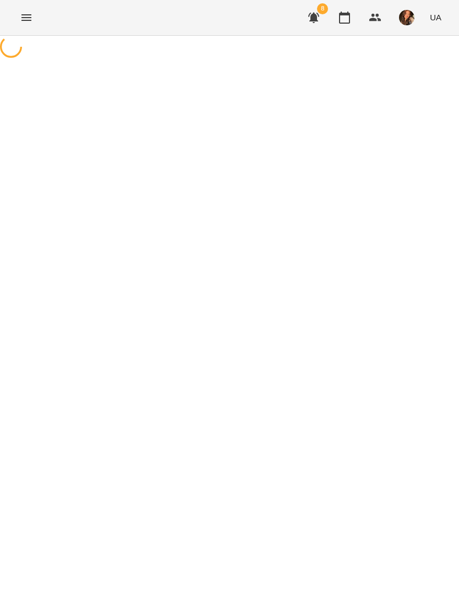
select select "*******"
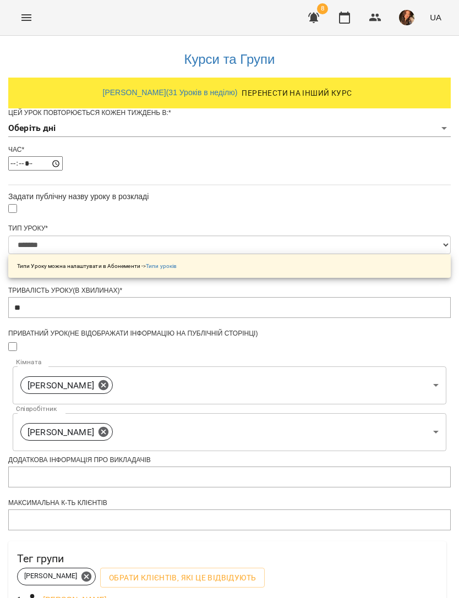
click at [283, 151] on body "**********" at bounding box center [229, 357] width 459 height 715
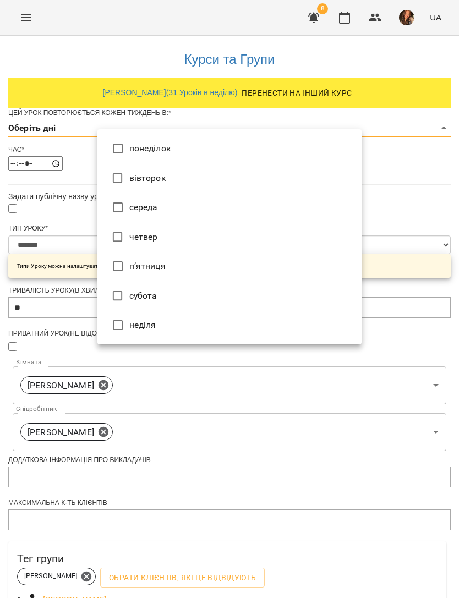
type input "*"
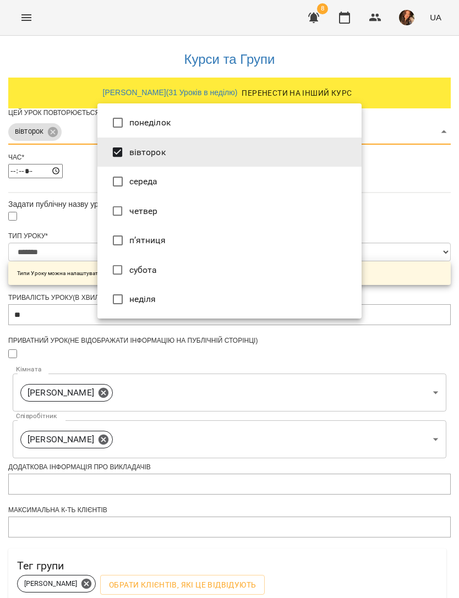
click at [52, 360] on div at bounding box center [229, 299] width 459 height 598
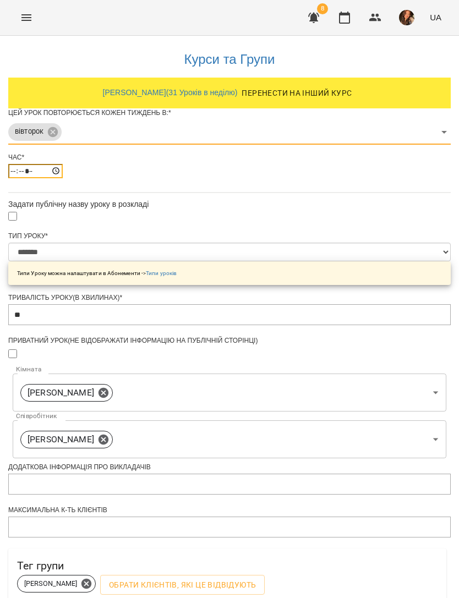
click at [63, 178] on input "*****" at bounding box center [35, 171] width 54 height 14
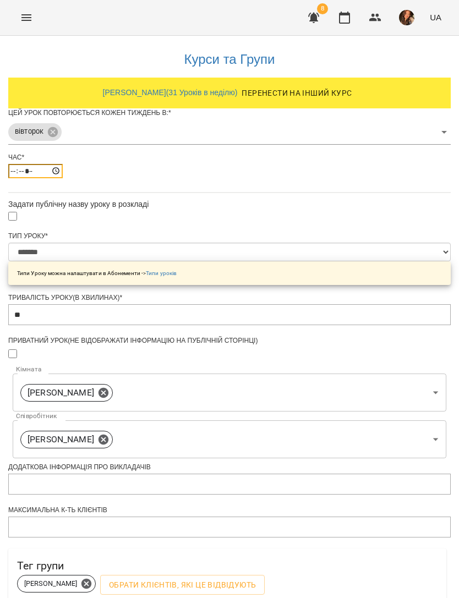
scroll to position [1, 0]
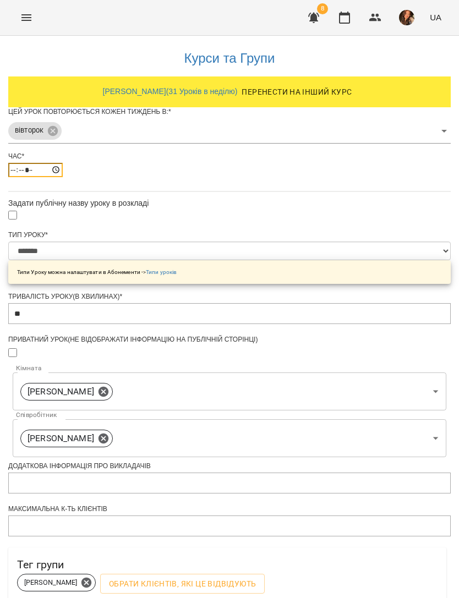
click at [63, 177] on input "*****" at bounding box center [35, 170] width 54 height 14
type input "*****"
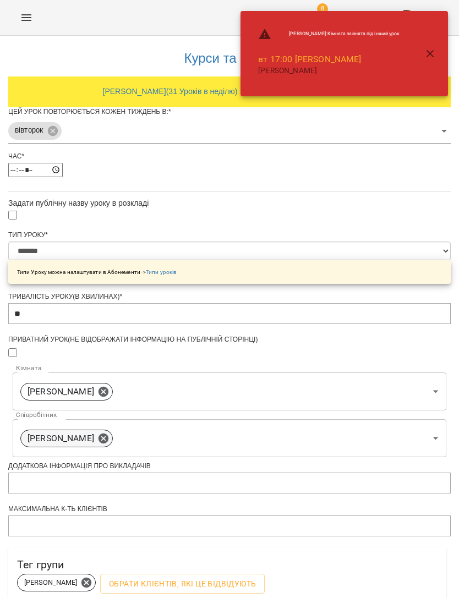
click at [109, 444] on icon at bounding box center [103, 438] width 12 height 12
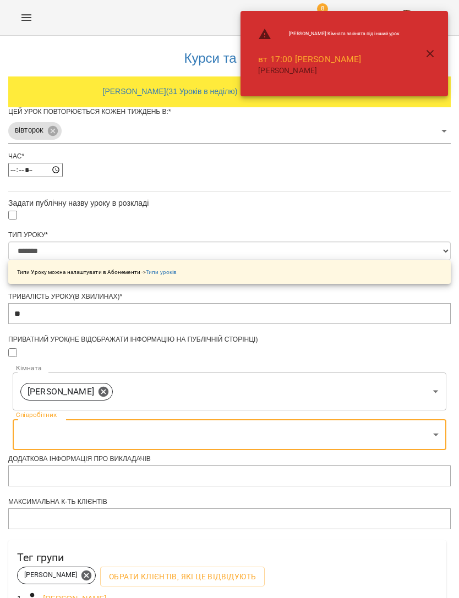
click at [345, 449] on body "**********" at bounding box center [229, 357] width 459 height 715
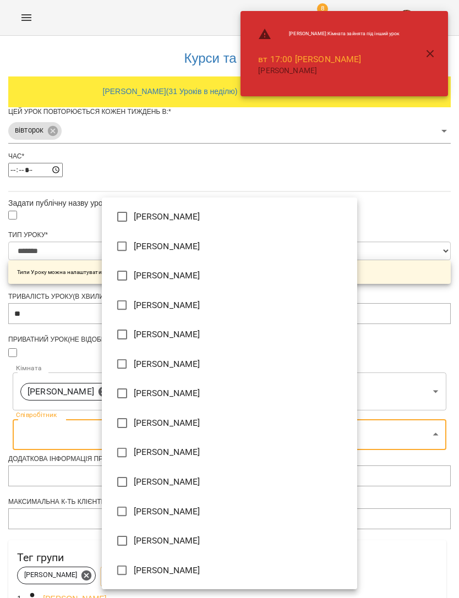
type input "**********"
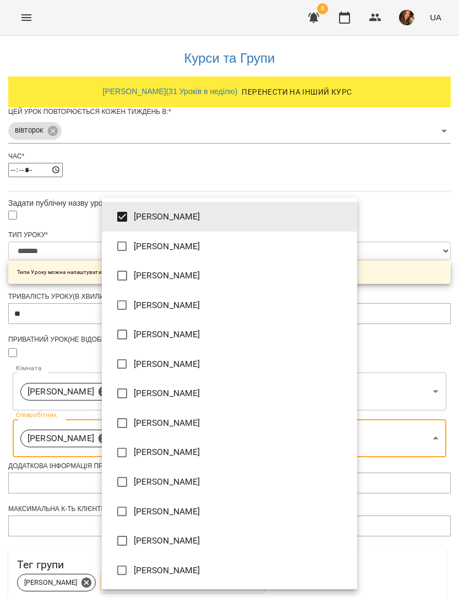
click at [431, 210] on div at bounding box center [229, 299] width 459 height 598
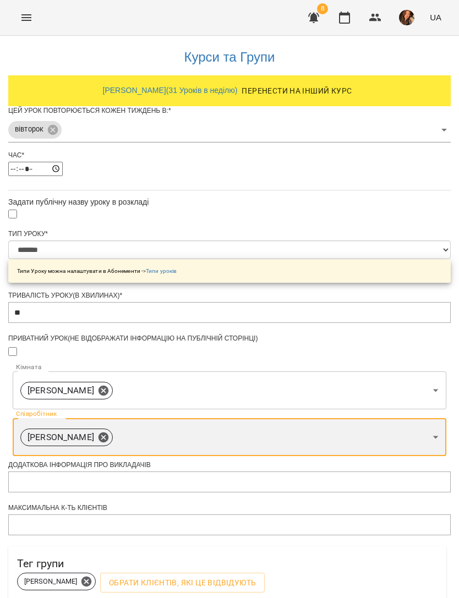
scroll to position [192, 0]
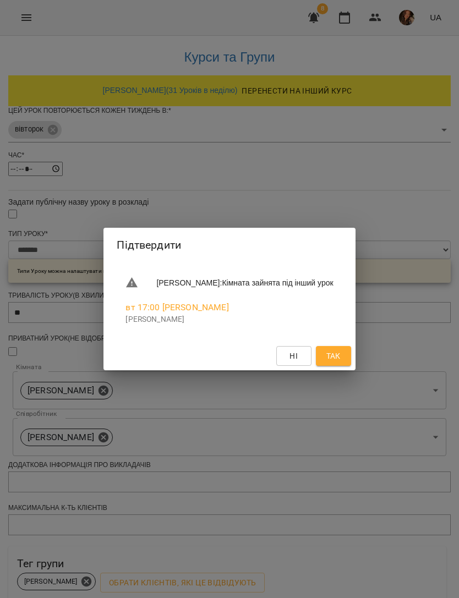
click at [355, 348] on div "Ні Так" at bounding box center [228, 355] width 251 height 29
click at [340, 359] on span "Так" at bounding box center [333, 355] width 14 height 13
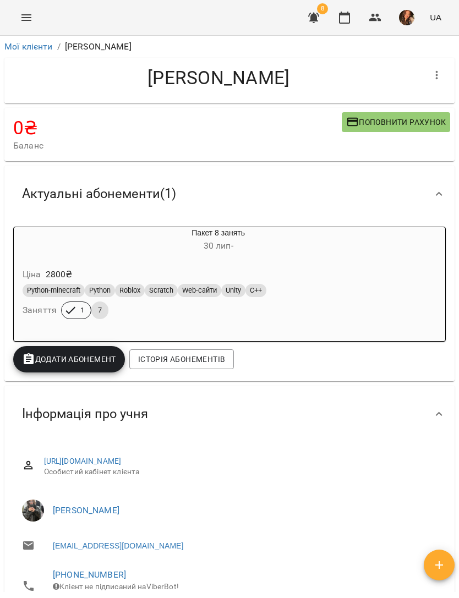
click at [30, 24] on icon "Menu" at bounding box center [26, 17] width 13 height 13
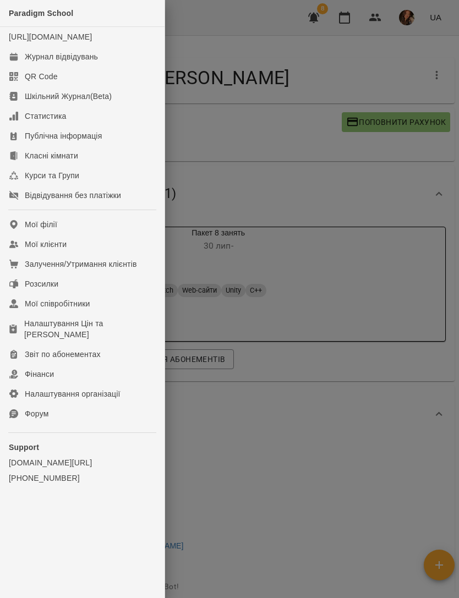
click at [82, 67] on link "Журнал відвідувань" at bounding box center [82, 57] width 164 height 20
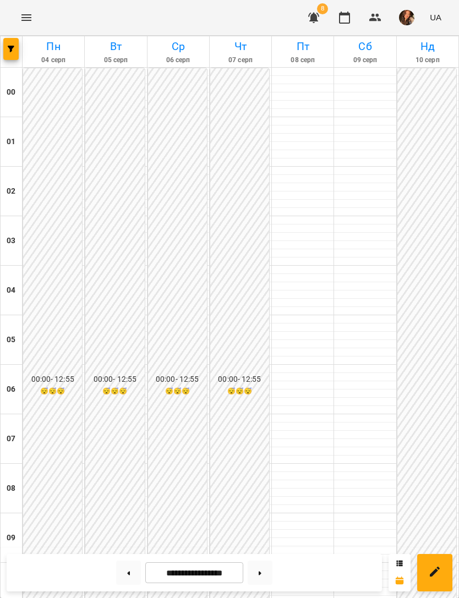
scroll to position [707, 0]
click at [260, 574] on icon at bounding box center [259, 573] width 3 height 4
click at [263, 577] on button at bounding box center [259, 572] width 25 height 24
click at [124, 562] on button at bounding box center [128, 572] width 25 height 24
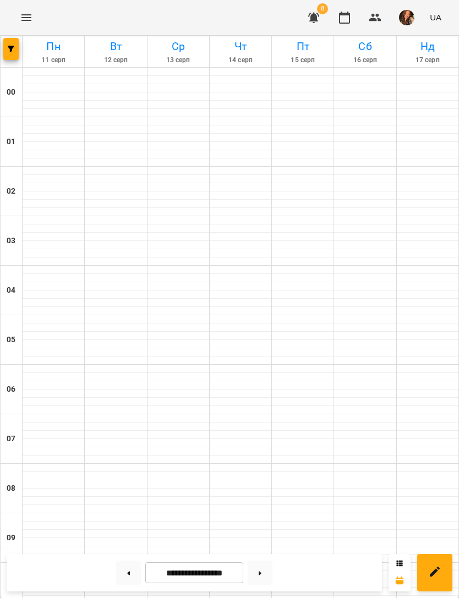
type input "**********"
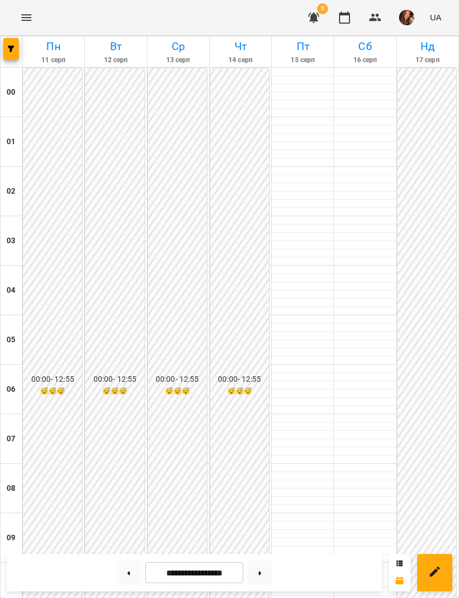
click at [30, 18] on icon "Menu" at bounding box center [26, 17] width 10 height 7
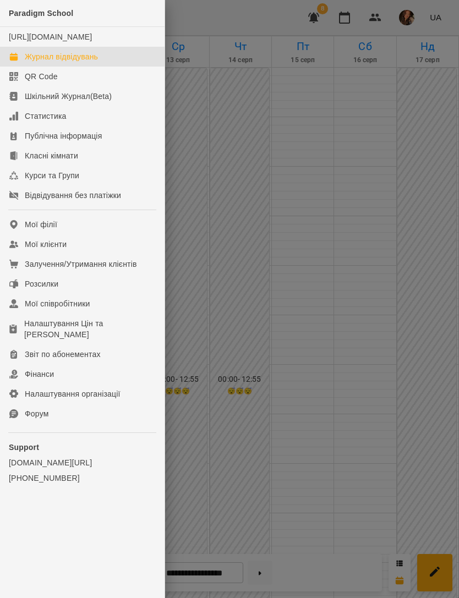
click at [68, 251] on link "Мої клієнти" at bounding box center [82, 244] width 164 height 20
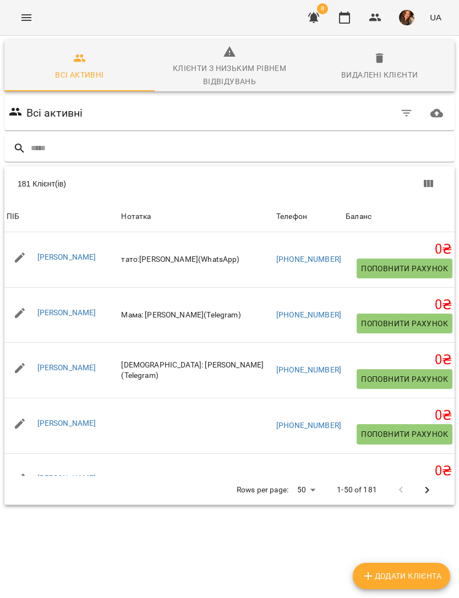
click at [239, 146] on input "text" at bounding box center [240, 148] width 419 height 18
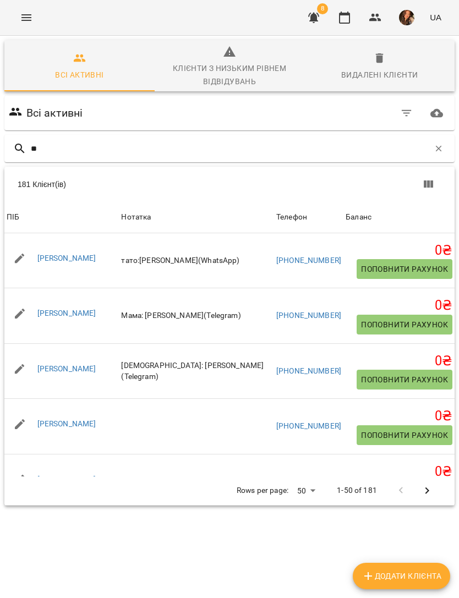
type input "***"
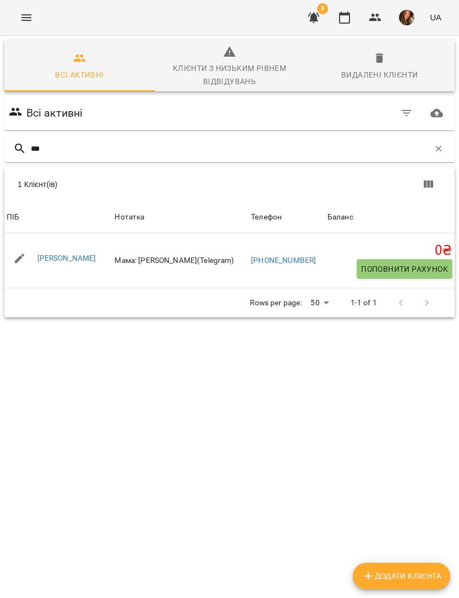
click at [81, 259] on link "[PERSON_NAME]" at bounding box center [66, 258] width 59 height 9
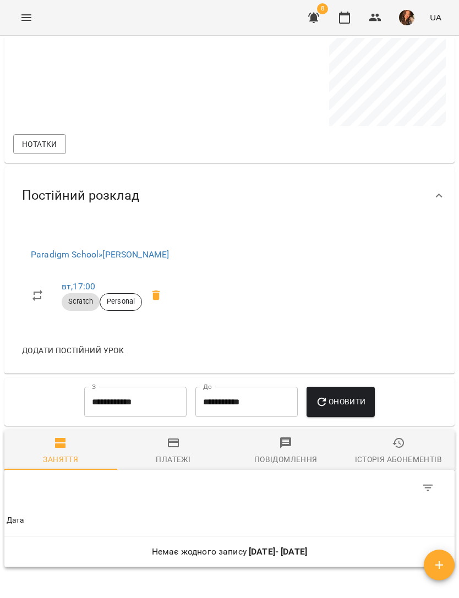
scroll to position [690, 0]
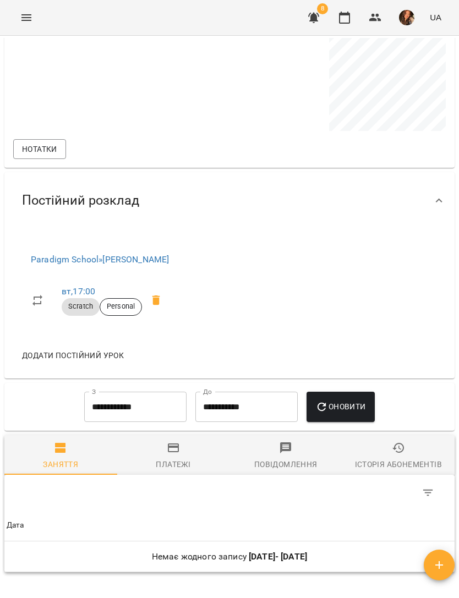
click at [169, 265] on link "Paradigm School » [PERSON_NAME]" at bounding box center [100, 259] width 138 height 10
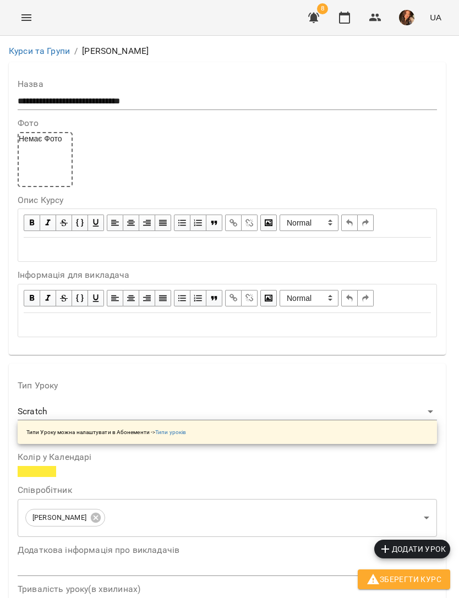
scroll to position [160, 0]
click at [421, 539] on button "Додати урок" at bounding box center [412, 548] width 76 height 19
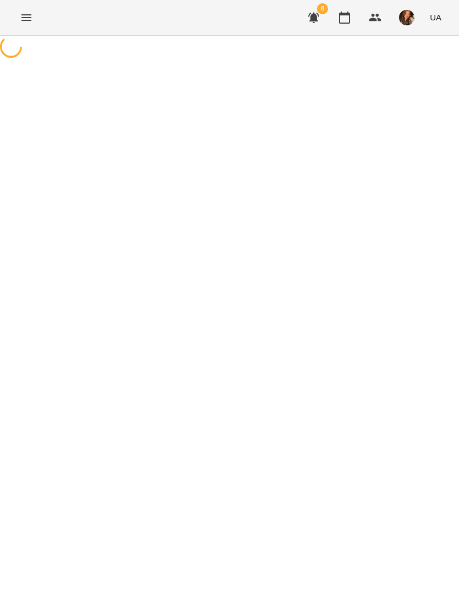
select select "*******"
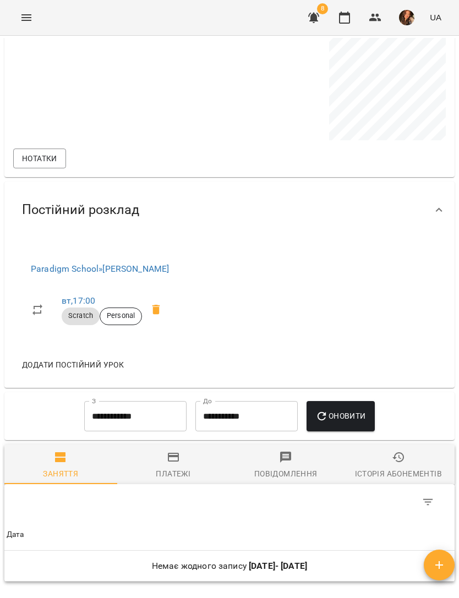
scroll to position [674, 0]
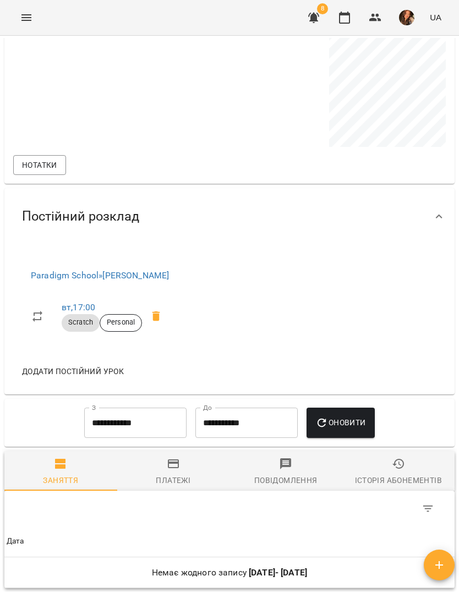
click at [82, 312] on link "вт , 17:00" at bounding box center [79, 307] width 34 height 10
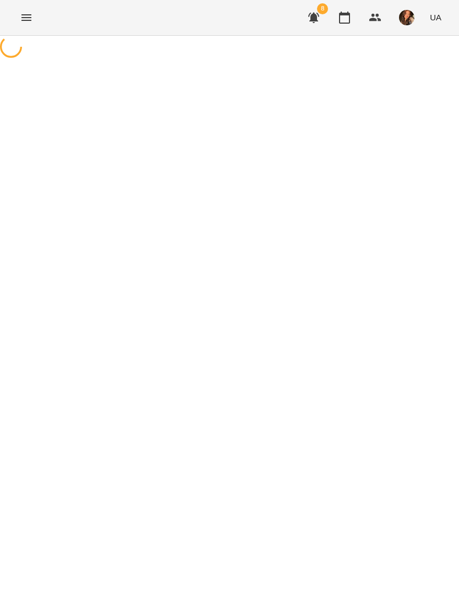
select select "*"
select select "*******"
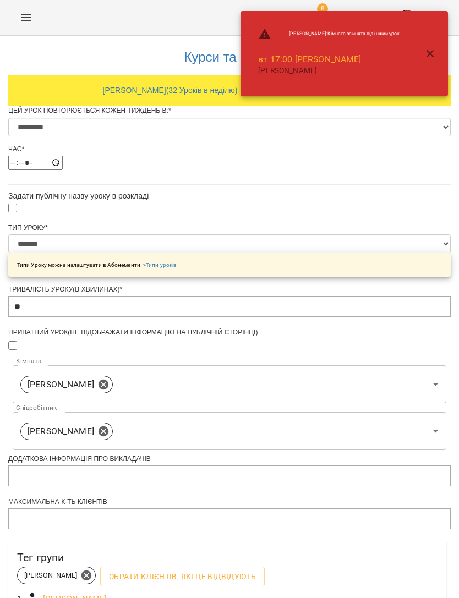
scroll to position [43, 0]
click at [109, 425] on icon at bounding box center [103, 431] width 12 height 12
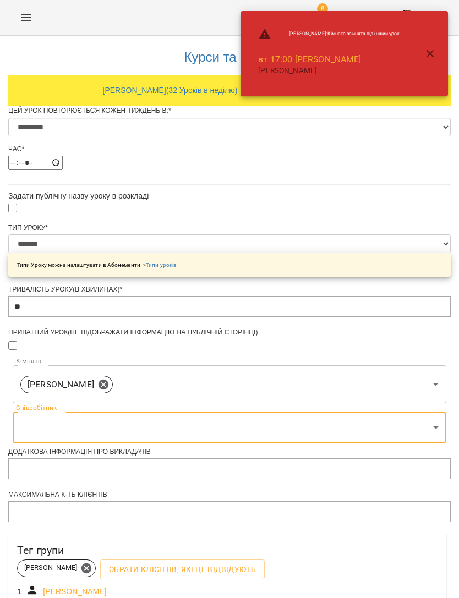
click at [343, 407] on body "**********" at bounding box center [229, 385] width 459 height 771
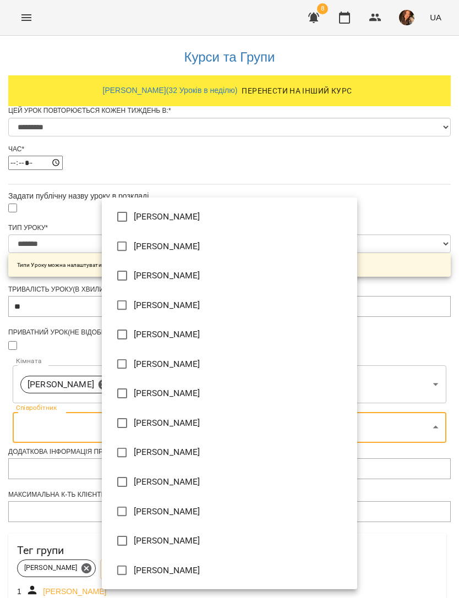
type input "**********"
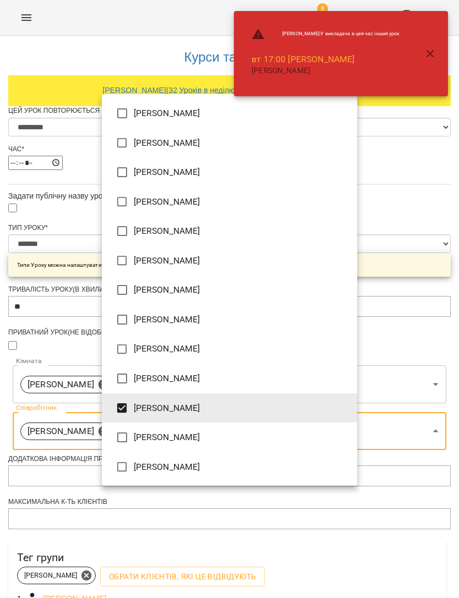
click at [429, 221] on div at bounding box center [229, 299] width 459 height 598
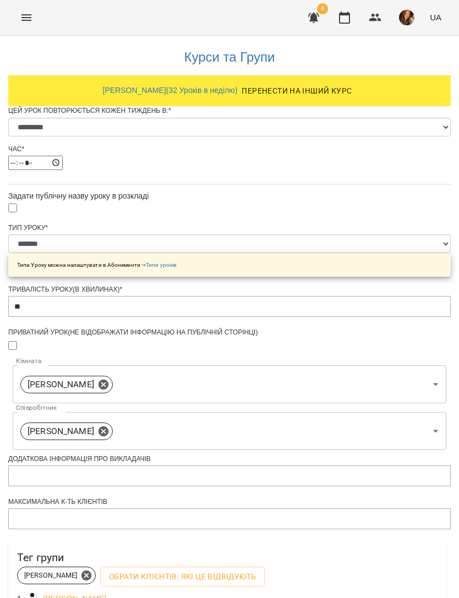
scroll to position [255, 0]
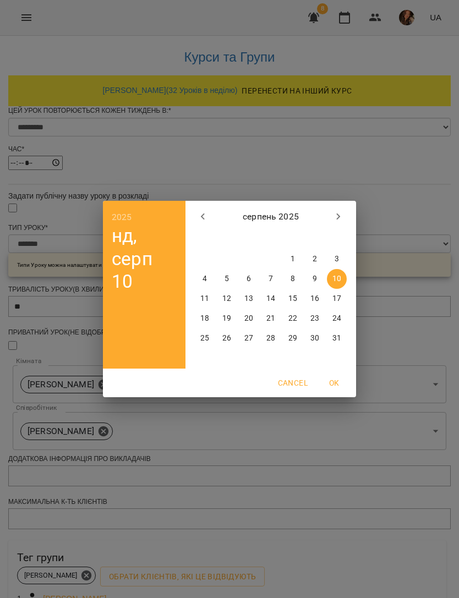
click at [334, 374] on button "OK" at bounding box center [333, 383] width 35 height 20
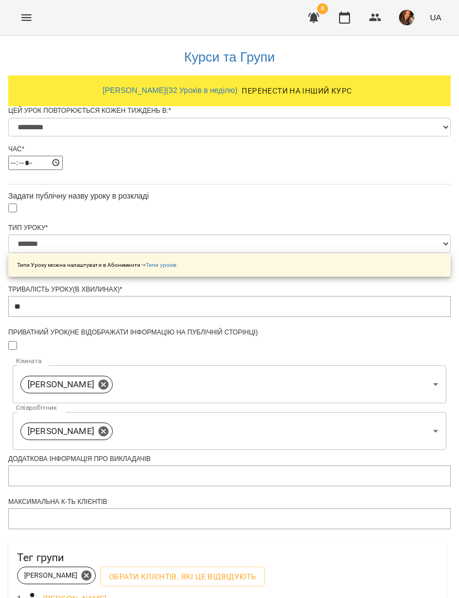
scroll to position [286, 0]
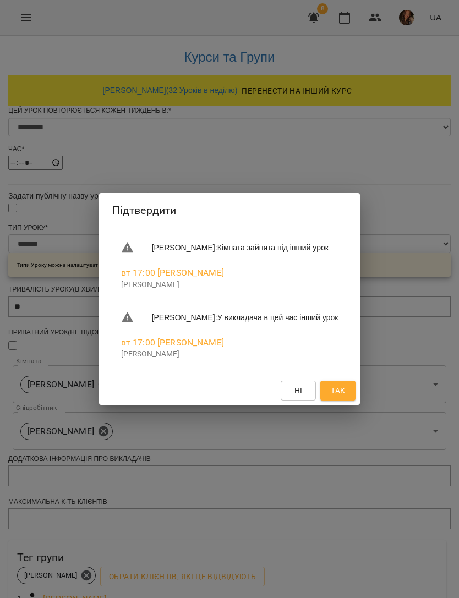
click at [345, 395] on span "Так" at bounding box center [337, 390] width 14 height 13
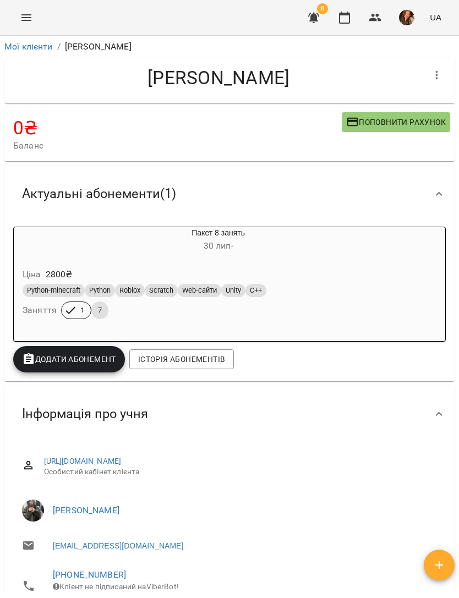
click at [31, 18] on icon "Menu" at bounding box center [26, 17] width 10 height 7
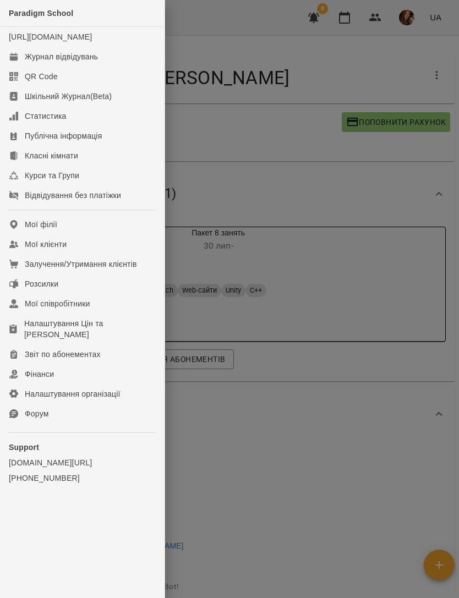
click at [74, 62] on div "Журнал відвідувань" at bounding box center [61, 56] width 73 height 11
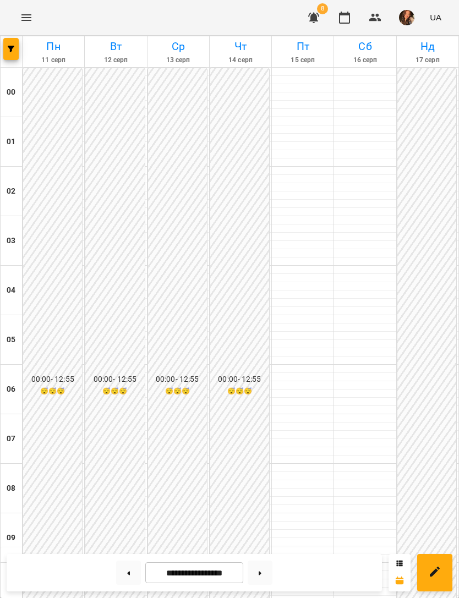
scroll to position [665, 0]
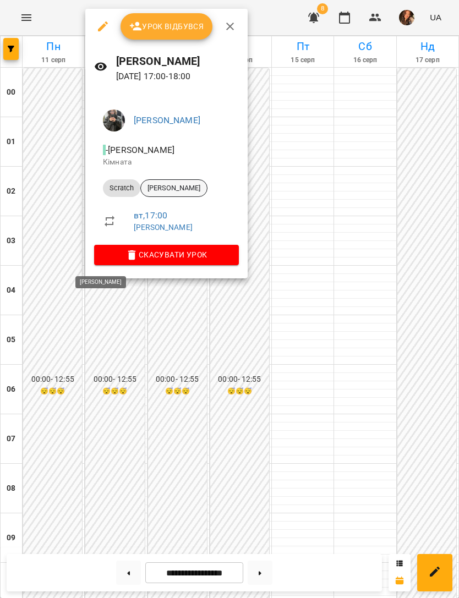
click at [194, 187] on span "[PERSON_NAME]" at bounding box center [174, 188] width 66 height 10
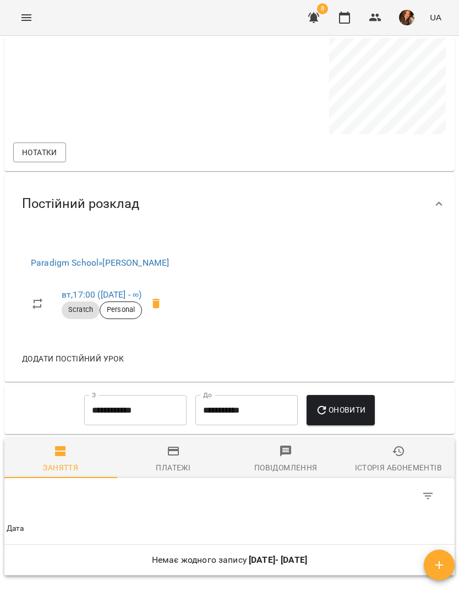
scroll to position [692, 0]
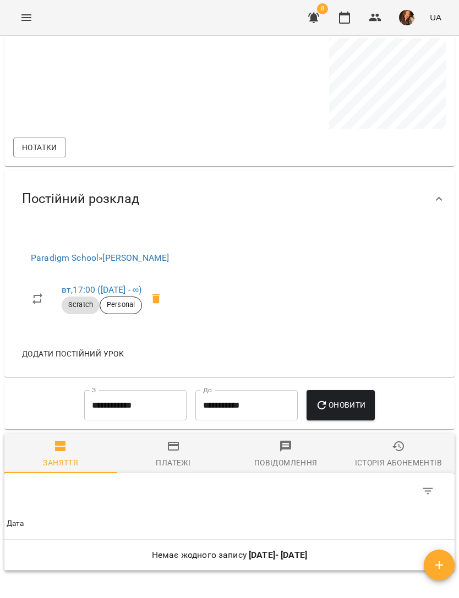
click at [96, 350] on span "Додати постійний урок" at bounding box center [73, 353] width 102 height 13
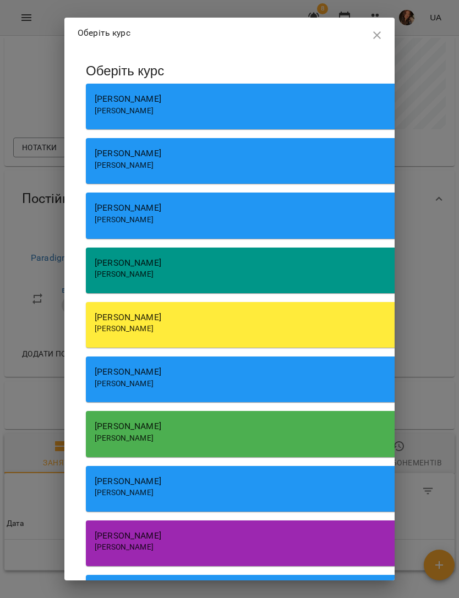
click at [261, 317] on div "[PERSON_NAME]" at bounding box center [284, 317] width 378 height 13
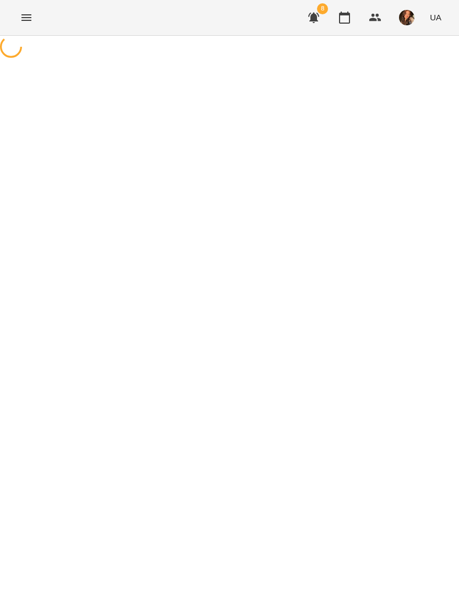
select select "*******"
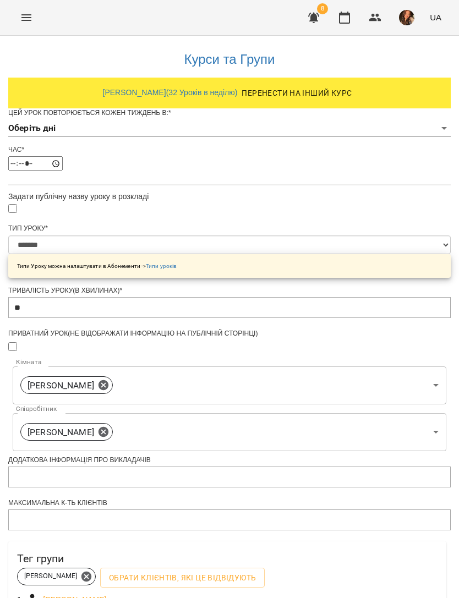
click at [331, 156] on body "**********" at bounding box center [229, 357] width 459 height 715
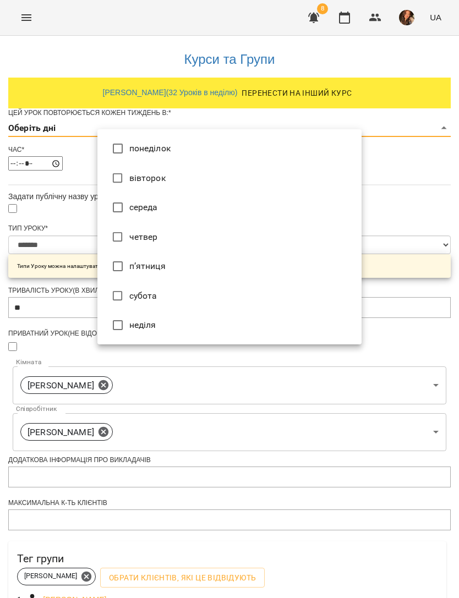
type input "*"
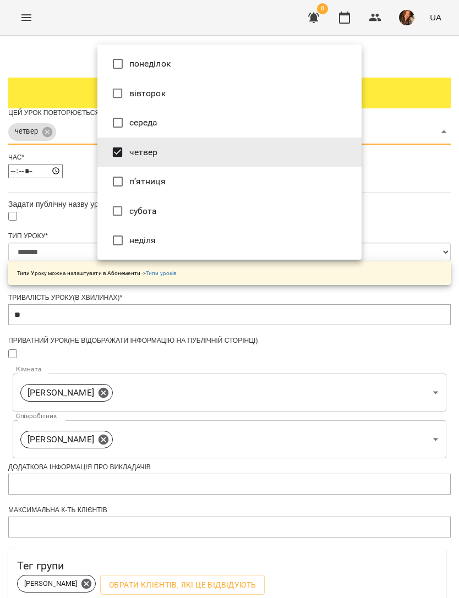
click at [379, 367] on div at bounding box center [229, 299] width 459 height 598
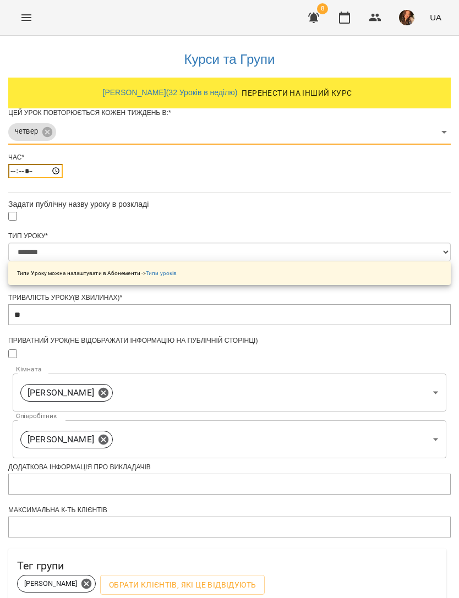
click at [63, 178] on input "*****" at bounding box center [35, 171] width 54 height 14
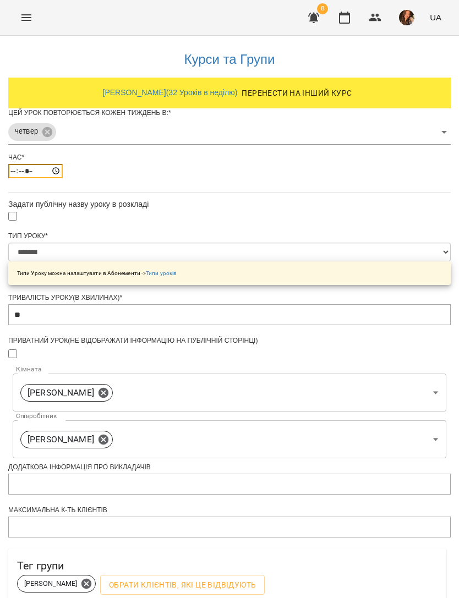
click at [63, 178] on input "*****" at bounding box center [35, 171] width 54 height 14
type input "*****"
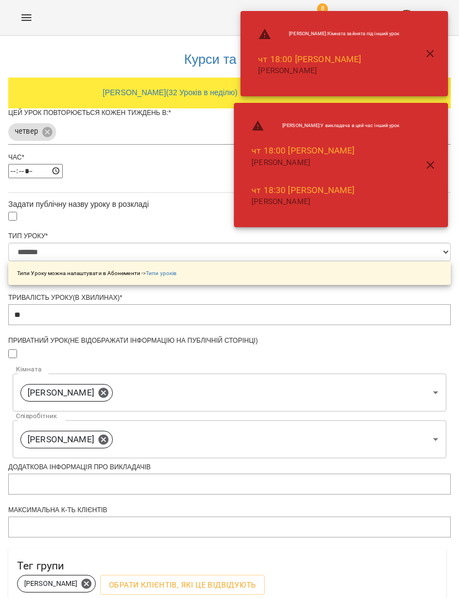
click at [335, 453] on body "**********" at bounding box center [229, 361] width 459 height 723
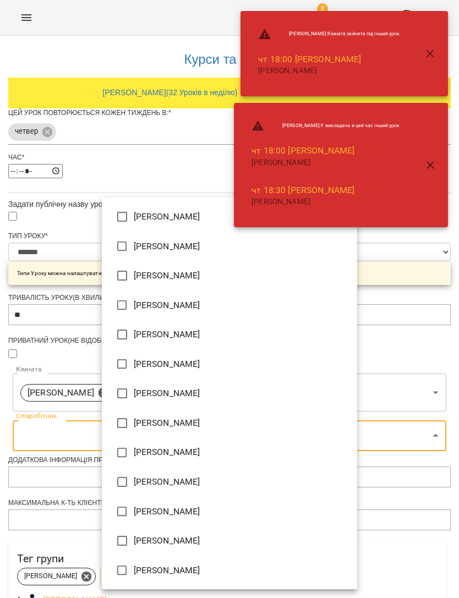
type input "**********"
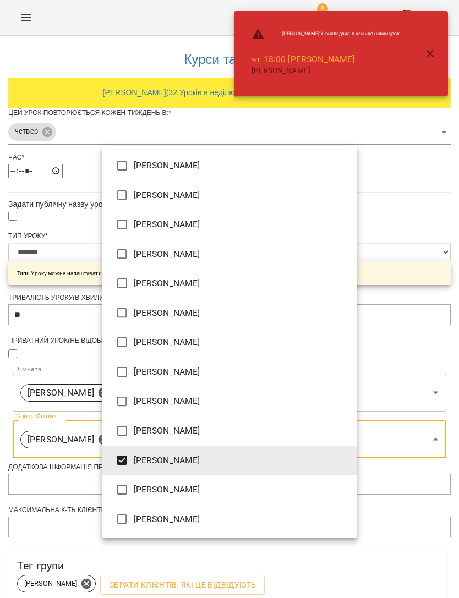
click at [438, 346] on div at bounding box center [229, 299] width 459 height 598
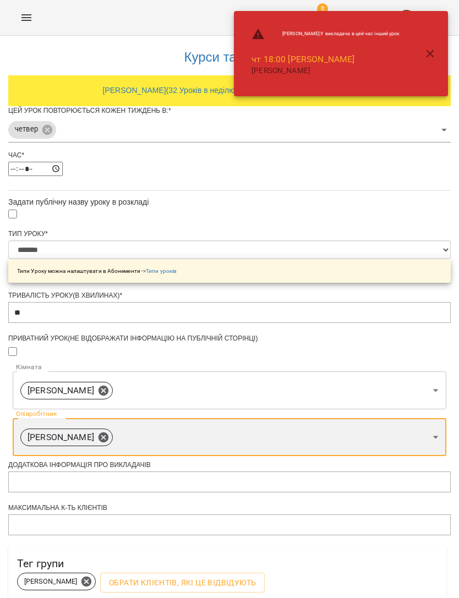
scroll to position [192, 0]
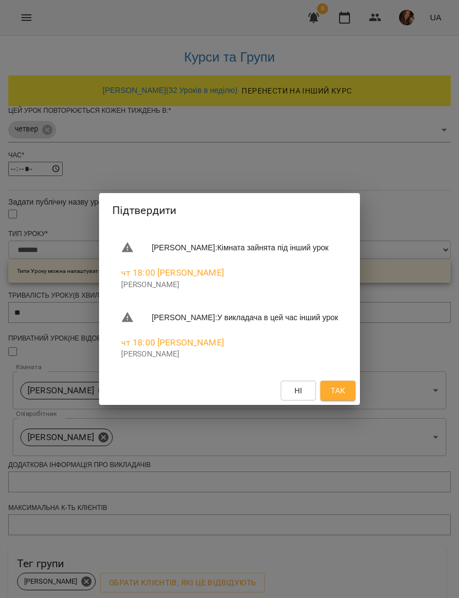
click at [355, 393] on button "Так" at bounding box center [337, 391] width 35 height 20
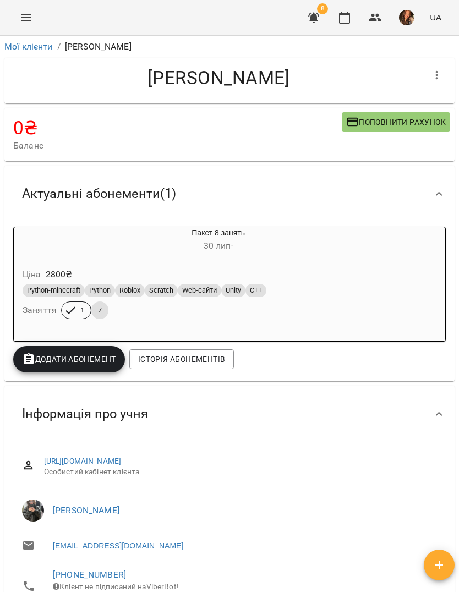
click at [29, 20] on icon "Menu" at bounding box center [26, 17] width 10 height 7
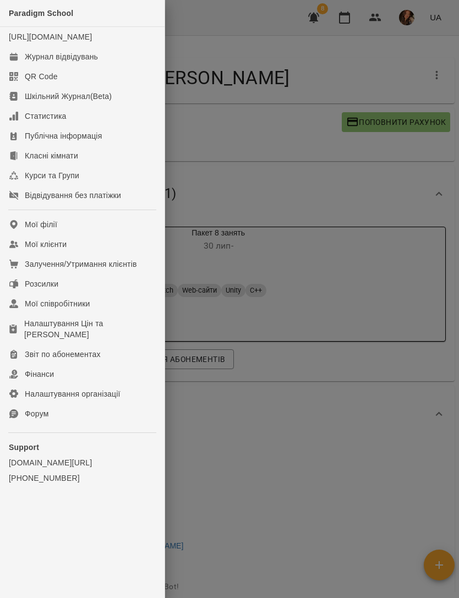
click at [80, 62] on div "Журнал відвідувань" at bounding box center [61, 56] width 73 height 11
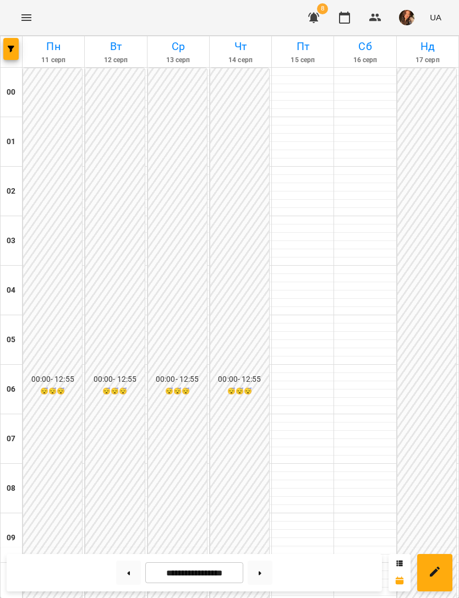
scroll to position [707, 0]
click at [124, 575] on button at bounding box center [128, 572] width 25 height 24
type input "**********"
click at [7, 49] on span "button" at bounding box center [10, 49] width 15 height 7
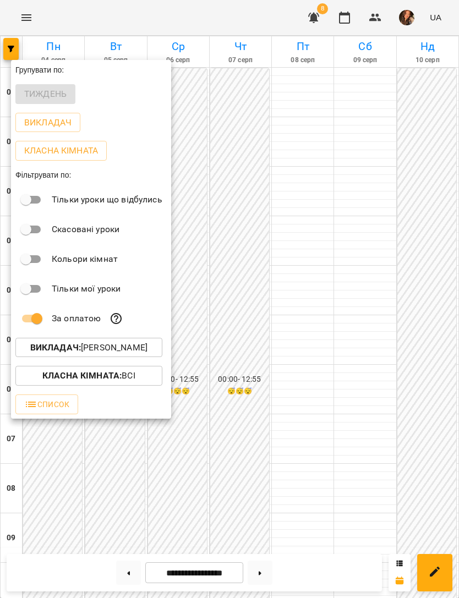
click at [144, 344] on p "Викладач : [PERSON_NAME]" at bounding box center [88, 347] width 117 height 13
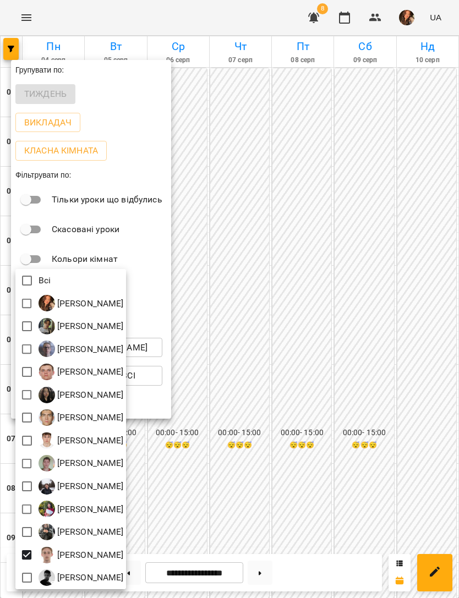
click at [349, 212] on div at bounding box center [229, 299] width 459 height 598
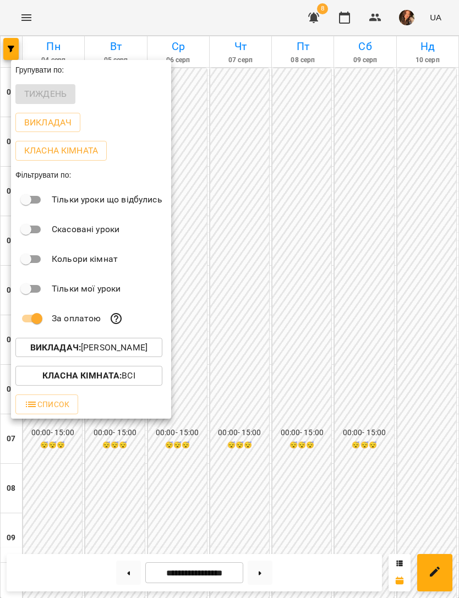
click at [404, 200] on div at bounding box center [229, 299] width 459 height 598
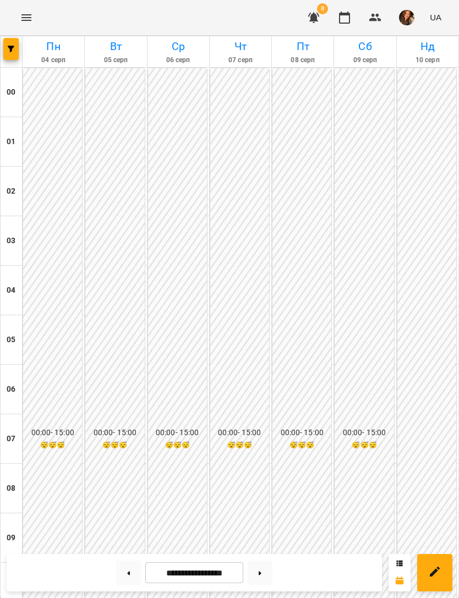
scroll to position [704, 0]
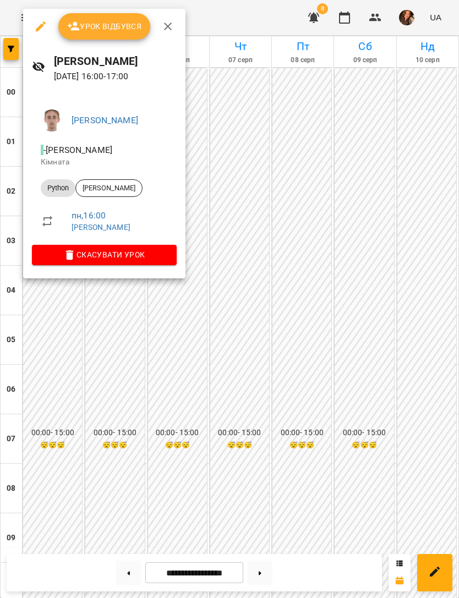
click at [168, 255] on span "Скасувати Урок" at bounding box center [104, 254] width 127 height 13
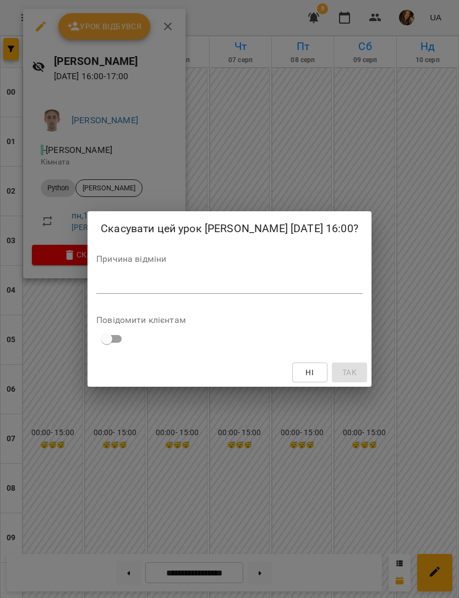
click at [271, 290] on textarea at bounding box center [229, 285] width 266 height 10
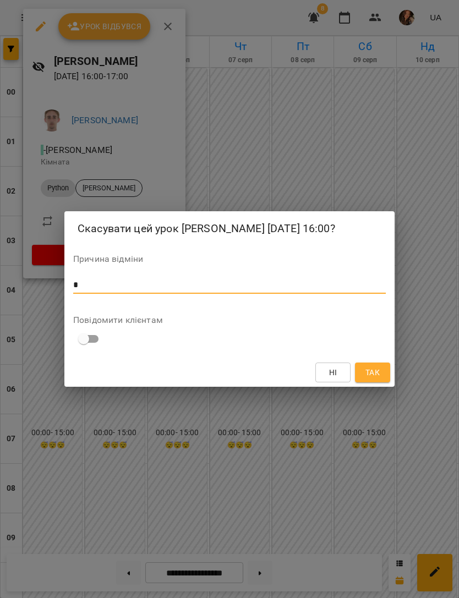
type textarea "*"
click at [381, 371] on button "Так" at bounding box center [372, 372] width 35 height 20
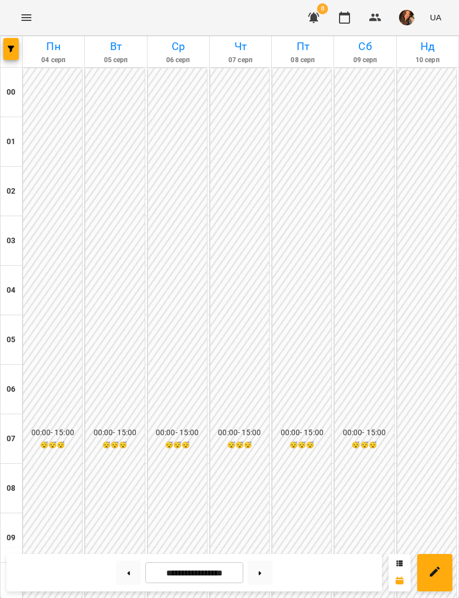
click at [265, 577] on button at bounding box center [259, 572] width 25 height 24
type input "**********"
click at [31, 12] on icon "Menu" at bounding box center [26, 17] width 13 height 13
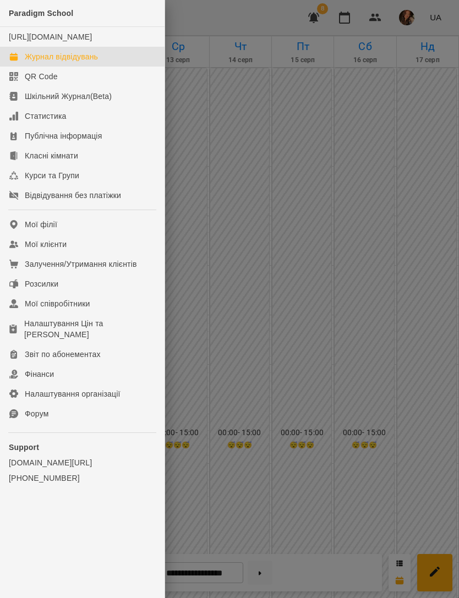
click at [85, 252] on link "Мої клієнти" at bounding box center [82, 244] width 164 height 20
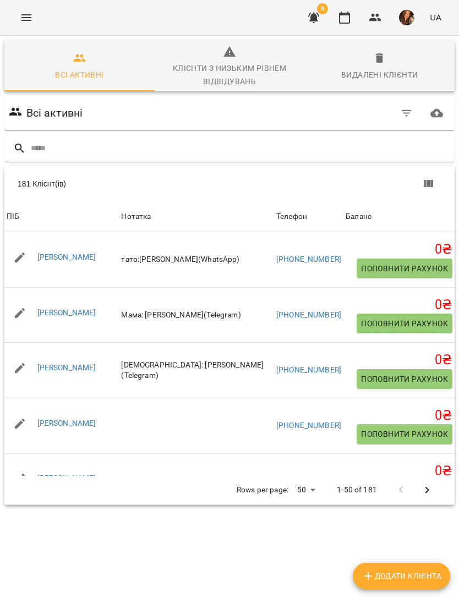
click at [207, 149] on input "text" at bounding box center [240, 148] width 419 height 18
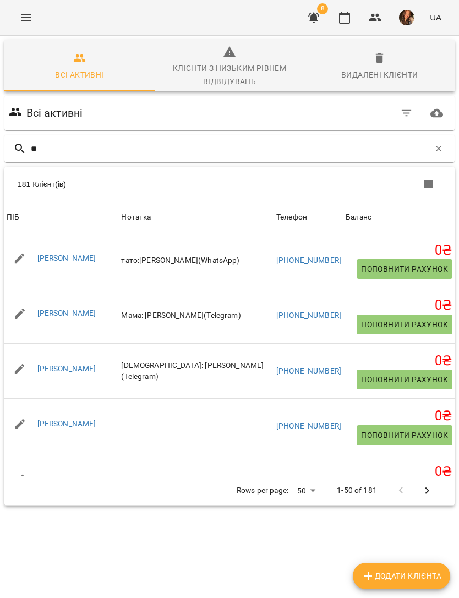
type input "***"
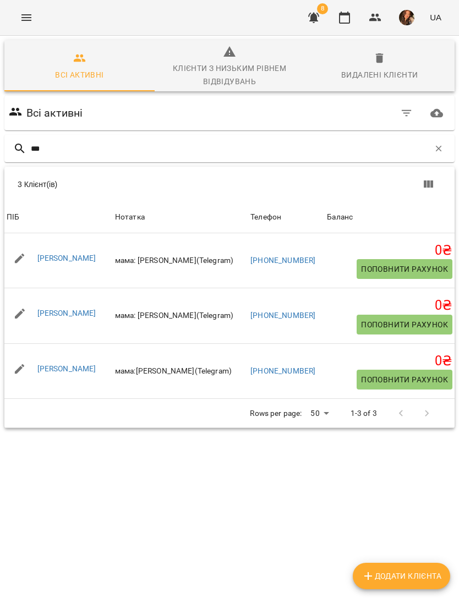
click at [73, 365] on link "[PERSON_NAME]" at bounding box center [66, 368] width 59 height 9
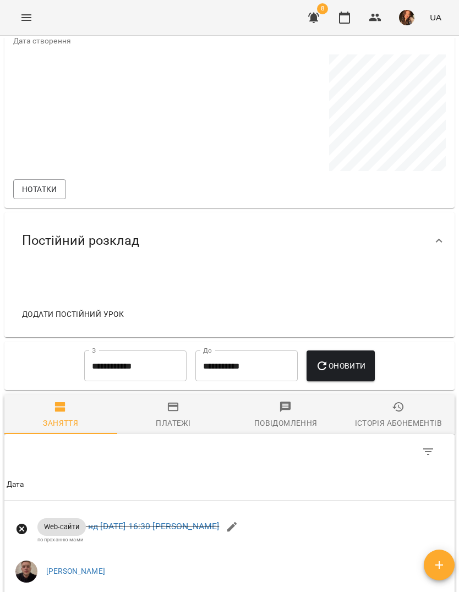
scroll to position [696, 0]
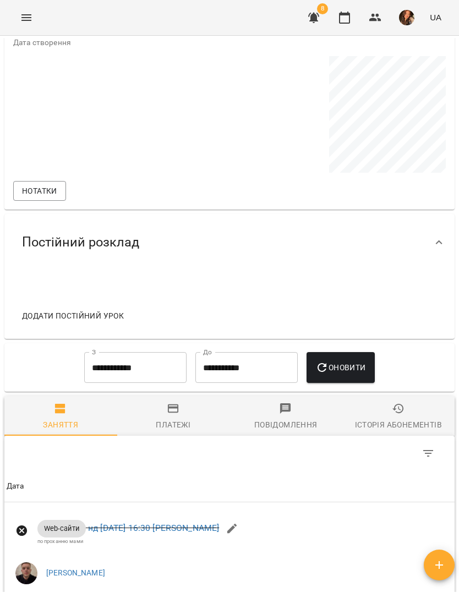
click at [106, 319] on span "Додати постійний урок" at bounding box center [73, 315] width 102 height 13
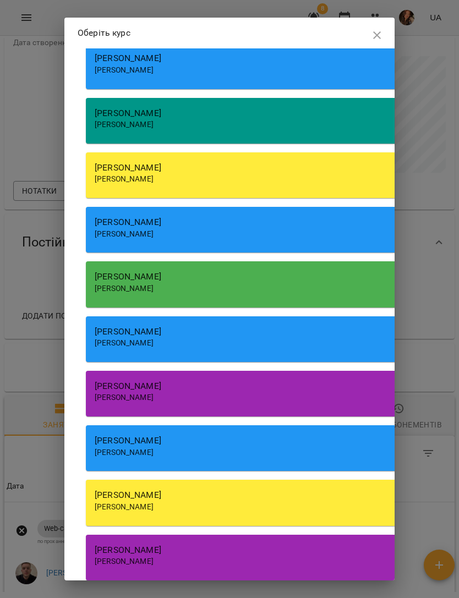
scroll to position [153, 0]
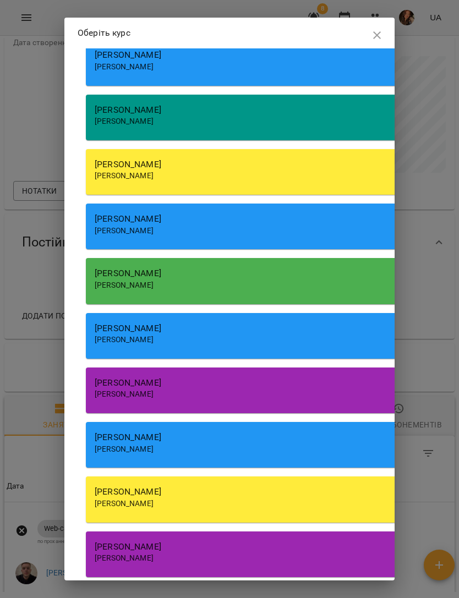
click at [268, 431] on div "[PERSON_NAME]" at bounding box center [284, 437] width 378 height 13
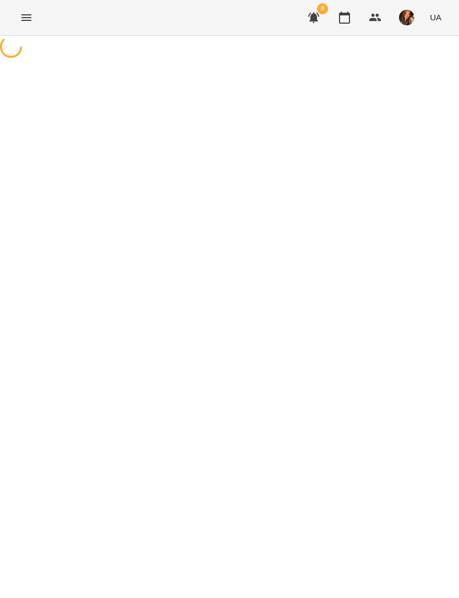
select select "******"
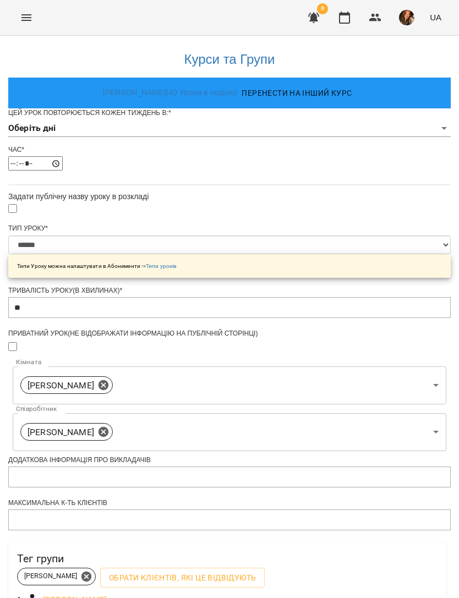
click at [330, 147] on body "**********" at bounding box center [229, 357] width 459 height 715
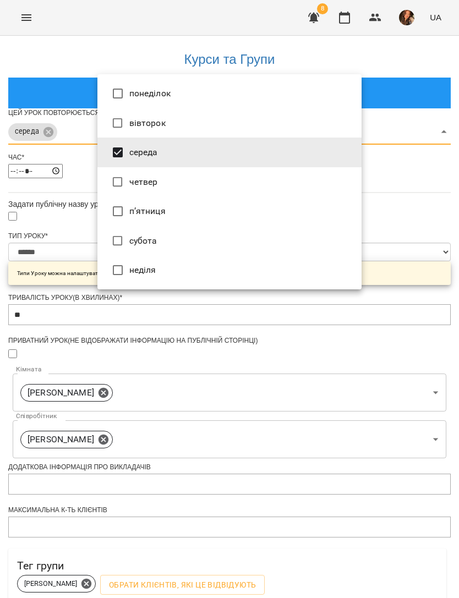
type input "***"
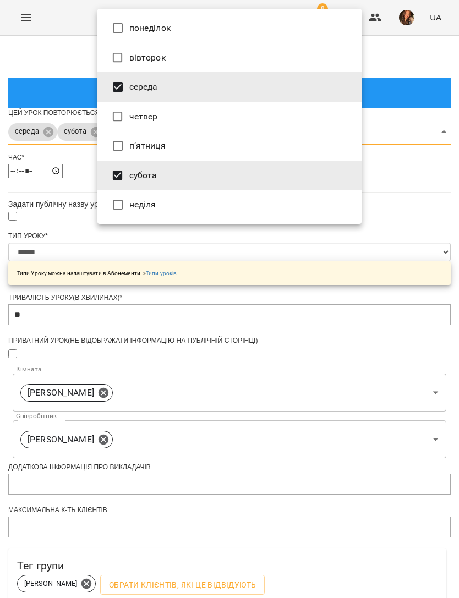
click at [69, 378] on div at bounding box center [229, 299] width 459 height 598
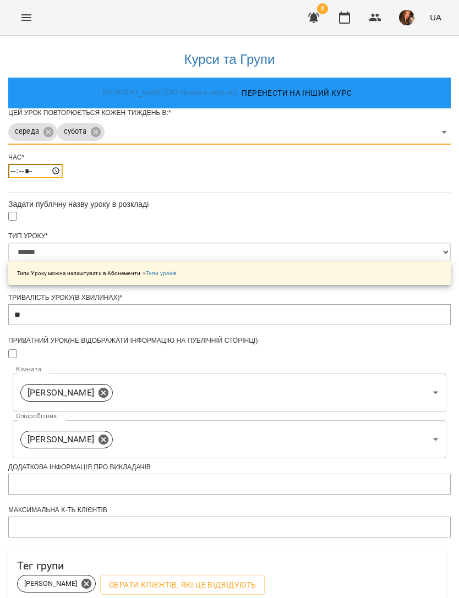
click at [63, 178] on input "*****" at bounding box center [35, 171] width 54 height 14
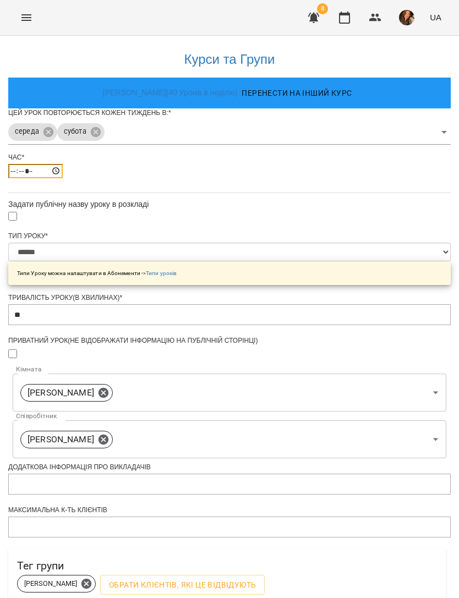
type input "*****"
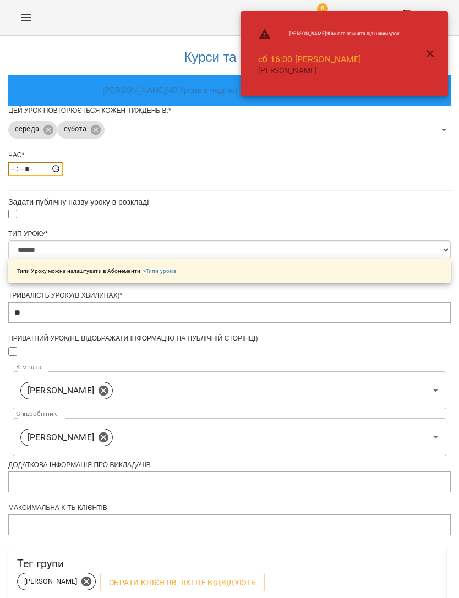
scroll to position [35, 0]
click at [109, 431] on icon at bounding box center [103, 437] width 12 height 12
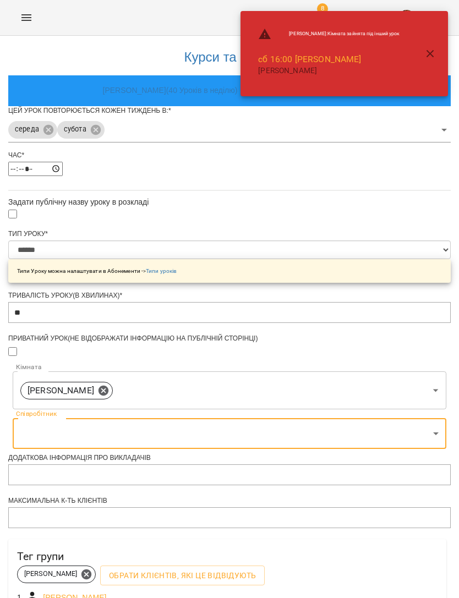
click at [350, 418] on body "**********" at bounding box center [229, 357] width 459 height 715
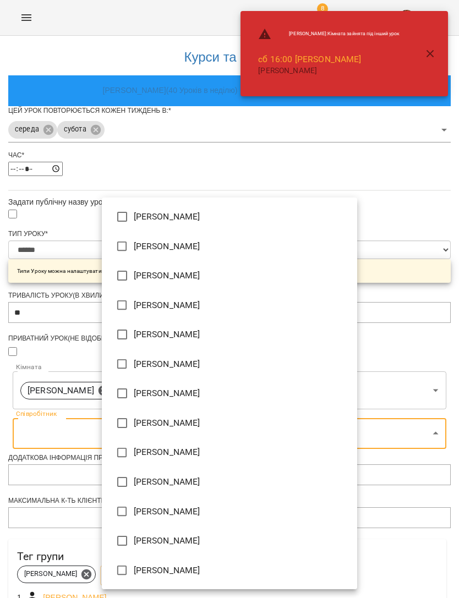
type input "**********"
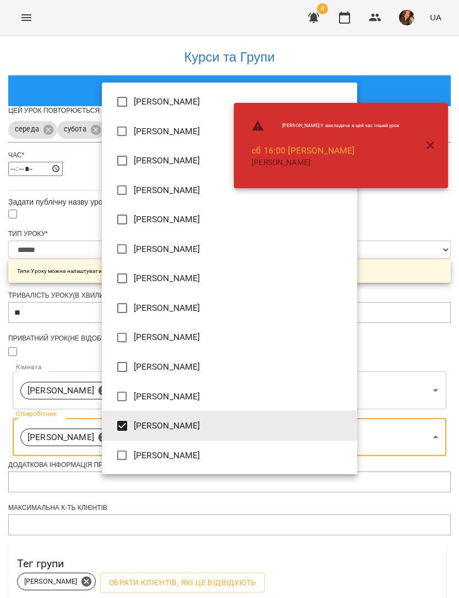
click at [408, 298] on div at bounding box center [229, 299] width 459 height 598
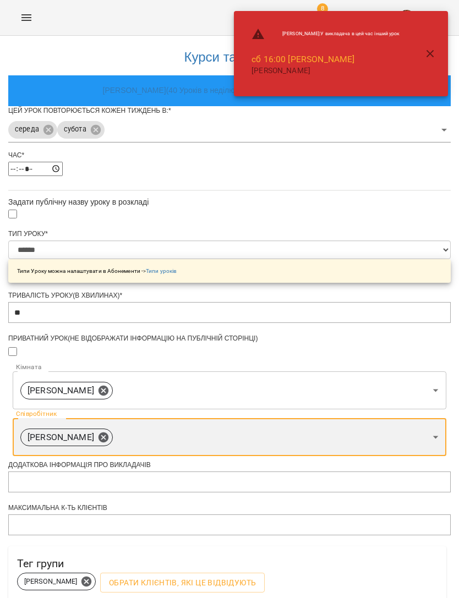
scroll to position [170, 0]
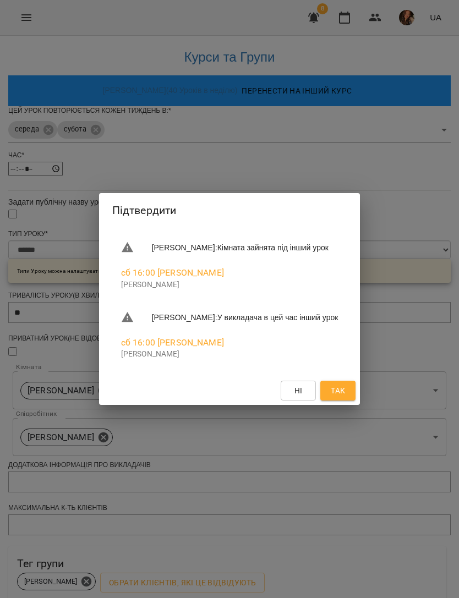
click at [355, 392] on button "Так" at bounding box center [337, 391] width 35 height 20
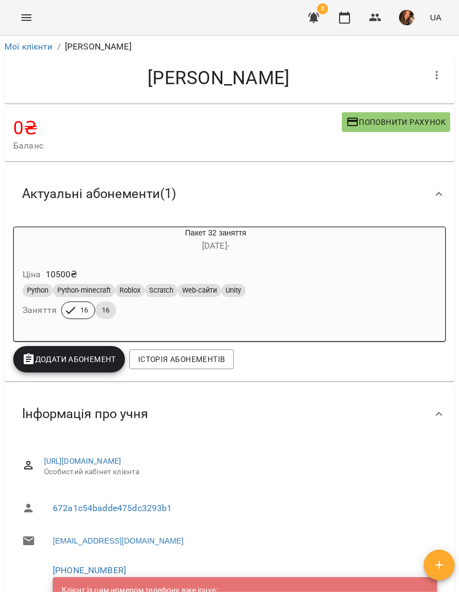
click at [18, 15] on button "Menu" at bounding box center [26, 17] width 26 height 26
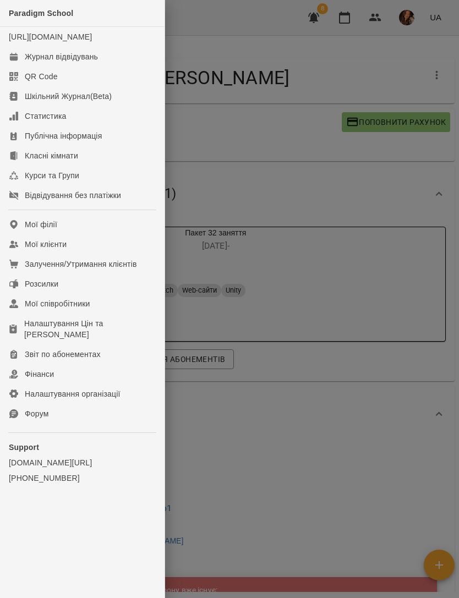
click at [79, 62] on div "Журнал відвідувань" at bounding box center [61, 56] width 73 height 11
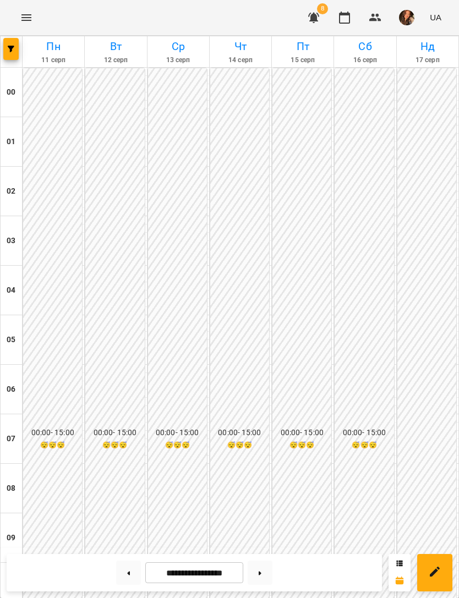
scroll to position [676, 0]
click at [134, 575] on button at bounding box center [128, 572] width 25 height 24
type input "**********"
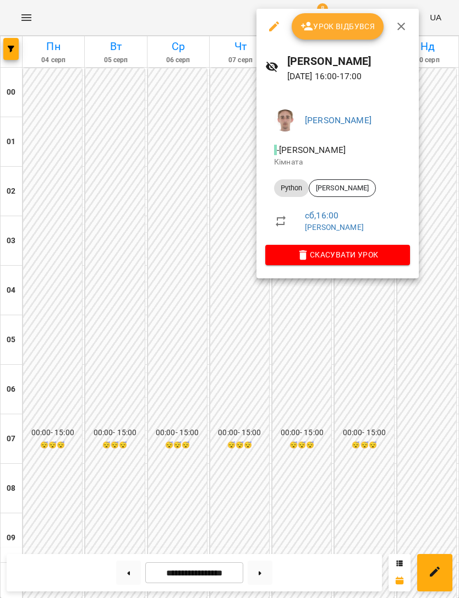
click at [384, 254] on span "Скасувати Урок" at bounding box center [337, 254] width 127 height 13
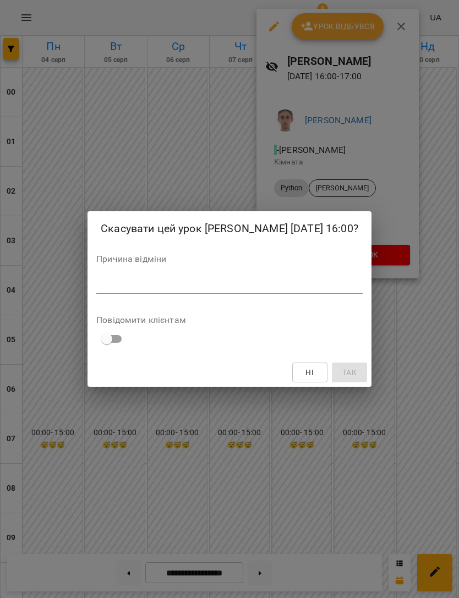
click at [298, 285] on div "*" at bounding box center [229, 285] width 266 height 17
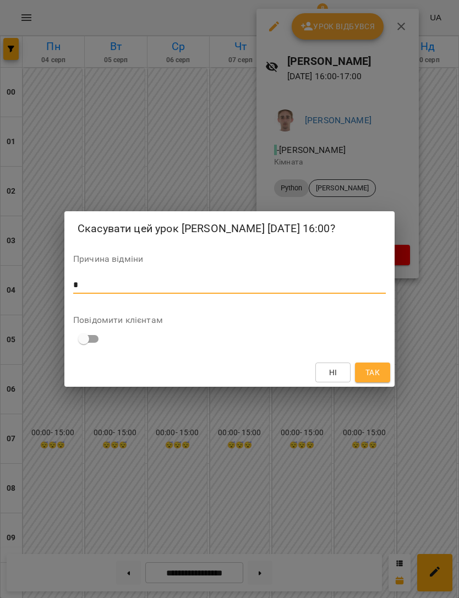
type textarea "*"
click at [378, 379] on span "Так" at bounding box center [372, 372] width 14 height 13
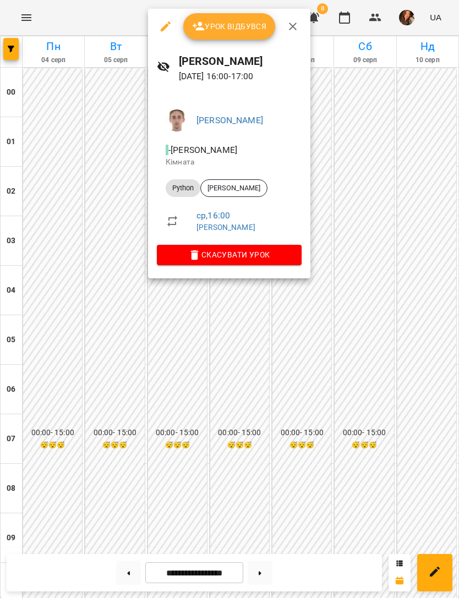
click at [244, 251] on span "Скасувати Урок" at bounding box center [229, 254] width 127 height 13
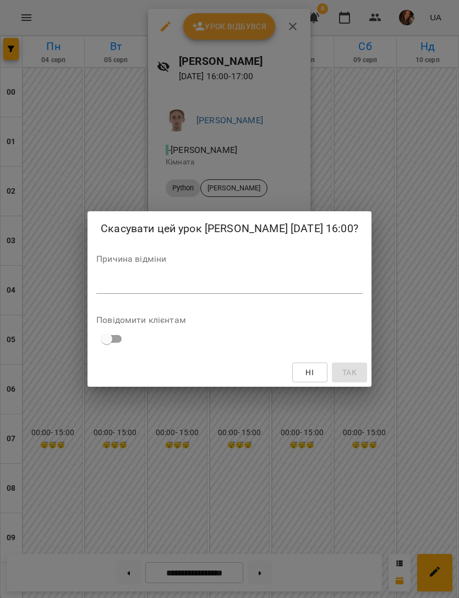
click at [269, 289] on textarea at bounding box center [229, 285] width 266 height 10
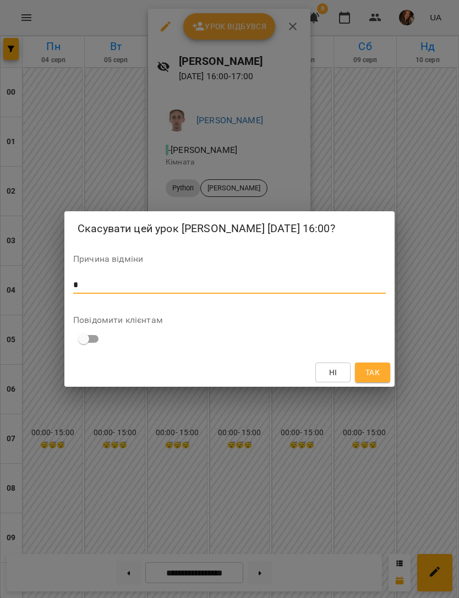
type textarea "*"
click at [382, 375] on button "Так" at bounding box center [372, 372] width 35 height 20
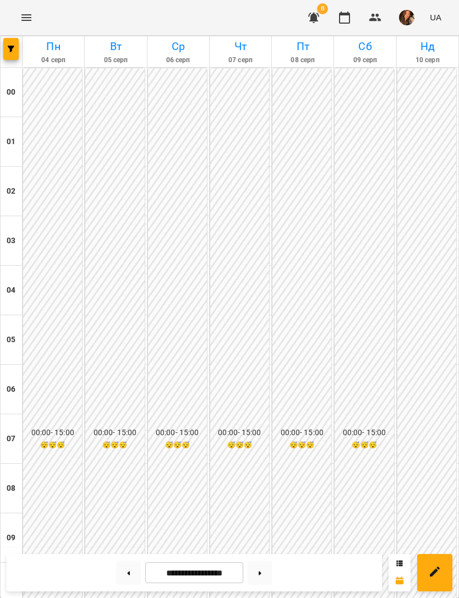
scroll to position [687, 0]
click at [269, 565] on button at bounding box center [259, 572] width 25 height 24
click at [13, 51] on icon "button" at bounding box center [11, 49] width 7 height 7
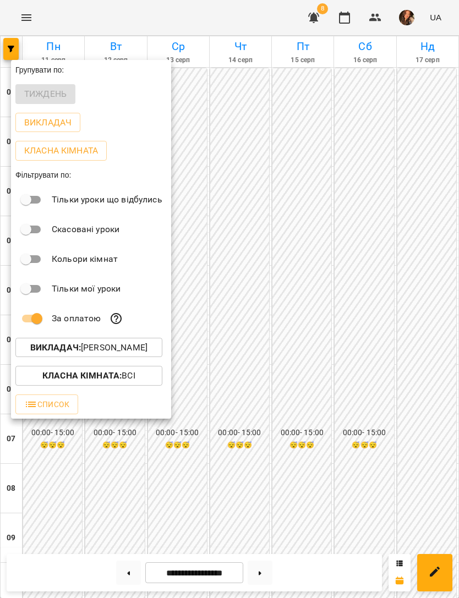
click at [162, 346] on button "Викладач : [PERSON_NAME]" at bounding box center [88, 348] width 147 height 20
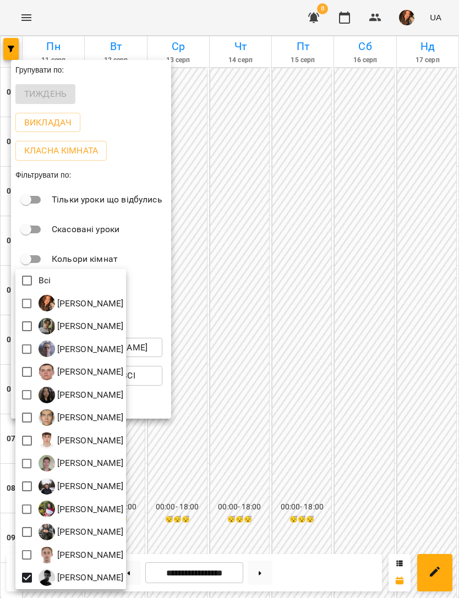
click at [358, 256] on div at bounding box center [229, 299] width 459 height 598
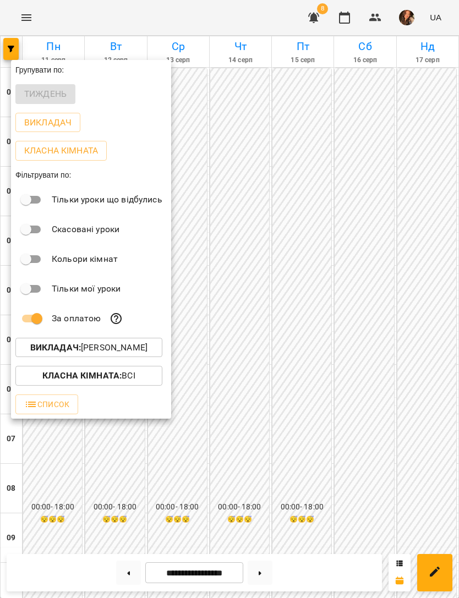
click at [385, 233] on div at bounding box center [229, 299] width 459 height 598
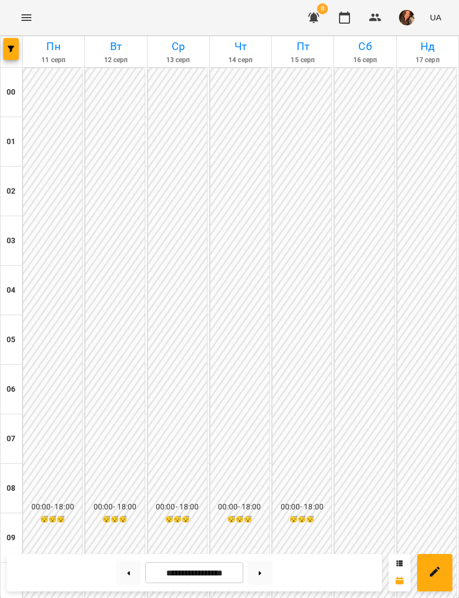
click at [131, 574] on button at bounding box center [128, 572] width 25 height 24
type input "**********"
click at [319, 16] on icon "button" at bounding box center [313, 18] width 11 height 10
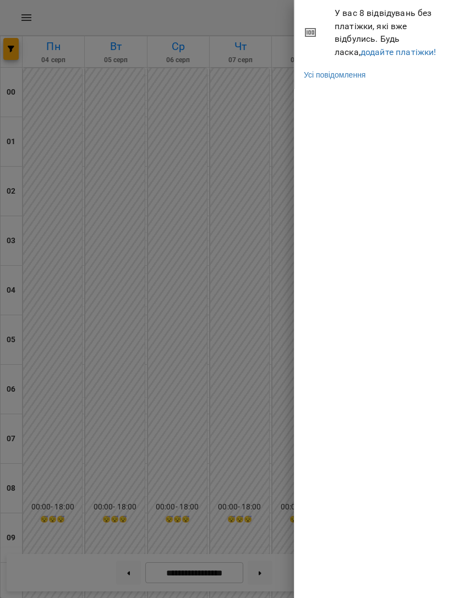
click at [382, 54] on link "додайте платіжки!" at bounding box center [398, 52] width 76 height 10
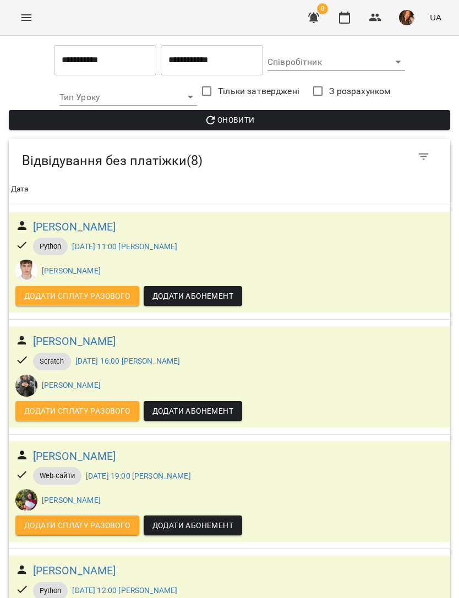
scroll to position [452, 0]
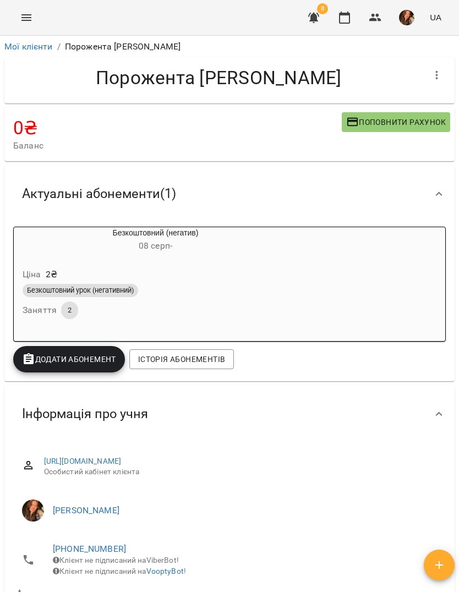
click at [28, 19] on icon "Menu" at bounding box center [26, 17] width 13 height 13
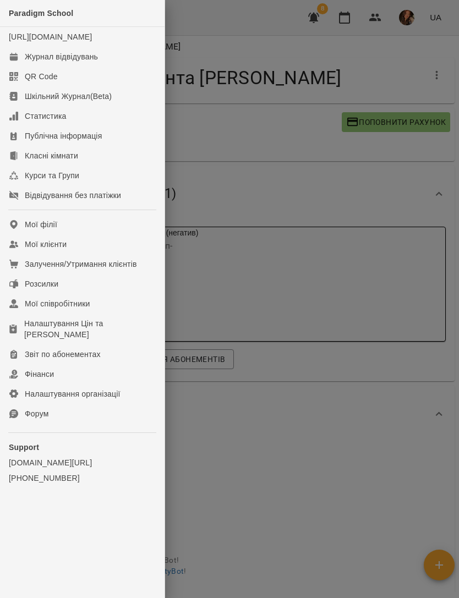
click at [84, 62] on div "Журнал відвідувань" at bounding box center [61, 56] width 73 height 11
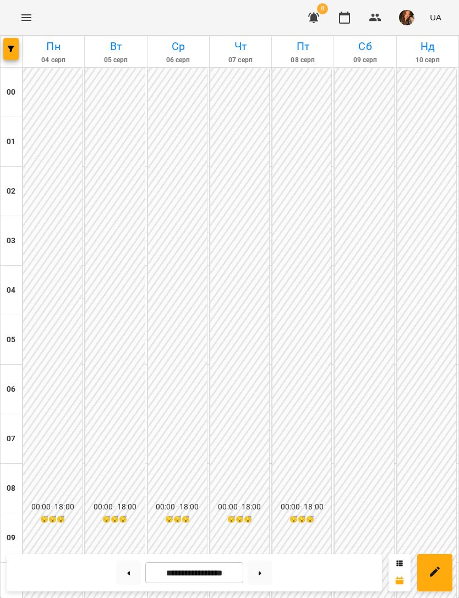
scroll to position [593, 0]
click at [5, 52] on button "button" at bounding box center [10, 49] width 15 height 22
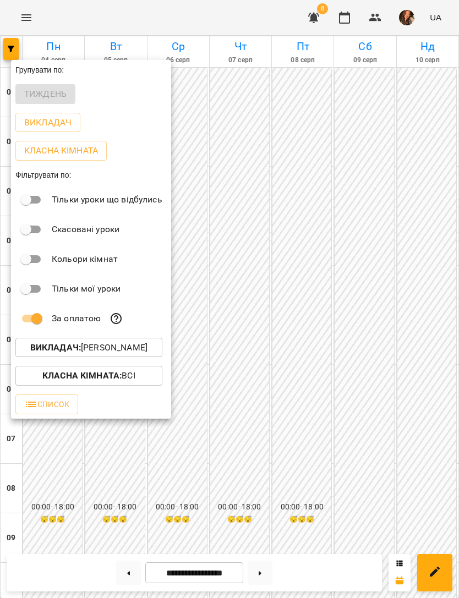
click at [147, 346] on p "Викладач : [PERSON_NAME]" at bounding box center [88, 347] width 117 height 13
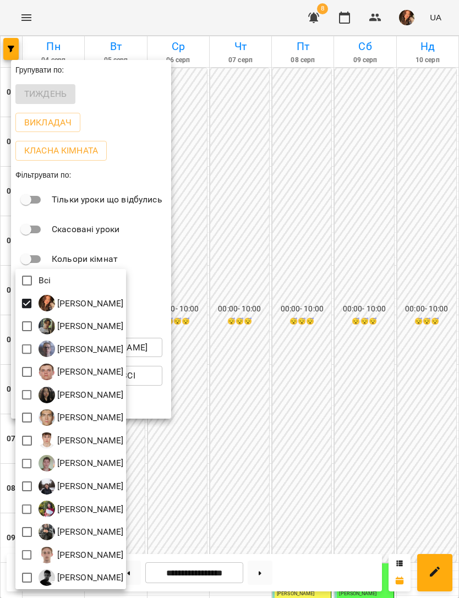
click at [378, 271] on div at bounding box center [229, 299] width 459 height 598
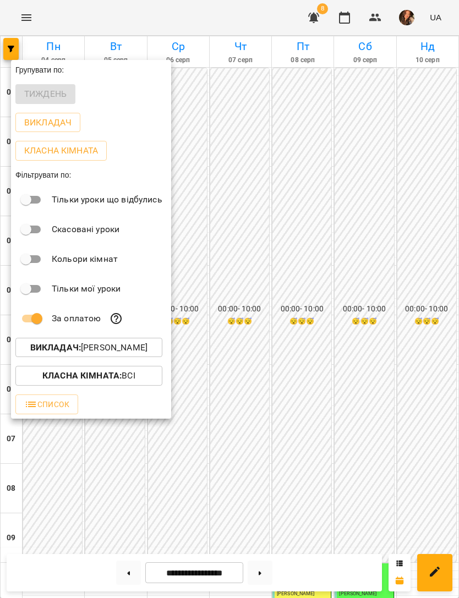
click at [426, 240] on div at bounding box center [229, 299] width 459 height 598
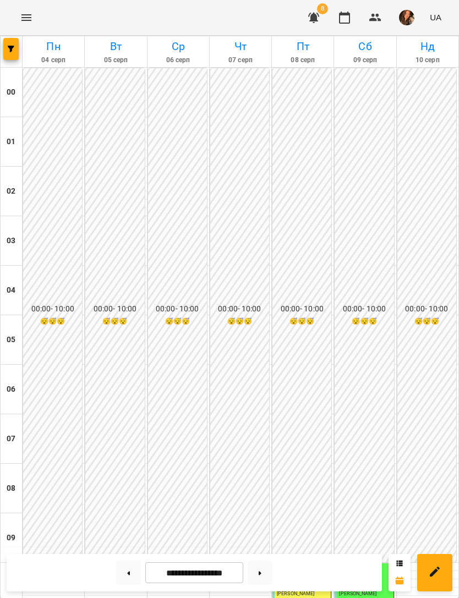
scroll to position [387, 0]
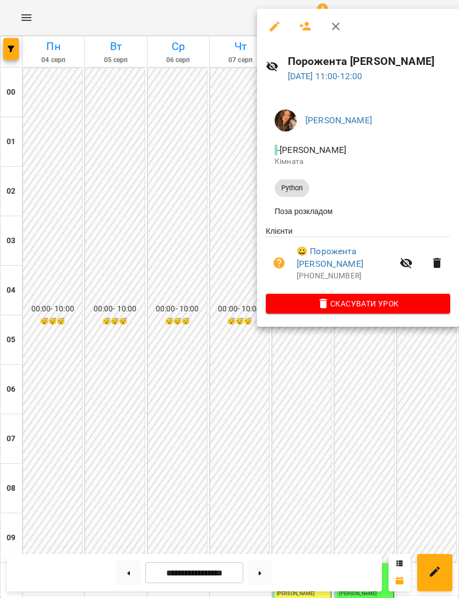
click at [382, 297] on span "Скасувати Урок" at bounding box center [357, 303] width 167 height 13
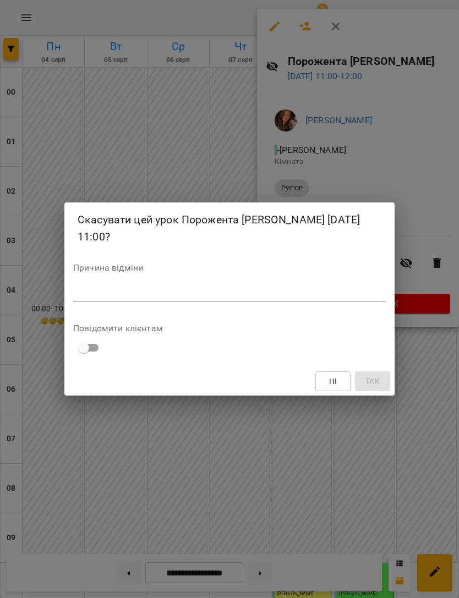
click at [312, 288] on textarea at bounding box center [229, 293] width 312 height 10
type textarea "*"
click at [337, 374] on span "Ні" at bounding box center [333, 380] width 18 height 13
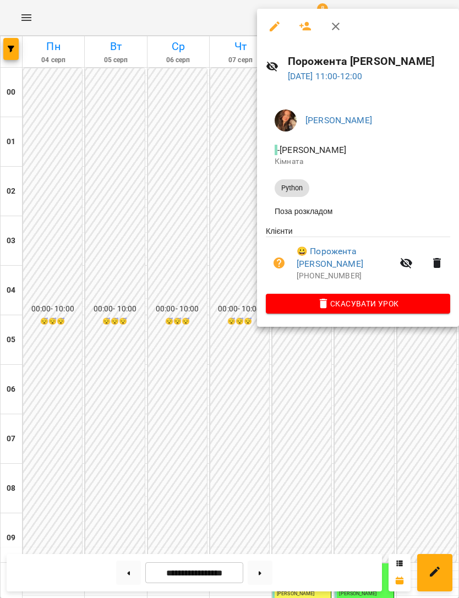
click at [383, 371] on div at bounding box center [229, 299] width 459 height 598
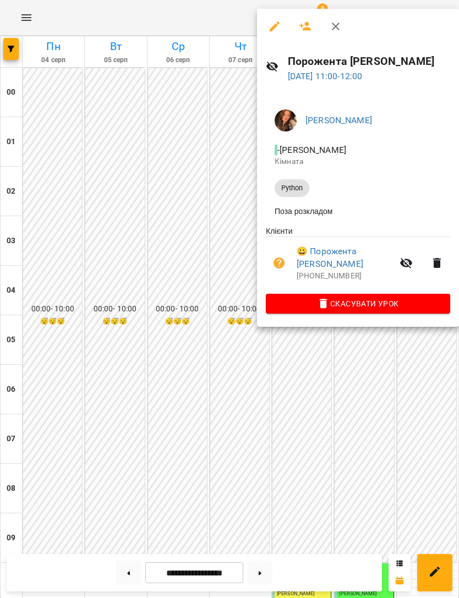
click at [416, 297] on span "Скасувати Урок" at bounding box center [357, 303] width 167 height 13
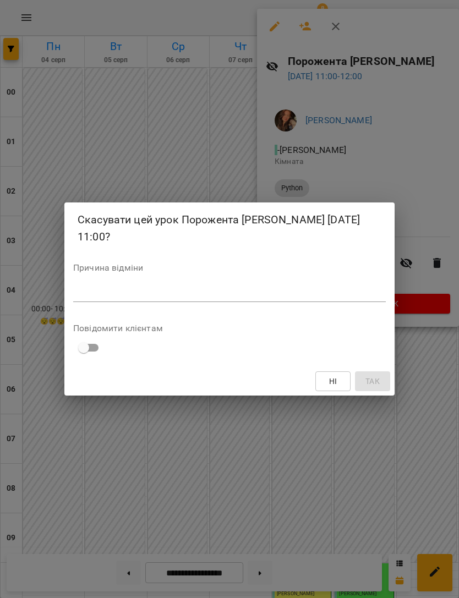
click at [339, 289] on textarea at bounding box center [229, 293] width 312 height 10
click at [332, 380] on button "Ні" at bounding box center [332, 381] width 35 height 20
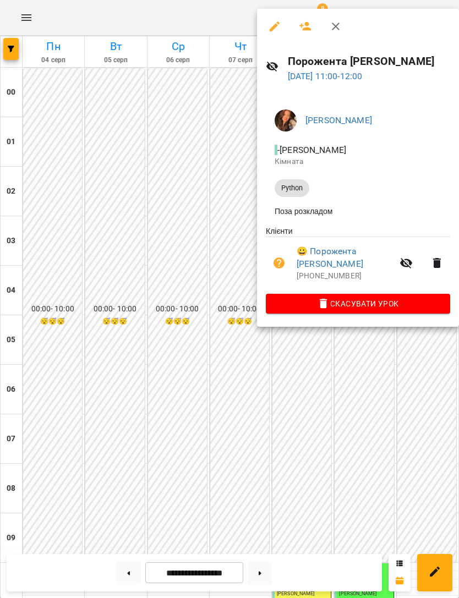
click at [178, 276] on div at bounding box center [229, 299] width 459 height 598
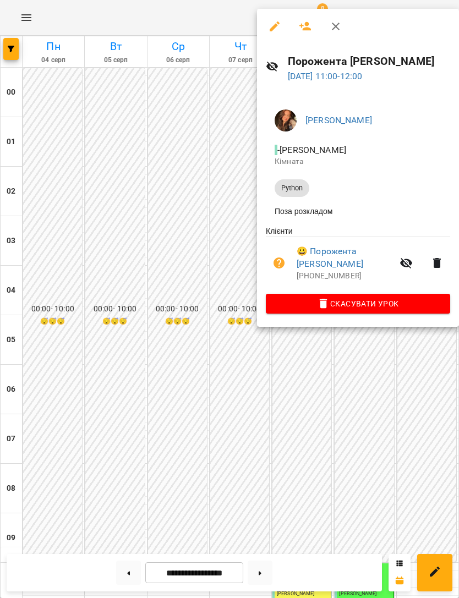
click at [383, 297] on span "Скасувати Урок" at bounding box center [357, 303] width 167 height 13
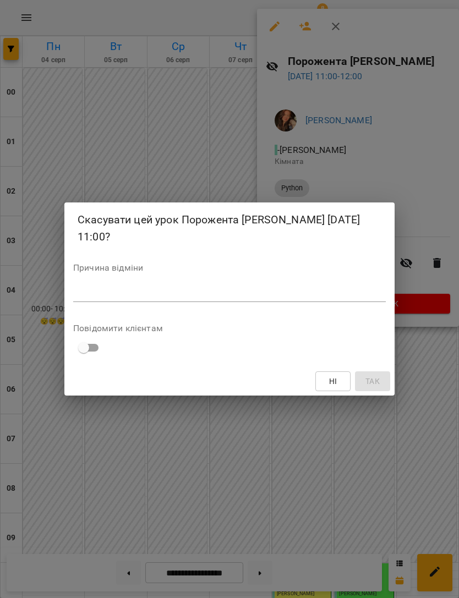
click at [304, 288] on textarea at bounding box center [229, 293] width 312 height 10
type textarea "*"
click at [382, 371] on button "Так" at bounding box center [372, 381] width 35 height 20
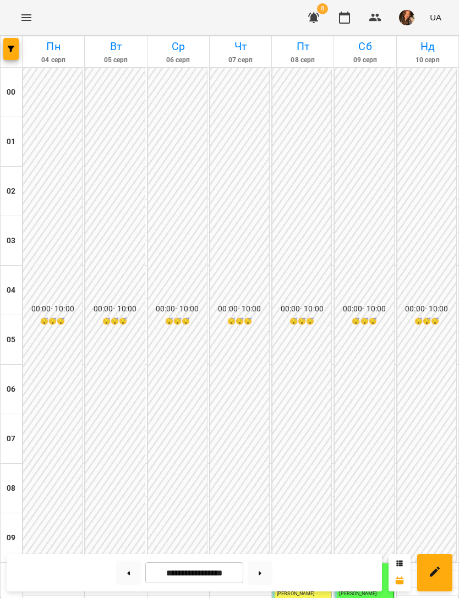
click at [265, 576] on button at bounding box center [259, 572] width 25 height 24
type input "**********"
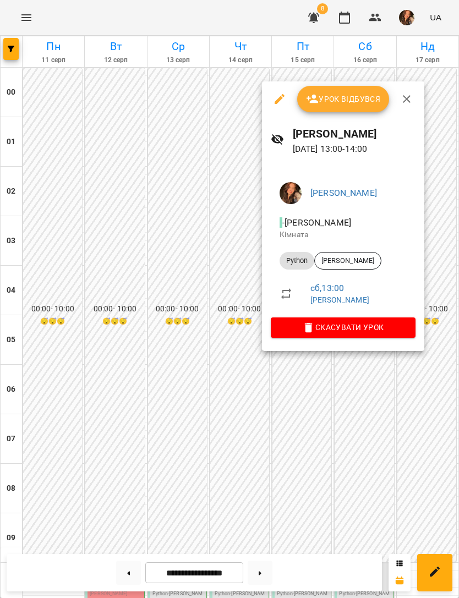
click at [273, 98] on icon "button" at bounding box center [279, 98] width 13 height 13
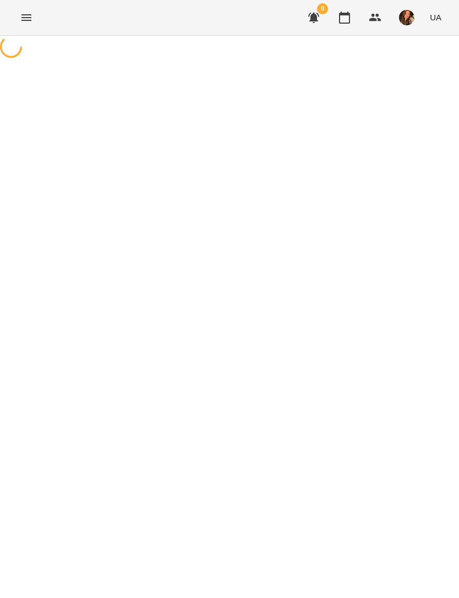
select select "******"
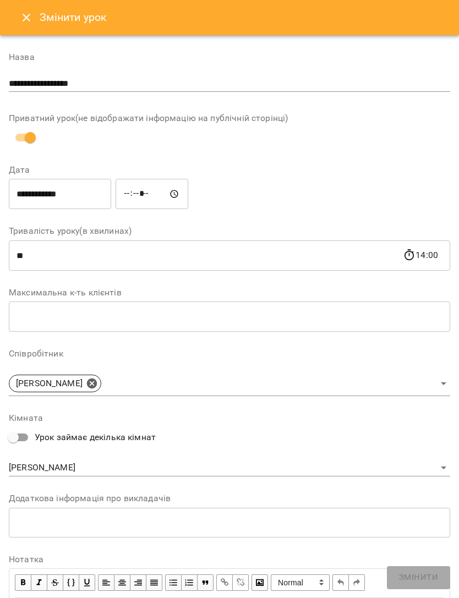
click at [90, 197] on input "**********" at bounding box center [60, 194] width 102 height 31
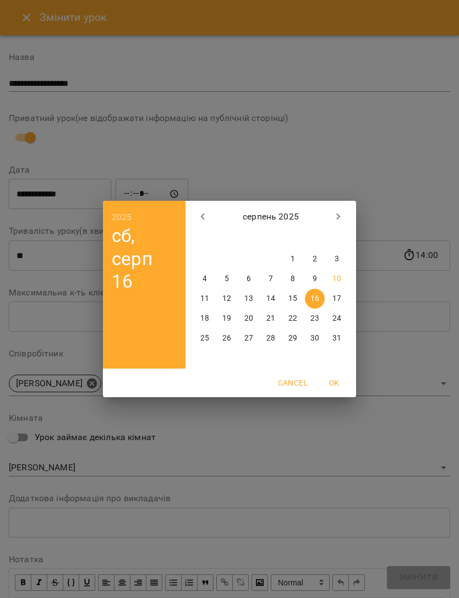
click at [339, 295] on p "17" at bounding box center [336, 298] width 9 height 11
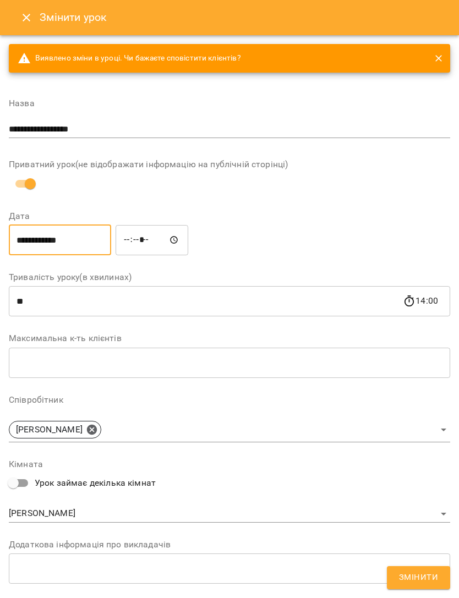
click at [80, 240] on input "**********" at bounding box center [60, 239] width 102 height 31
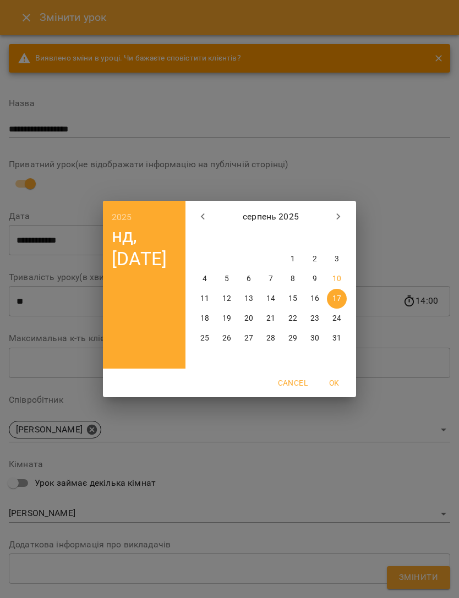
click at [320, 296] on span "16" at bounding box center [315, 298] width 20 height 11
type input "**********"
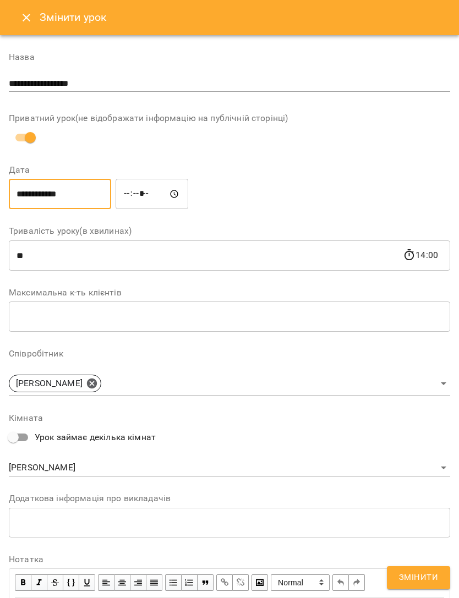
click at [438, 568] on button "Змінити" at bounding box center [418, 577] width 63 height 23
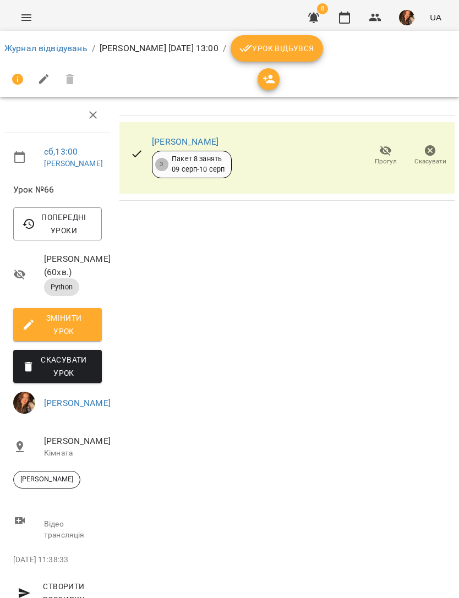
click at [48, 45] on link "Журнал відвідувань" at bounding box center [45, 48] width 83 height 10
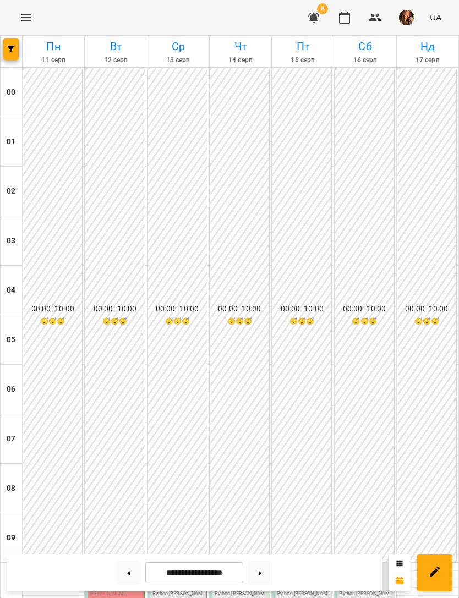
scroll to position [555, 0]
click at [135, 577] on button at bounding box center [128, 572] width 25 height 24
click at [261, 571] on icon at bounding box center [259, 573] width 3 height 4
type input "**********"
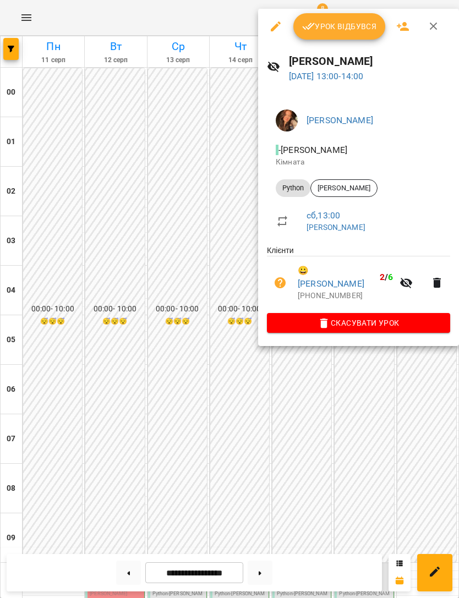
click at [272, 29] on icon "button" at bounding box center [276, 26] width 10 height 10
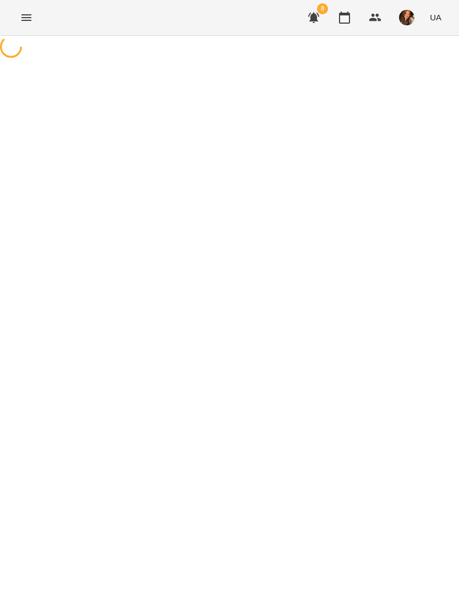
select select "******"
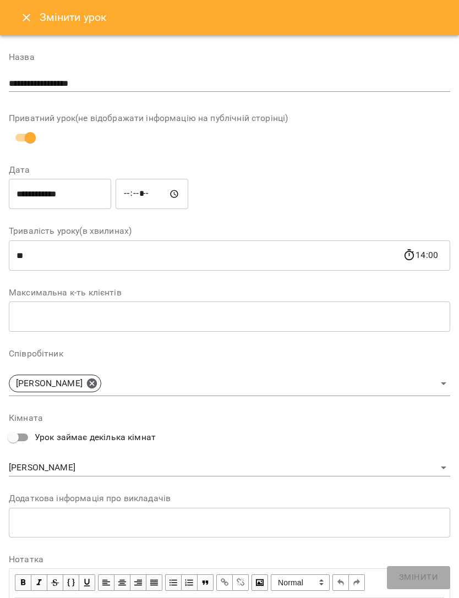
click at [93, 189] on input "**********" at bounding box center [60, 194] width 102 height 31
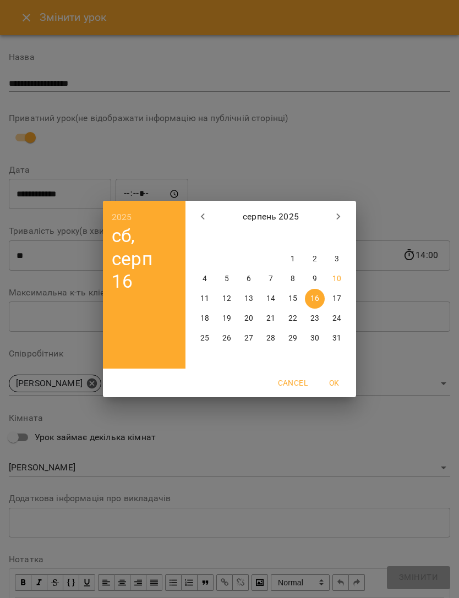
click at [315, 276] on p "9" at bounding box center [314, 278] width 4 height 11
type input "**********"
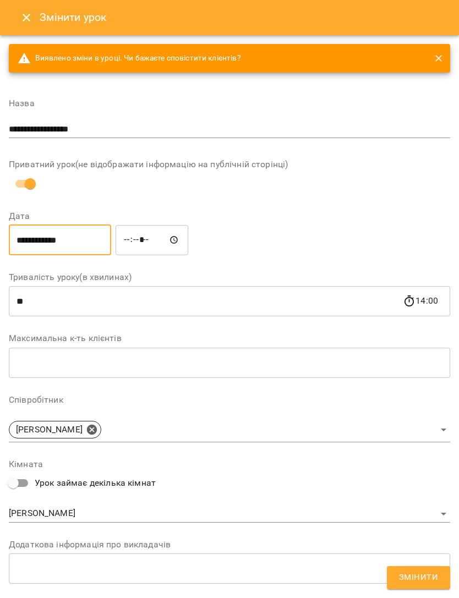
click at [437, 570] on button "Змінити" at bounding box center [418, 577] width 63 height 23
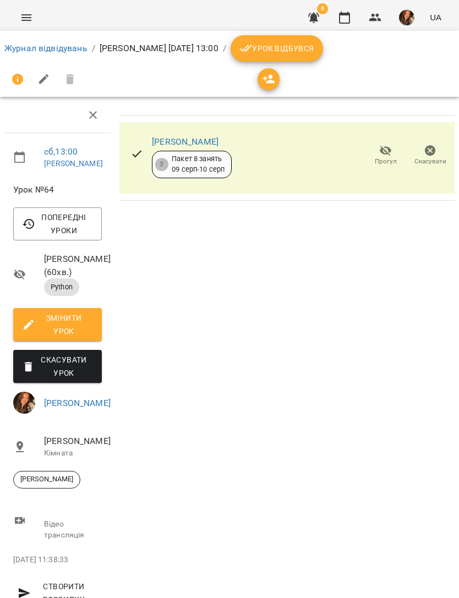
click at [36, 48] on link "Журнал відвідувань" at bounding box center [45, 48] width 83 height 10
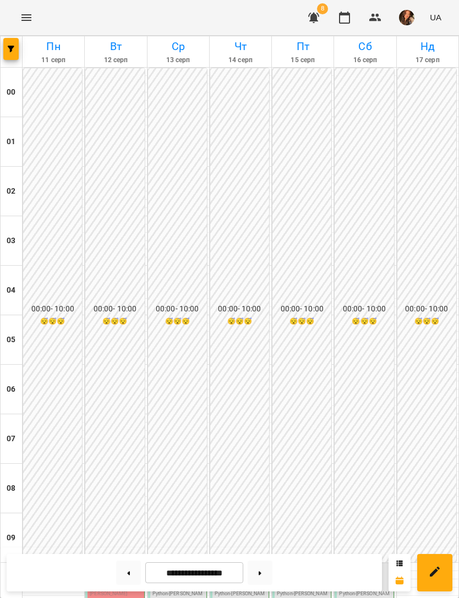
scroll to position [542, 0]
click at [138, 577] on button at bounding box center [128, 572] width 25 height 24
type input "**********"
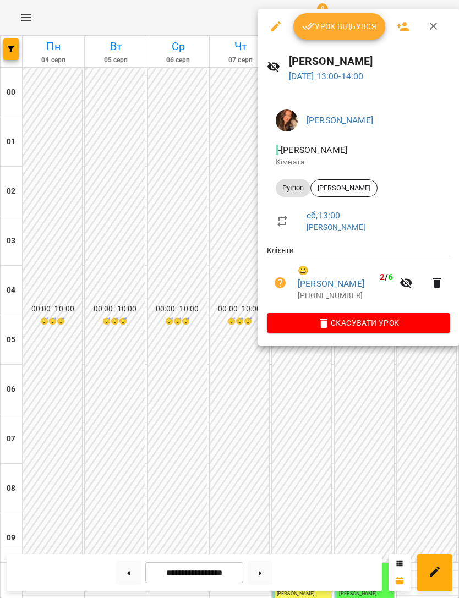
click at [349, 27] on span "Урок відбувся" at bounding box center [339, 26] width 75 height 13
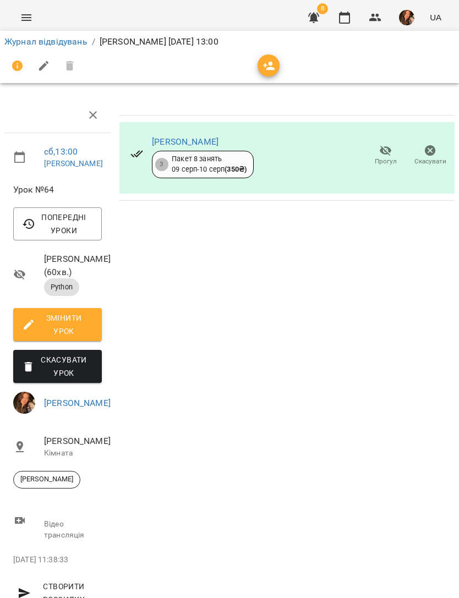
click at [42, 42] on link "Журнал відвідувань" at bounding box center [45, 41] width 83 height 10
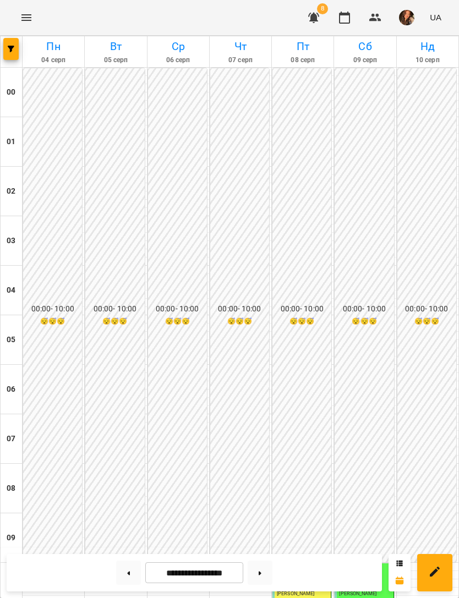
scroll to position [411, 0]
select select "******"
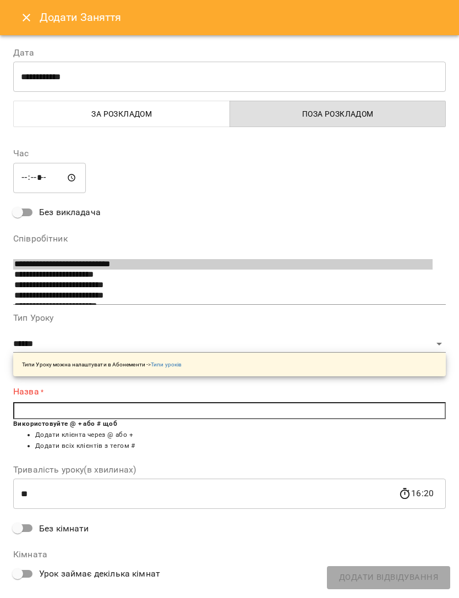
click at [27, 20] on icon "Close" at bounding box center [26, 17] width 13 height 13
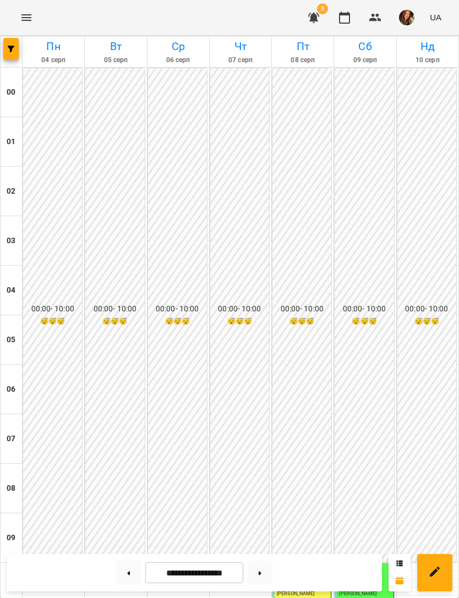
click at [311, 19] on icon "button" at bounding box center [313, 18] width 11 height 10
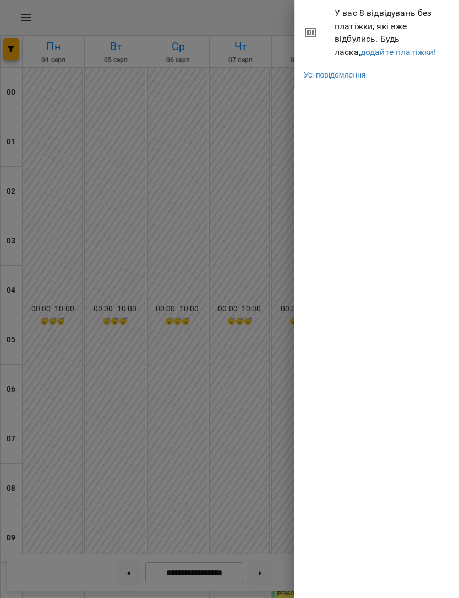
click at [400, 55] on link "додайте платіжки!" at bounding box center [398, 52] width 76 height 10
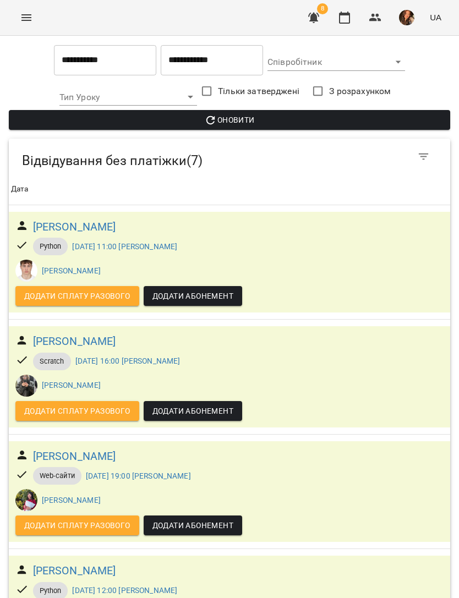
scroll to position [407, 0]
click at [27, 18] on icon "Menu" at bounding box center [26, 17] width 13 height 13
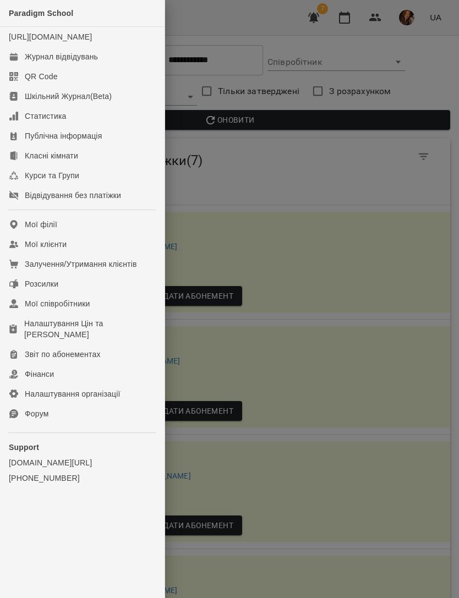
click at [93, 62] on div "Журнал відвідувань" at bounding box center [61, 56] width 73 height 11
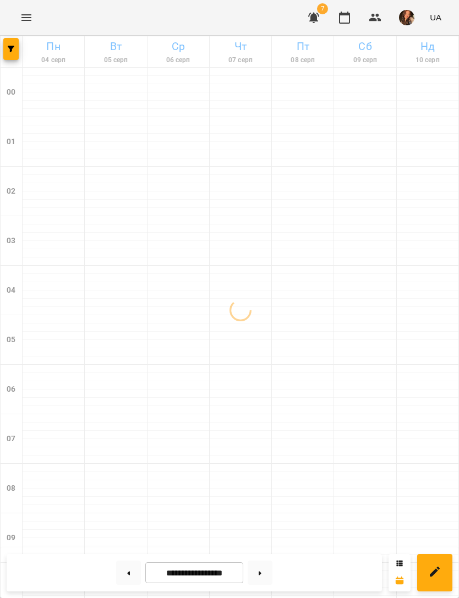
click at [7, 52] on span "button" at bounding box center [10, 49] width 15 height 7
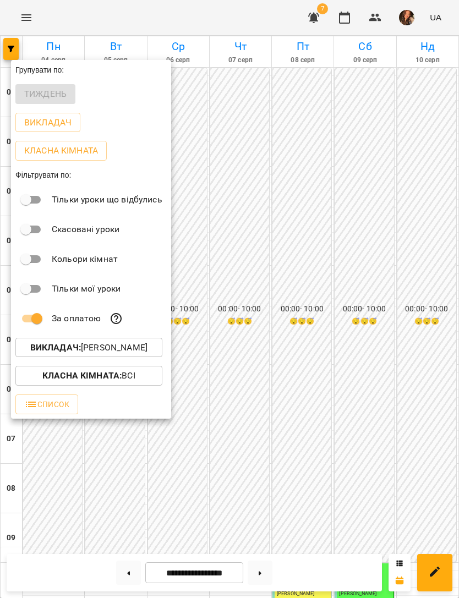
click at [147, 354] on p "Викладач : [PERSON_NAME]" at bounding box center [88, 347] width 117 height 13
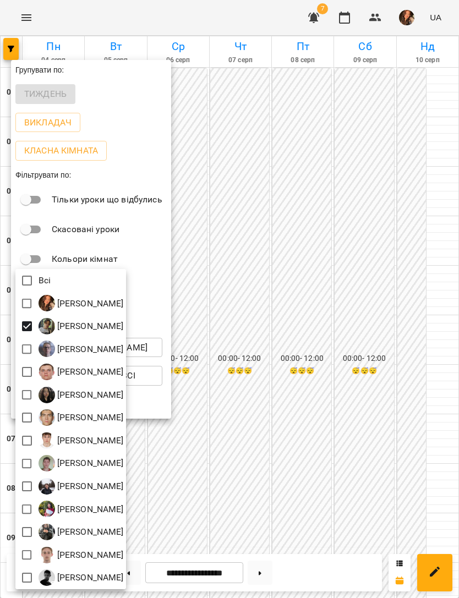
click at [397, 351] on div at bounding box center [229, 299] width 459 height 598
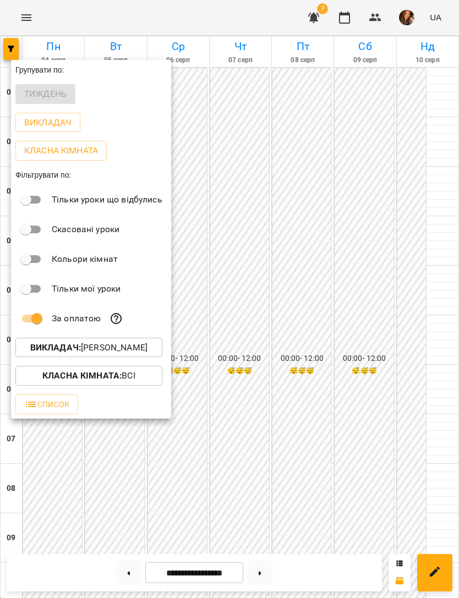
click at [372, 395] on div at bounding box center [229, 299] width 459 height 598
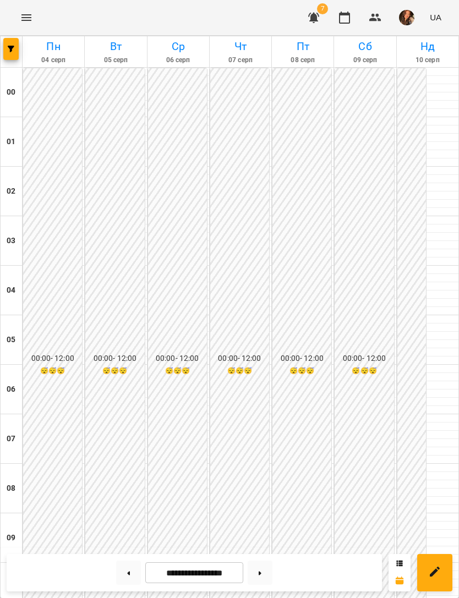
scroll to position [472, 0]
click at [263, 574] on button at bounding box center [259, 572] width 25 height 24
type input "**********"
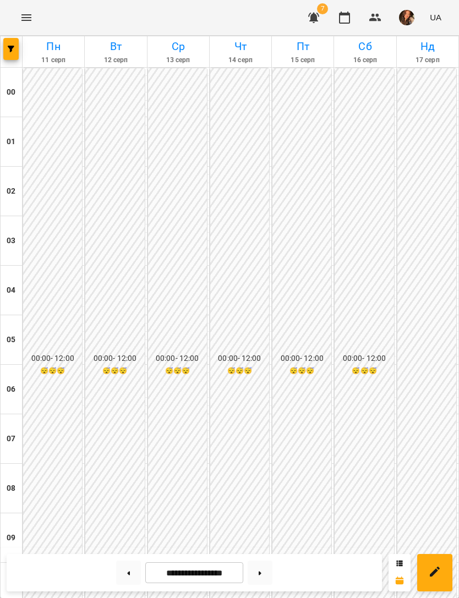
scroll to position [0, 0]
click at [317, 17] on icon "button" at bounding box center [313, 18] width 11 height 10
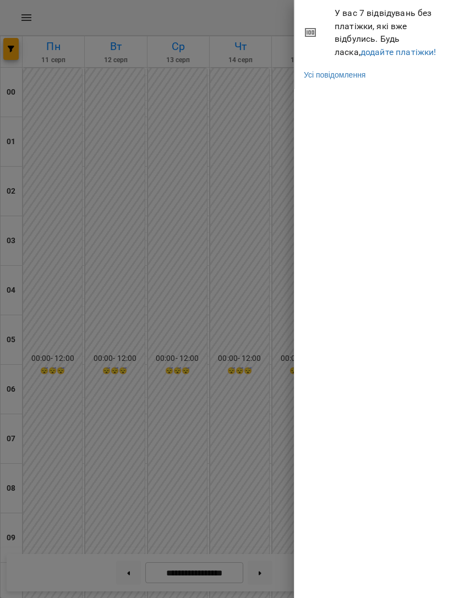
click at [384, 66] on li "Усі повідомлення" at bounding box center [377, 75] width 164 height 20
click at [410, 47] on link "додайте платіжки!" at bounding box center [398, 52] width 76 height 10
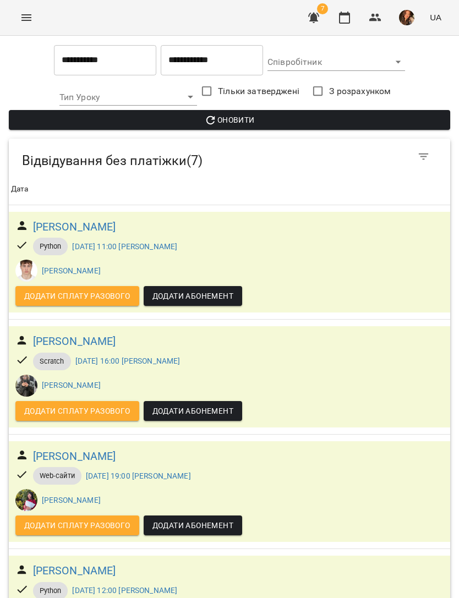
click at [27, 12] on icon "Menu" at bounding box center [26, 17] width 13 height 13
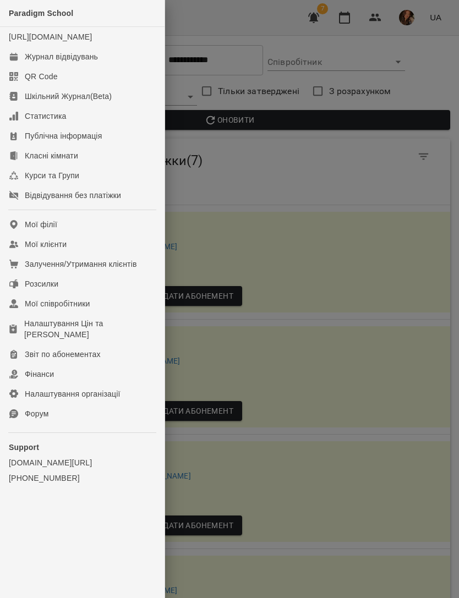
click at [59, 59] on link "Журнал відвідувань" at bounding box center [82, 57] width 164 height 20
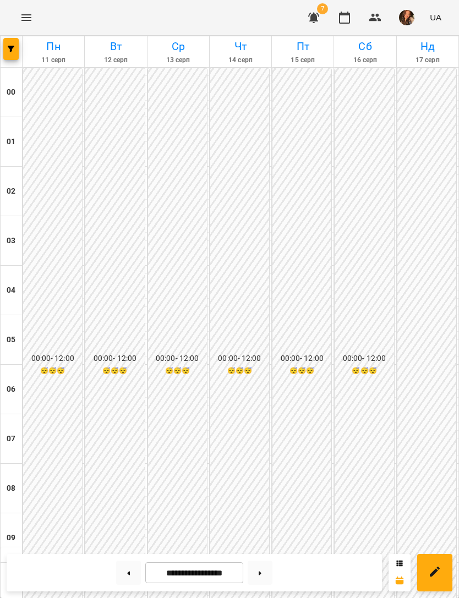
scroll to position [645, 0]
click at [5, 54] on button "button" at bounding box center [10, 49] width 15 height 22
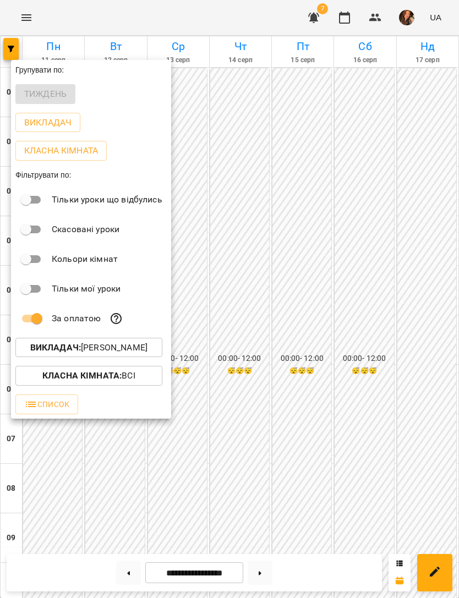
click at [129, 345] on p "Викладач : [PERSON_NAME]" at bounding box center [88, 347] width 117 height 13
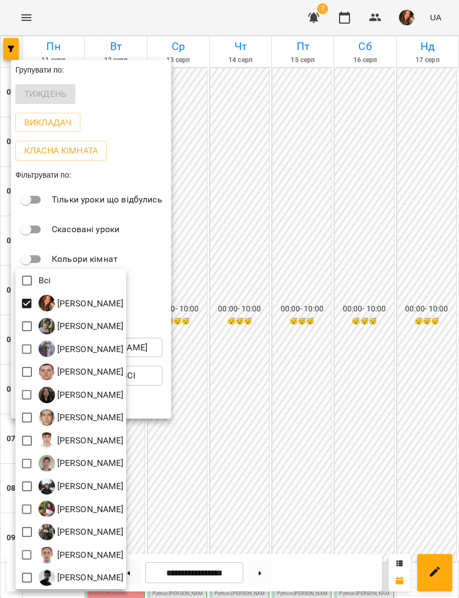
click at [271, 201] on div at bounding box center [229, 299] width 459 height 598
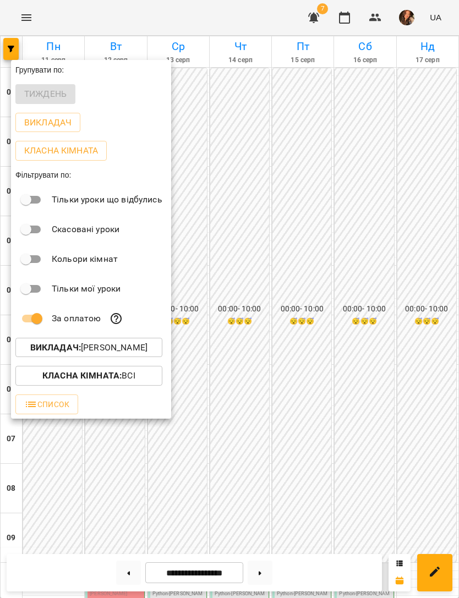
click at [322, 194] on div at bounding box center [229, 299] width 459 height 598
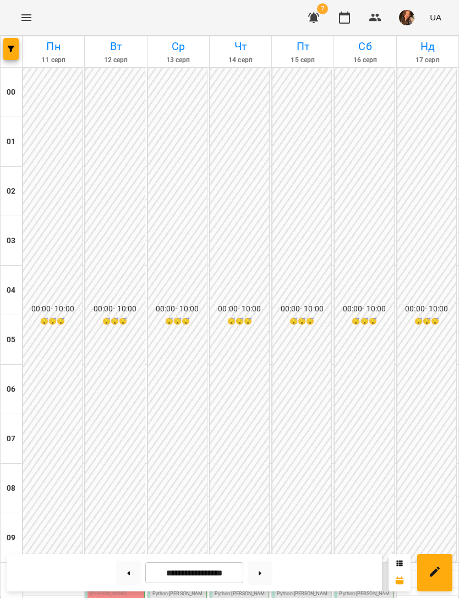
scroll to position [537, 0]
